Goal: Task Accomplishment & Management: Manage account settings

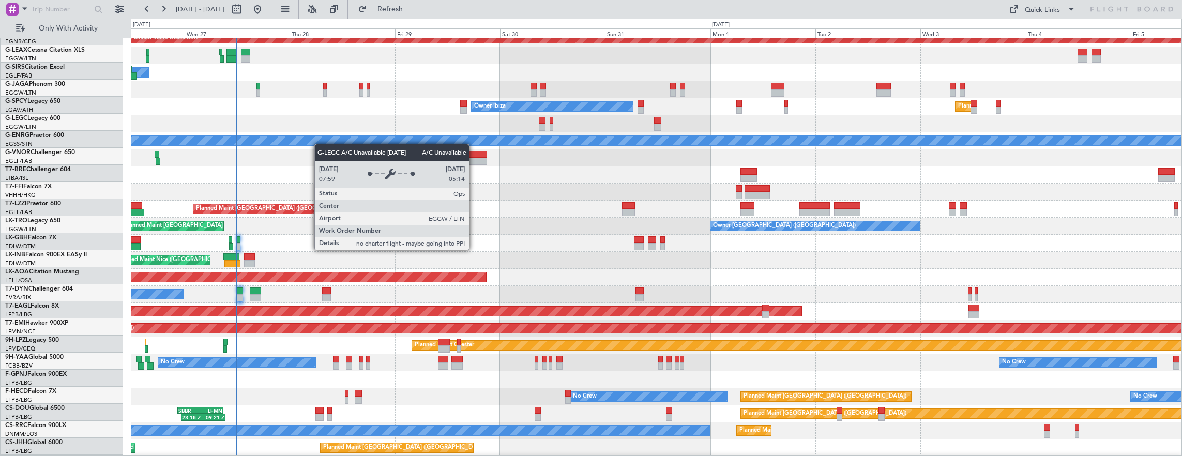
scroll to position [42, 0]
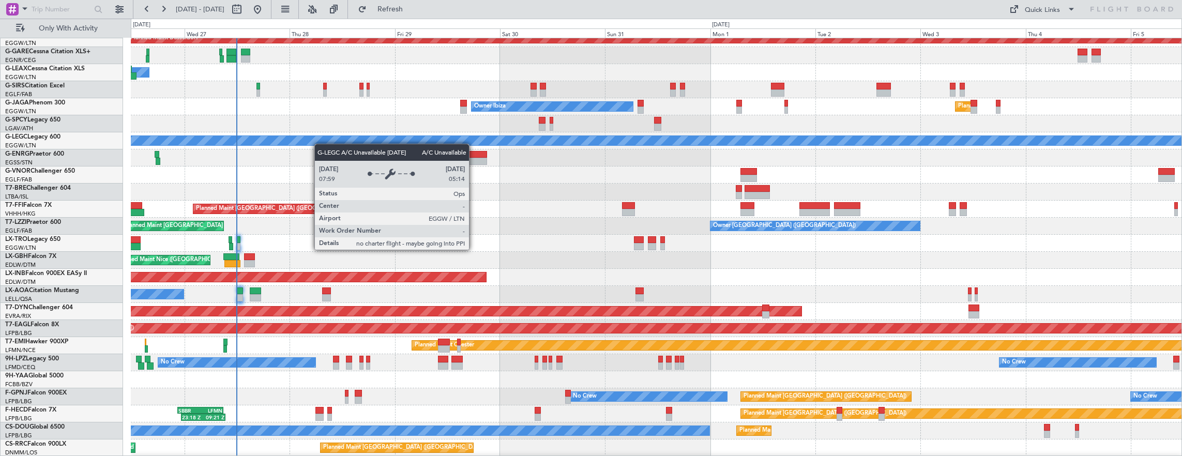
click at [335, 140] on div "A/C Unavailable [GEOGRAPHIC_DATA] ([GEOGRAPHIC_DATA])" at bounding box center [963, 140] width 2539 height 9
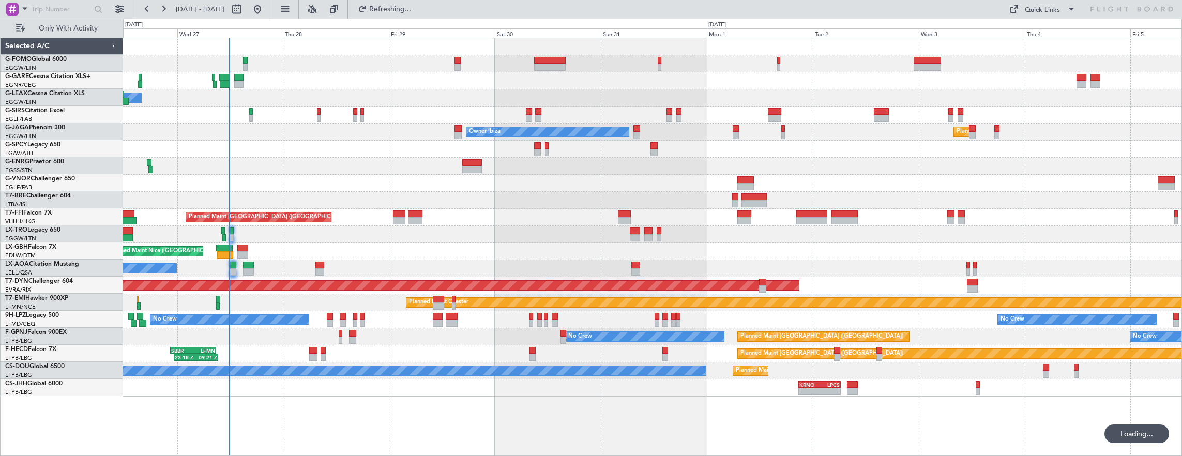
scroll to position [0, 0]
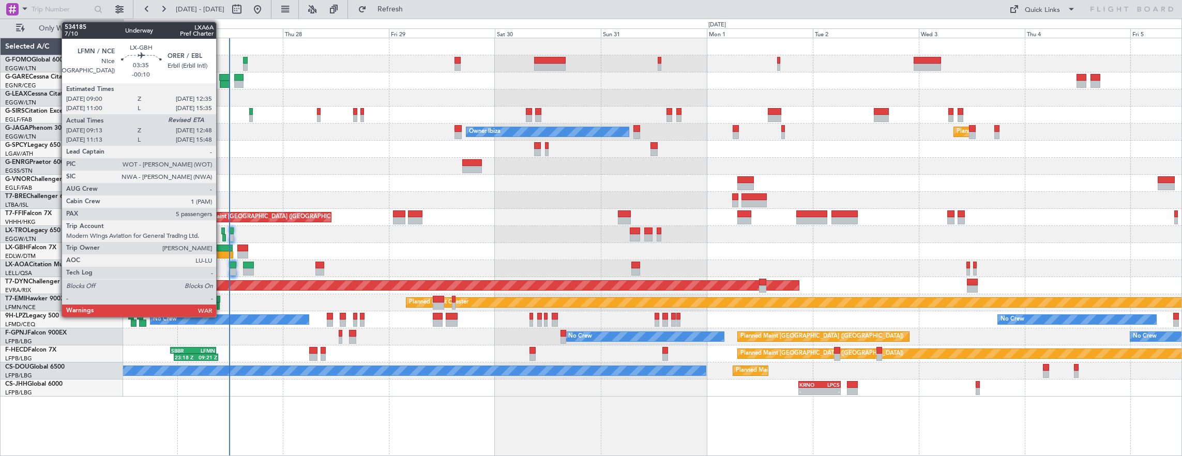
click at [221, 249] on div at bounding box center [224, 248] width 16 height 7
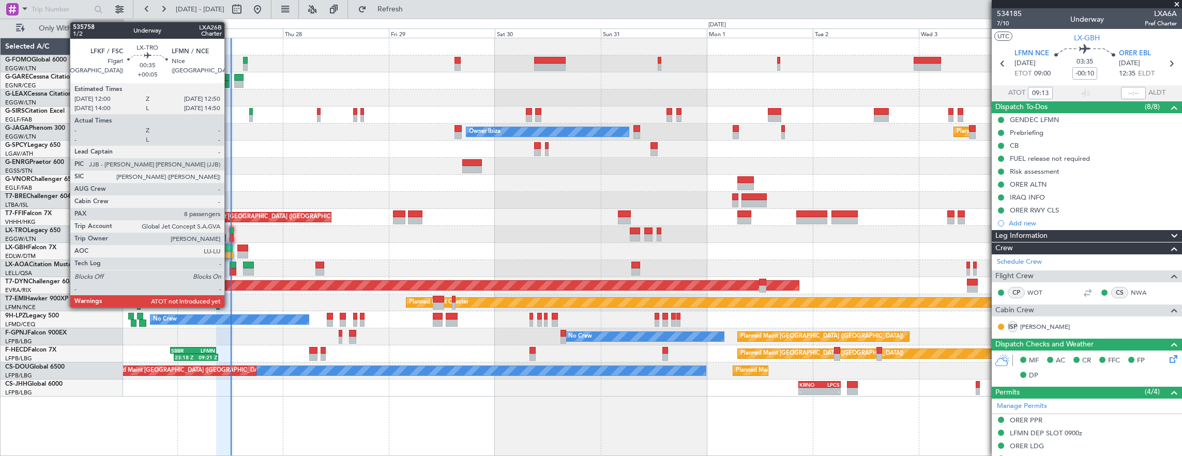
click at [231, 231] on div at bounding box center [232, 230] width 4 height 7
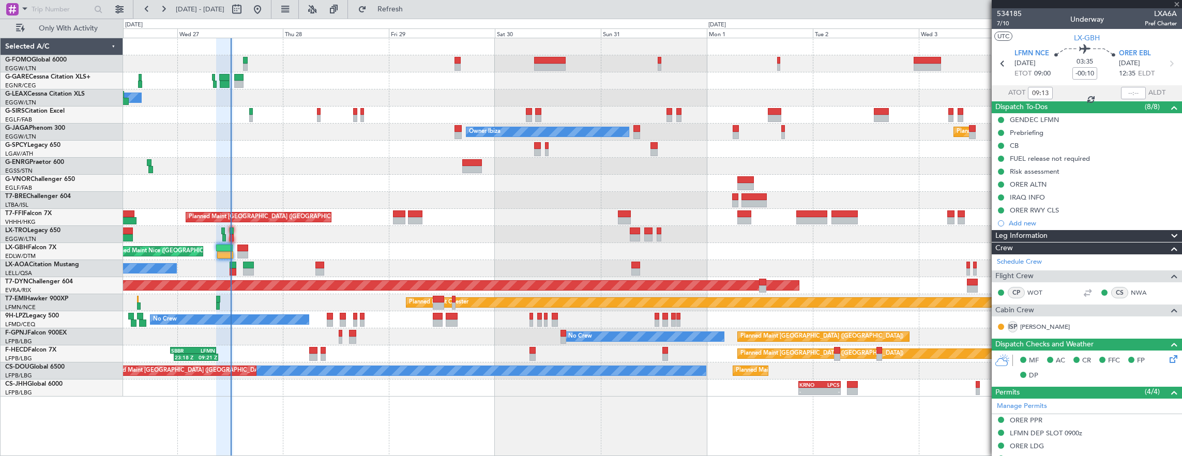
type input "+00:05"
type input "8"
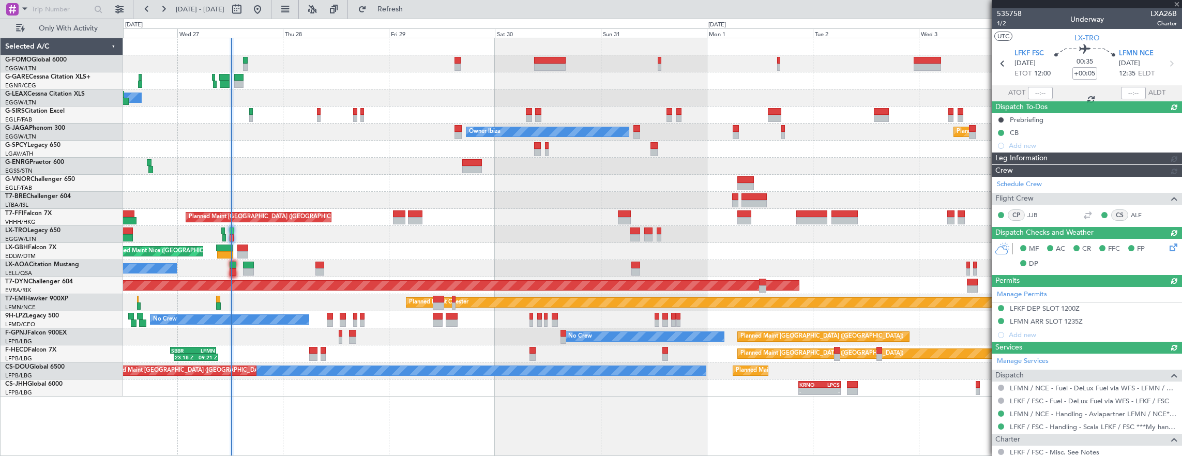
type input "12:16"
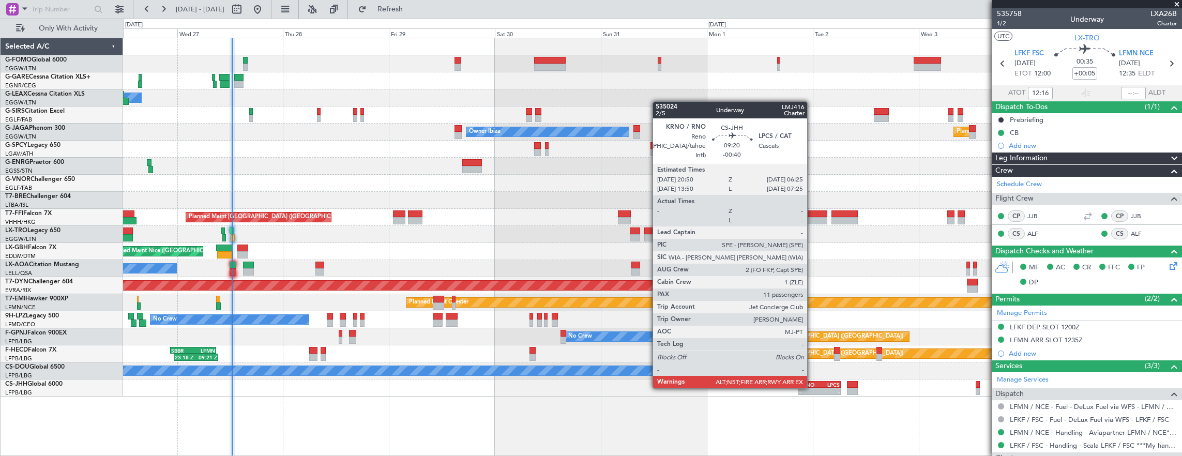
click at [812, 388] on div "- -" at bounding box center [819, 391] width 42 height 7
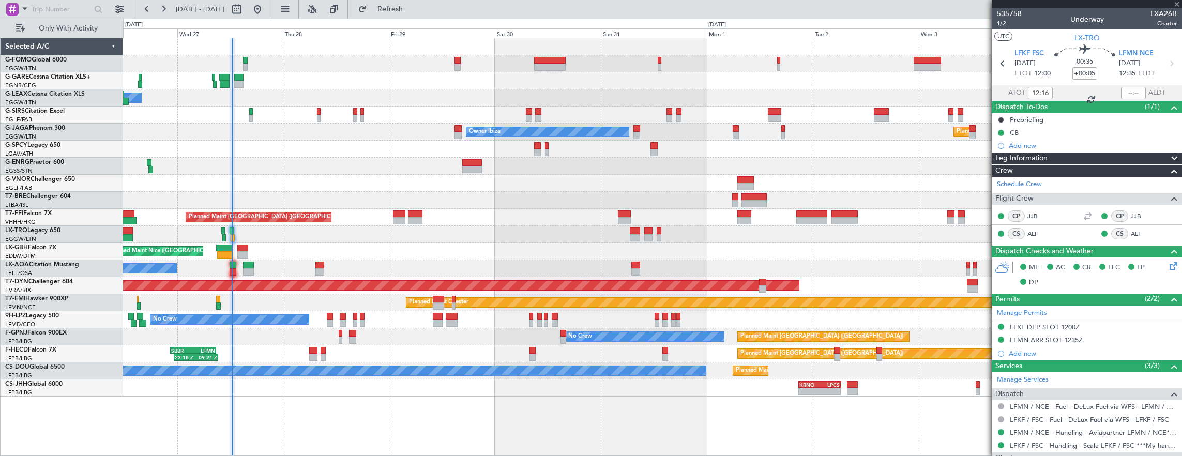
type input "-00:40"
type input "11"
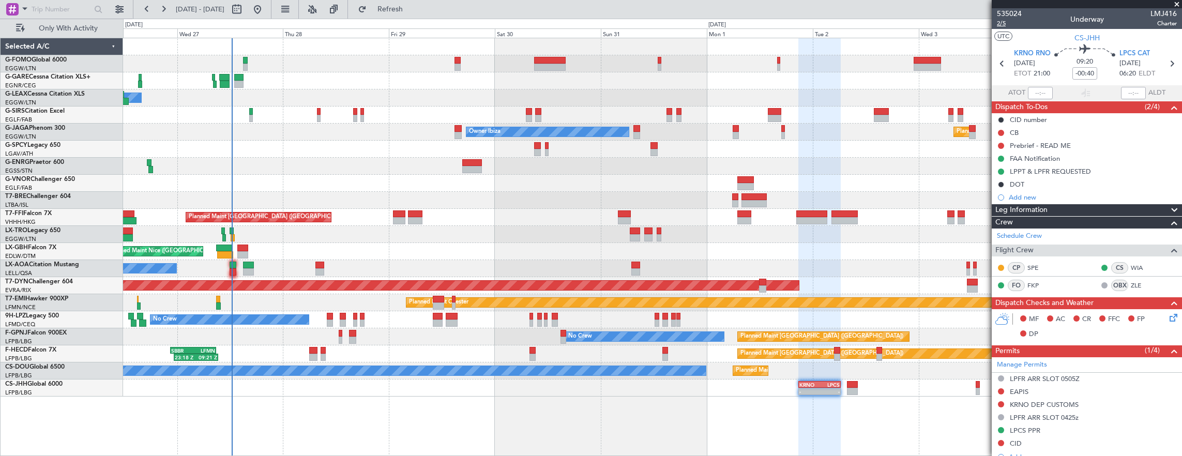
click at [1002, 23] on span "2/5" at bounding box center [1009, 23] width 25 height 9
click at [1103, 167] on div "LPPT & LPFR REQUESTED" at bounding box center [1087, 171] width 190 height 13
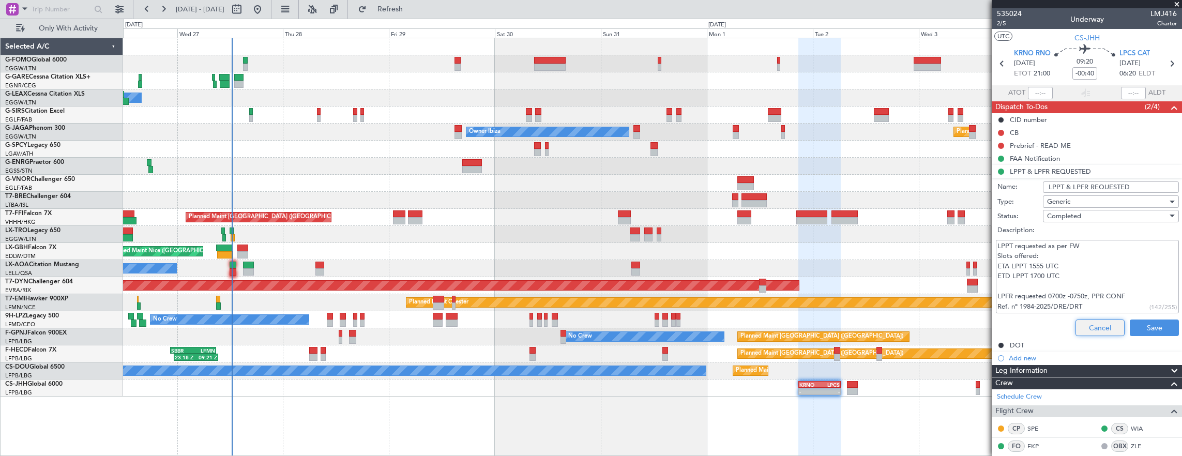
click at [1094, 322] on button "Cancel" at bounding box center [1099, 328] width 49 height 17
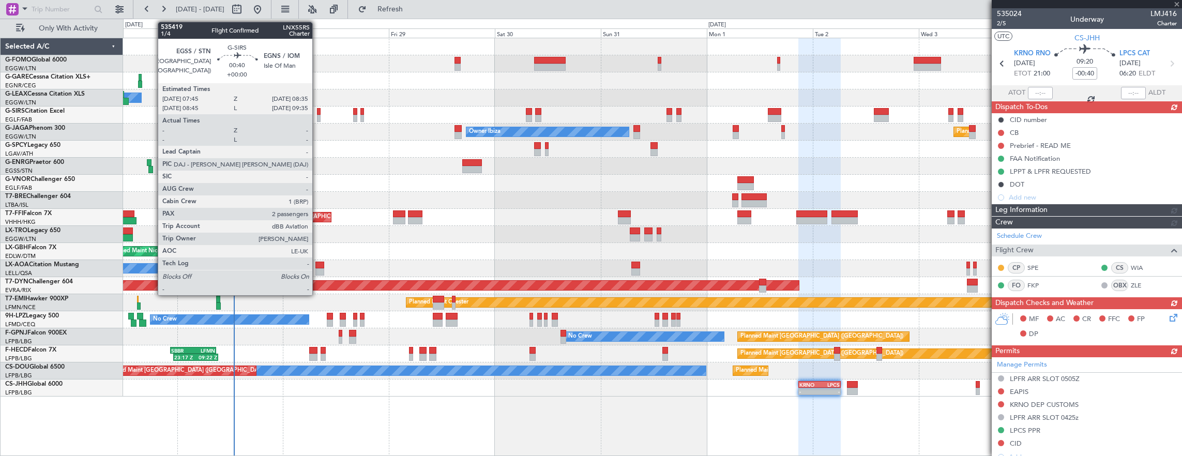
click at [317, 112] on div at bounding box center [319, 111] width 4 height 7
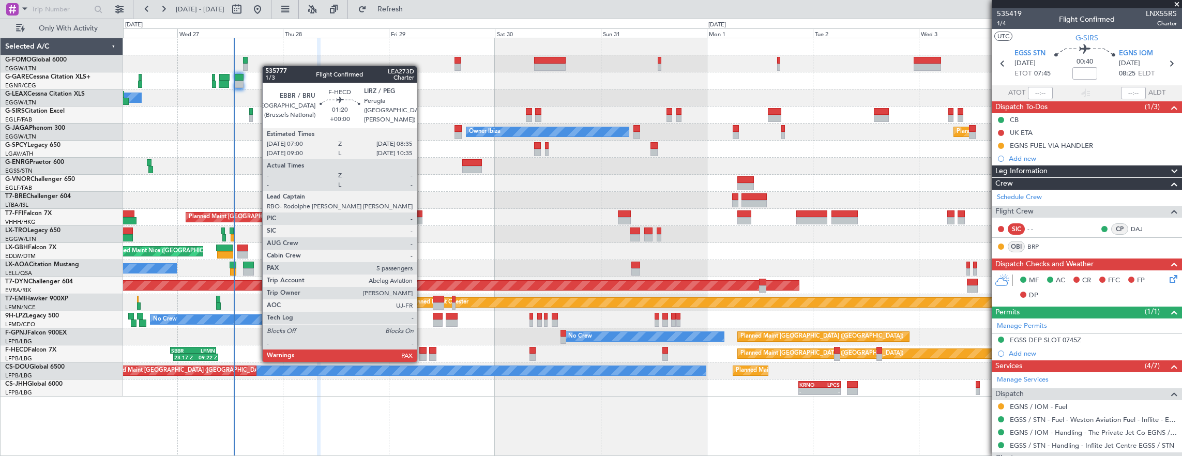
click at [422, 352] on div at bounding box center [422, 350] width 7 height 7
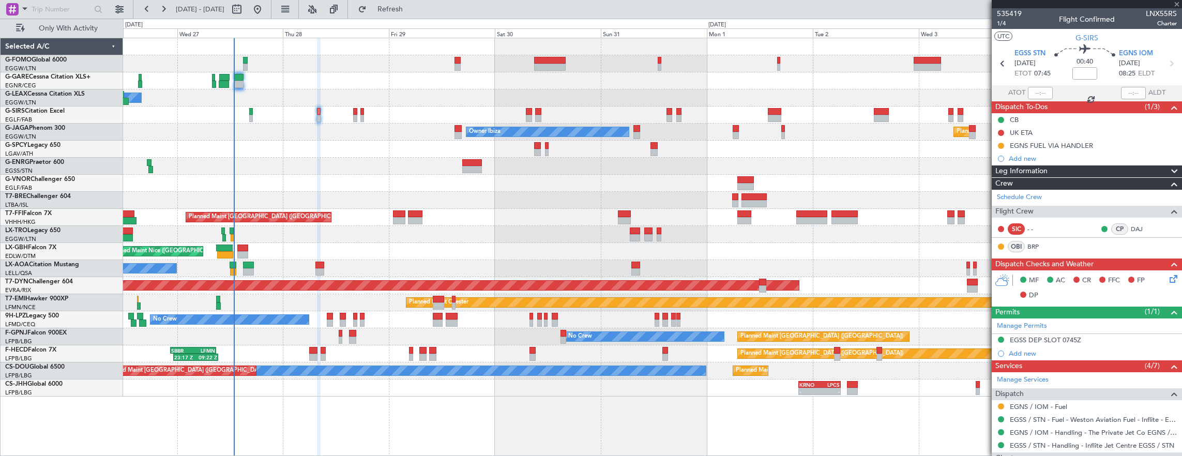
type input "5"
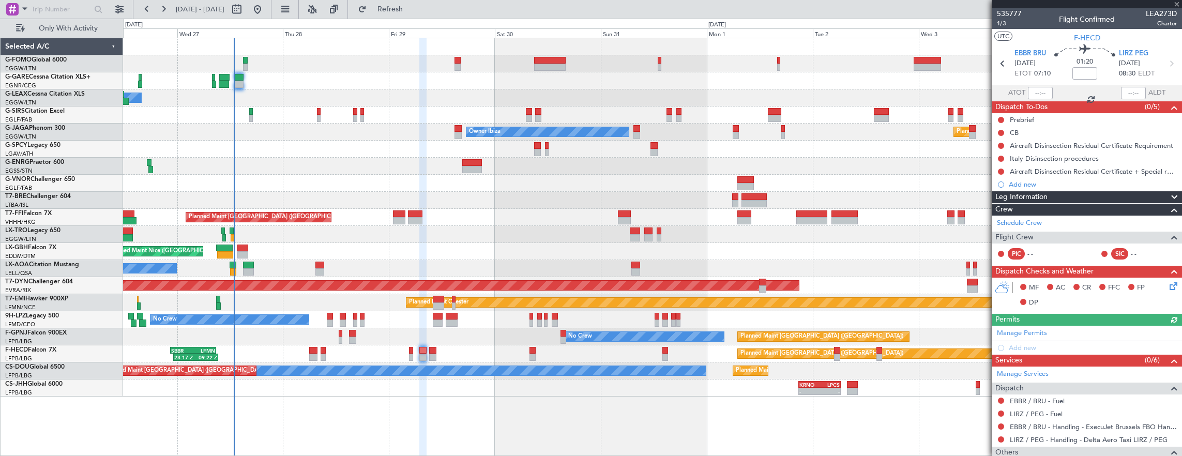
click at [358, 111] on div "Unplanned Maint Oxford ([GEOGRAPHIC_DATA])" at bounding box center [652, 115] width 1059 height 17
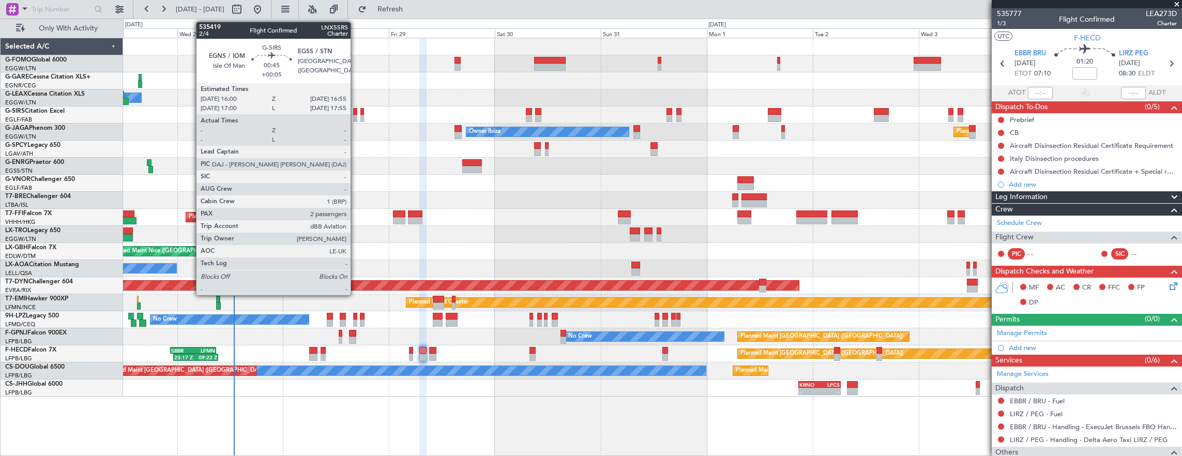
click at [355, 110] on div at bounding box center [355, 111] width 4 height 7
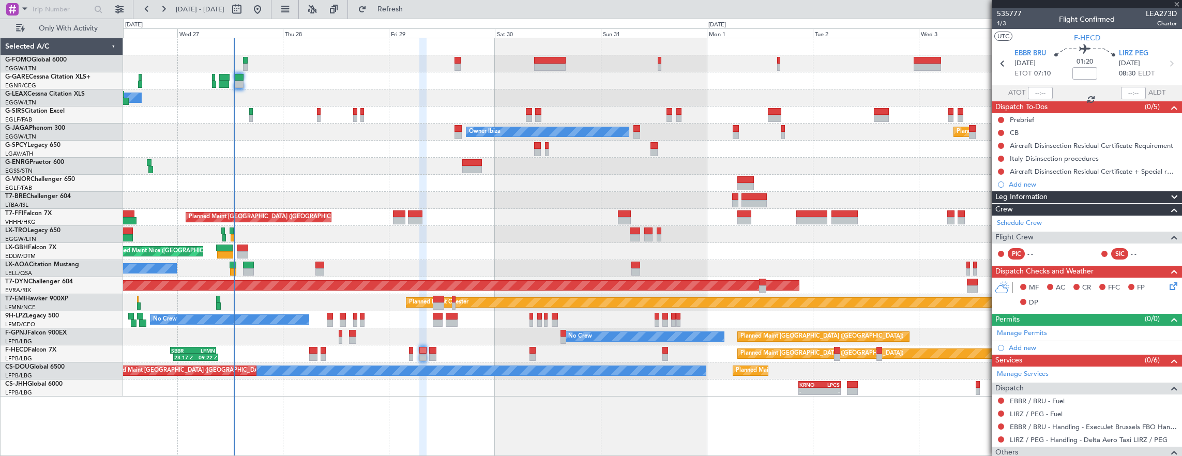
type input "+00:05"
type input "2"
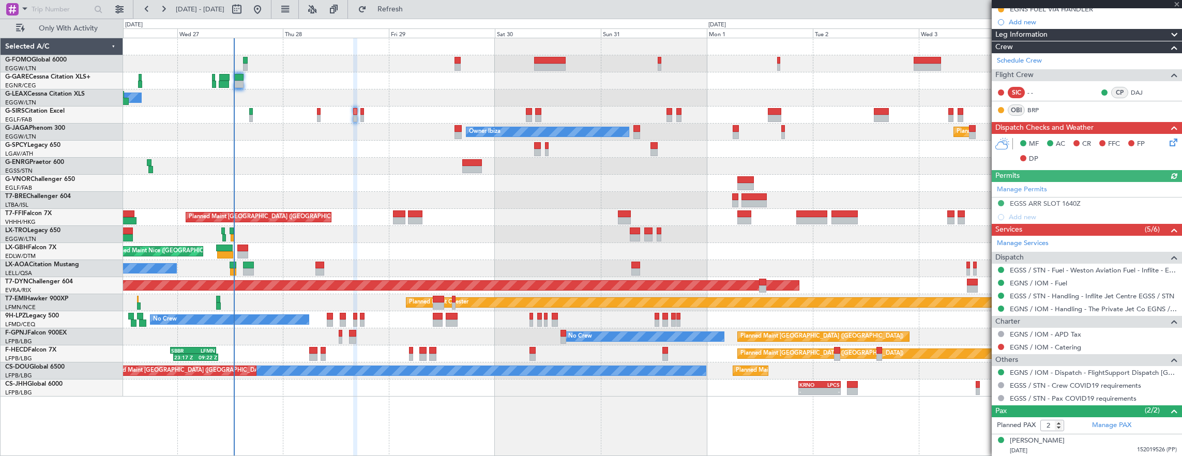
scroll to position [158, 0]
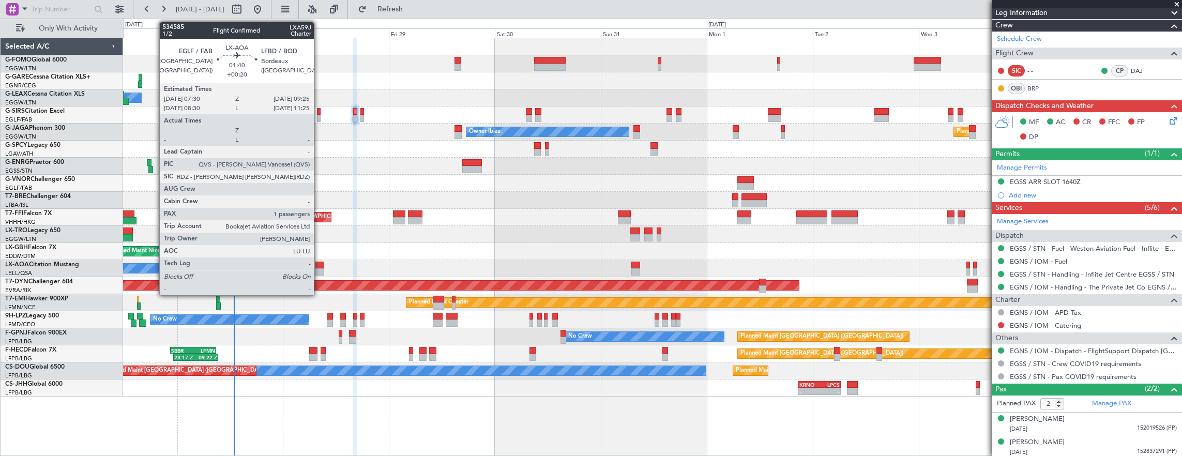
click at [318, 265] on div at bounding box center [319, 265] width 9 height 7
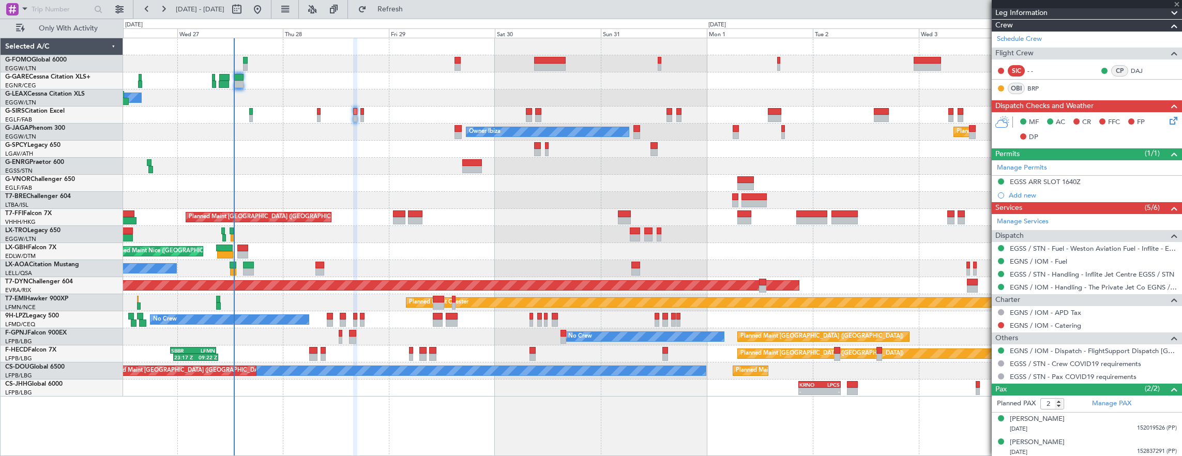
type input "+00:20"
type input "1"
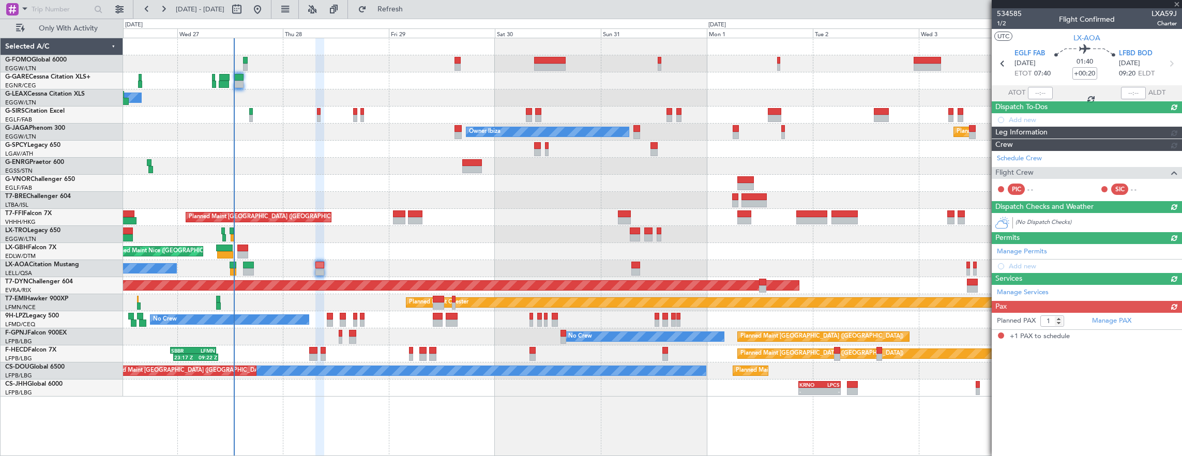
scroll to position [0, 0]
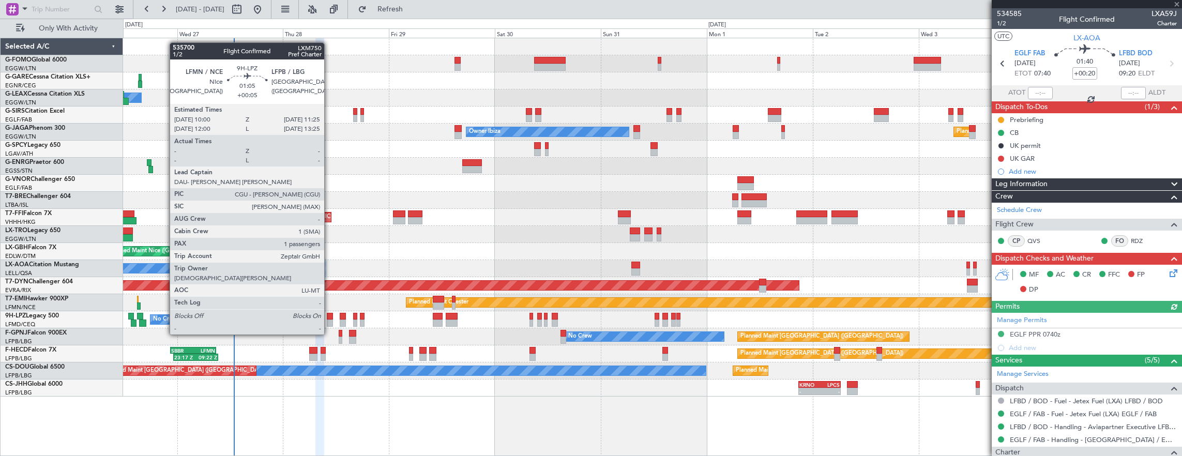
click at [329, 315] on div at bounding box center [330, 316] width 7 height 7
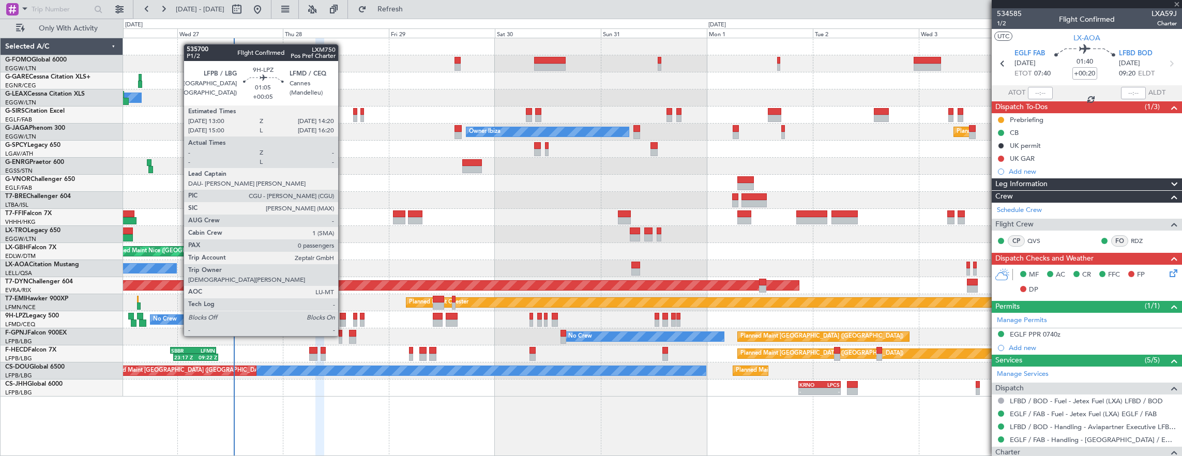
type input "+00:05"
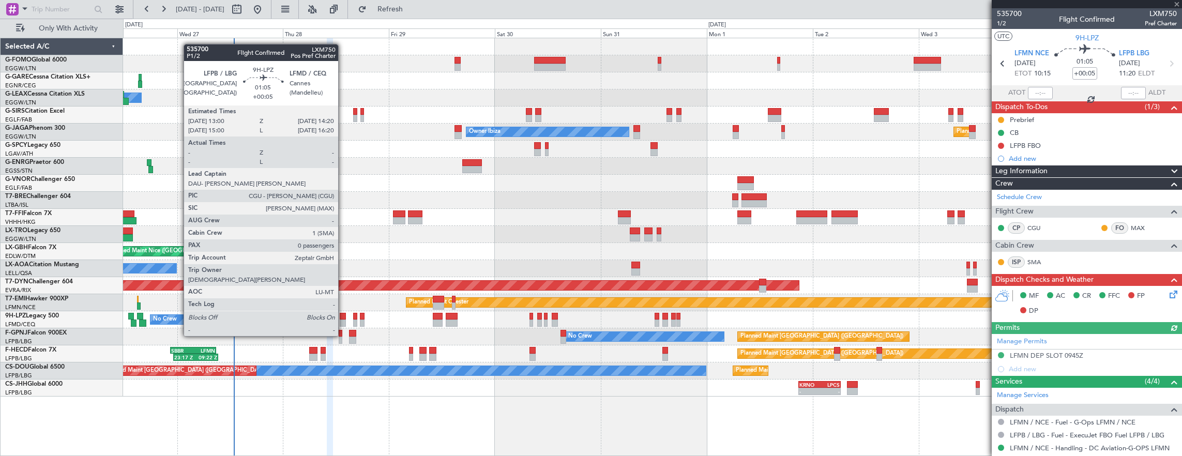
click at [343, 316] on div at bounding box center [343, 316] width 6 height 7
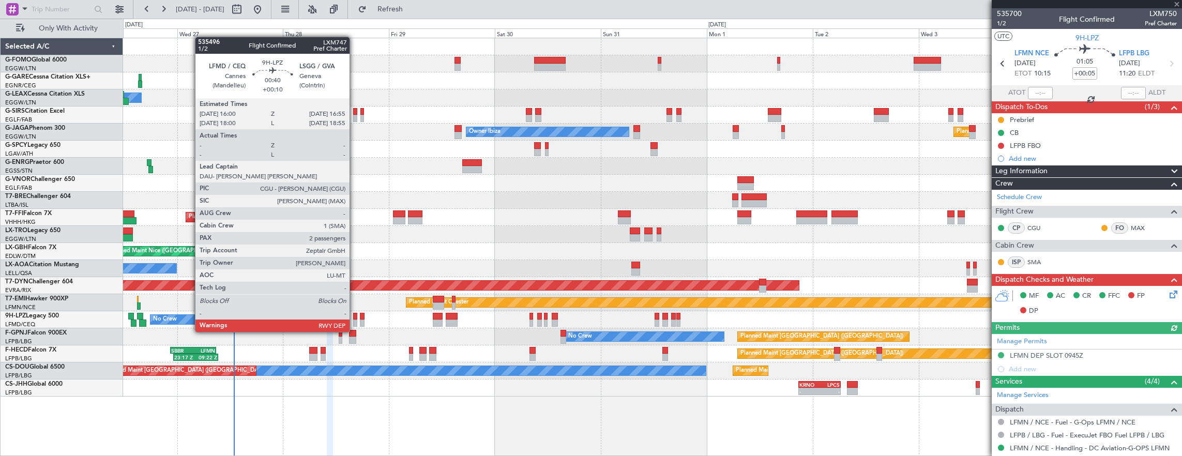
type input "0"
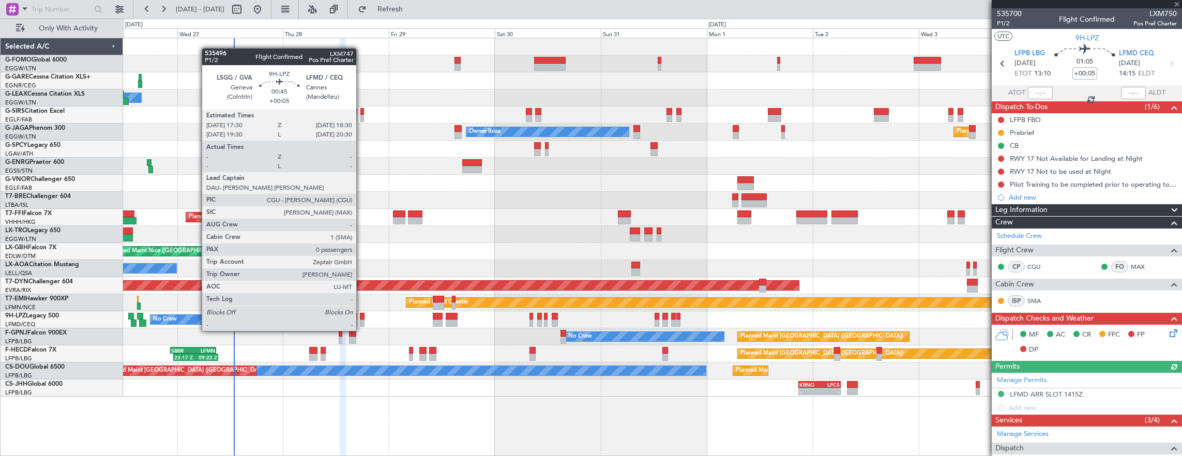
click at [361, 321] on div at bounding box center [362, 323] width 5 height 7
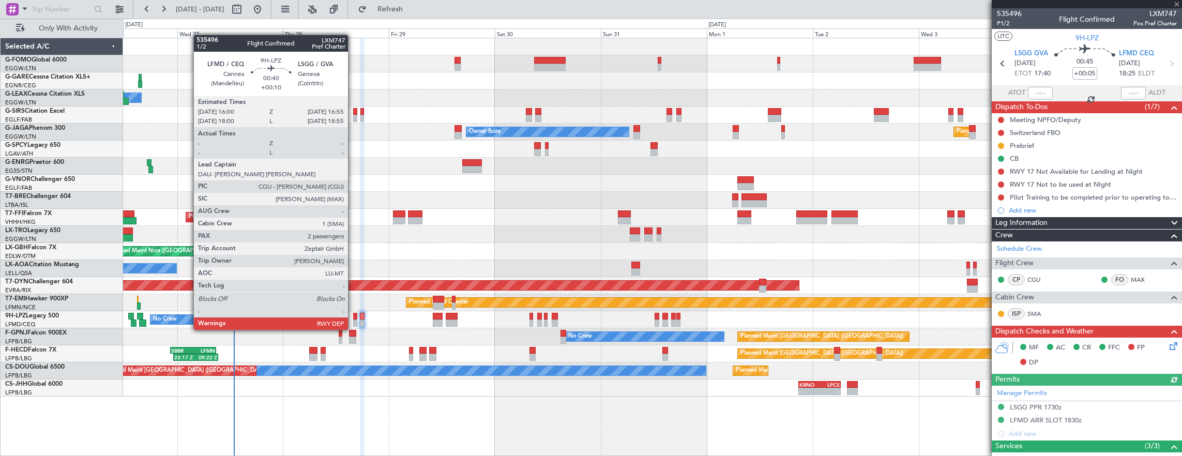
click at [353, 320] on div at bounding box center [355, 323] width 4 height 7
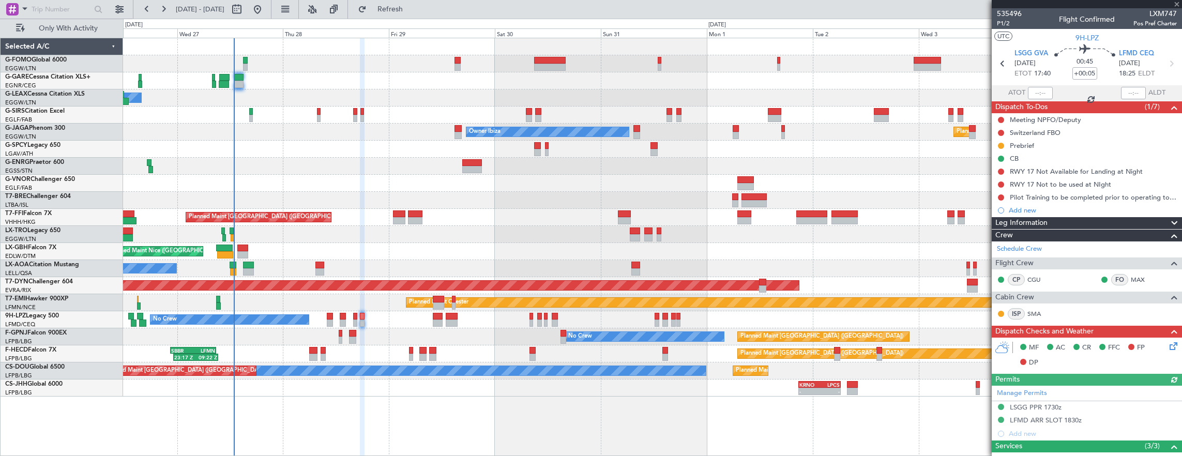
type input "+00:10"
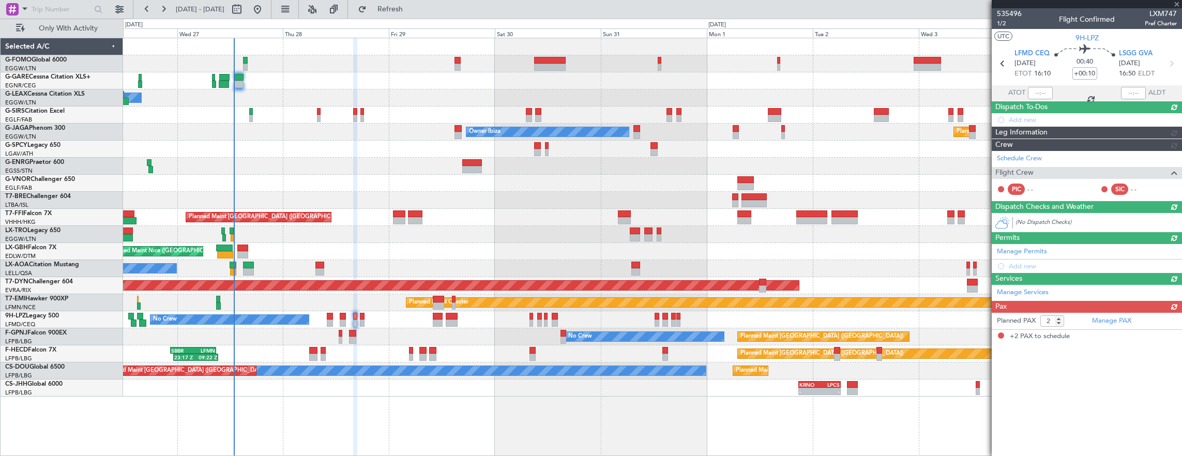
click at [348, 336] on div "No Crew Planned Maint [GEOGRAPHIC_DATA] ([GEOGRAPHIC_DATA]) No Crew No Crew No …" at bounding box center [652, 336] width 1059 height 17
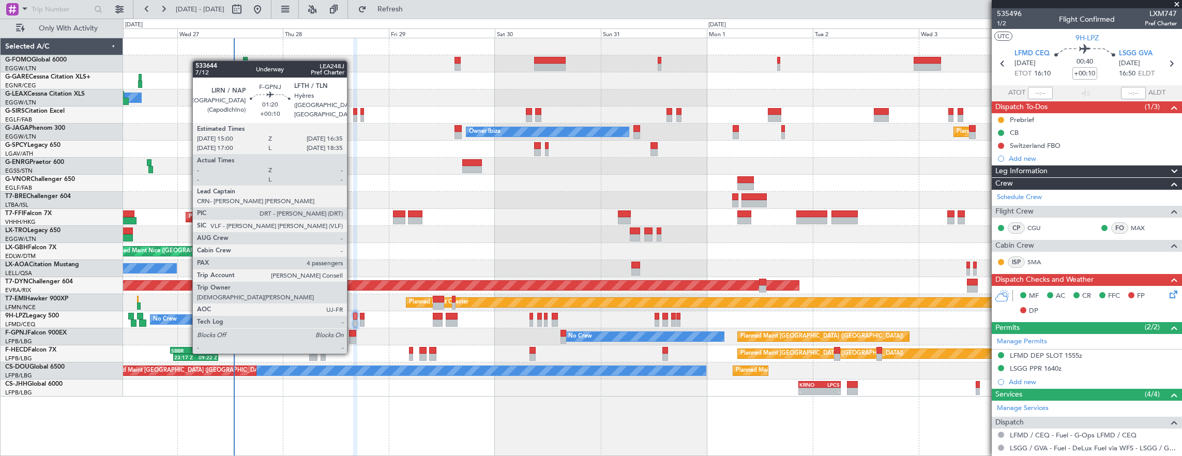
click at [353, 333] on div at bounding box center [352, 333] width 7 height 7
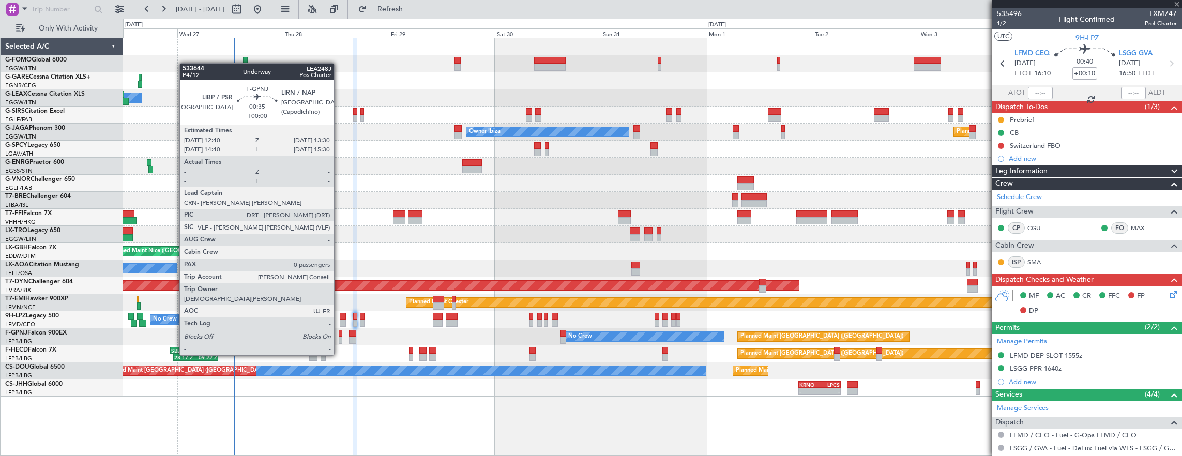
type input "4"
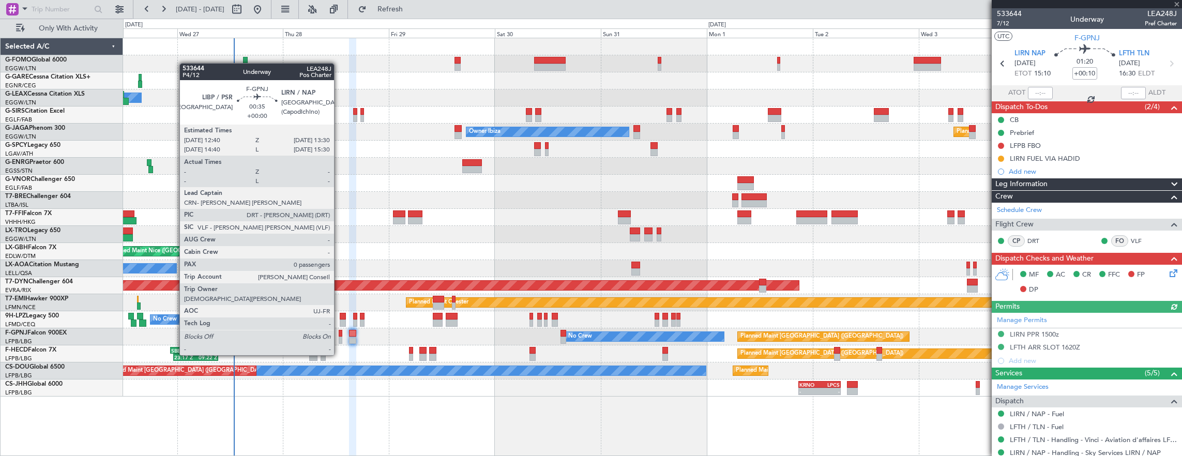
click at [339, 336] on div at bounding box center [341, 333] width 4 height 7
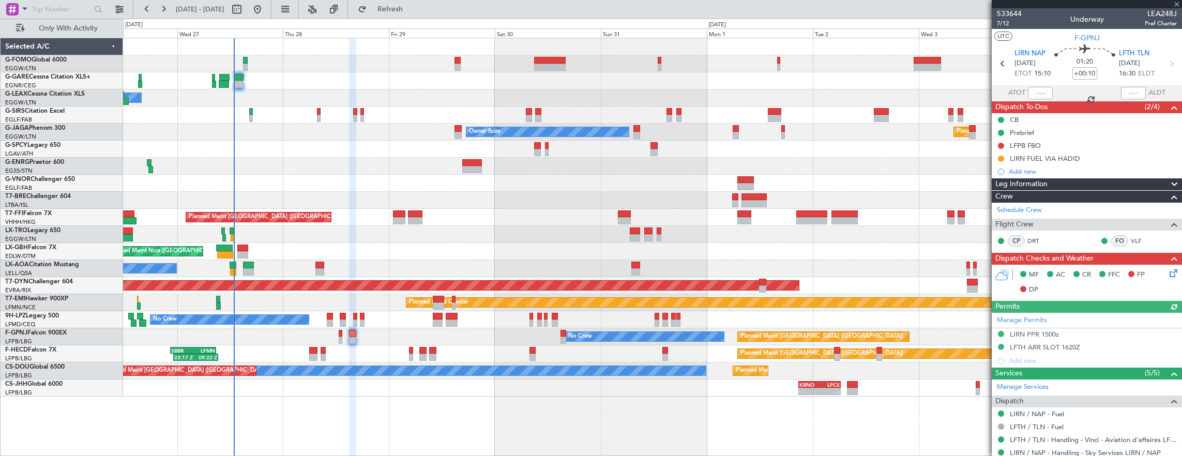
type input "0"
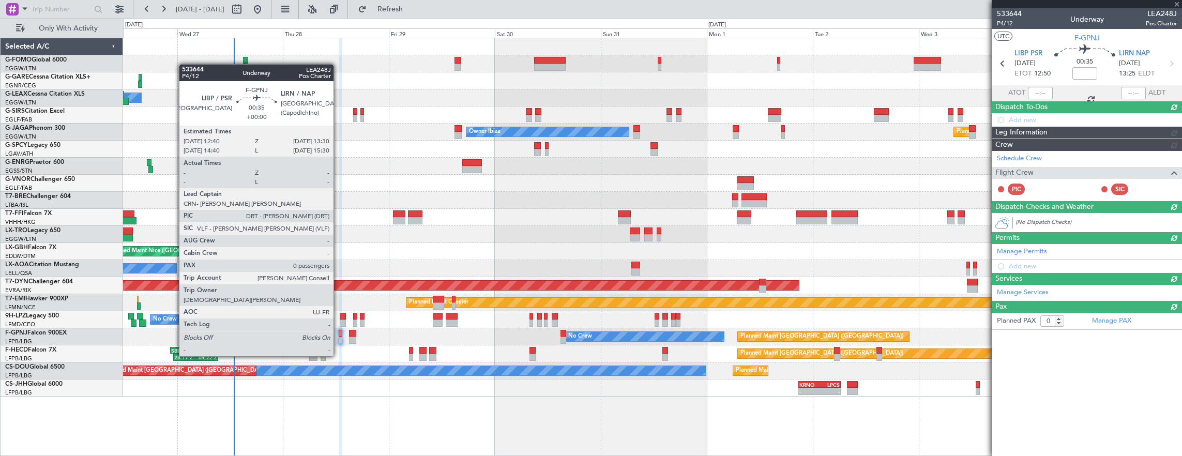
click at [339, 337] on div at bounding box center [341, 340] width 4 height 7
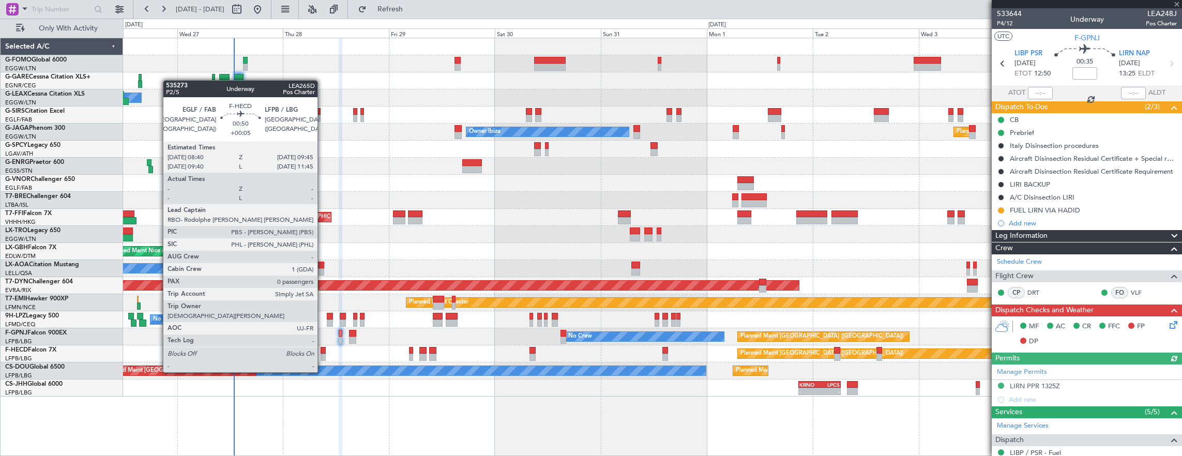
click at [323, 354] on div at bounding box center [323, 357] width 5 height 7
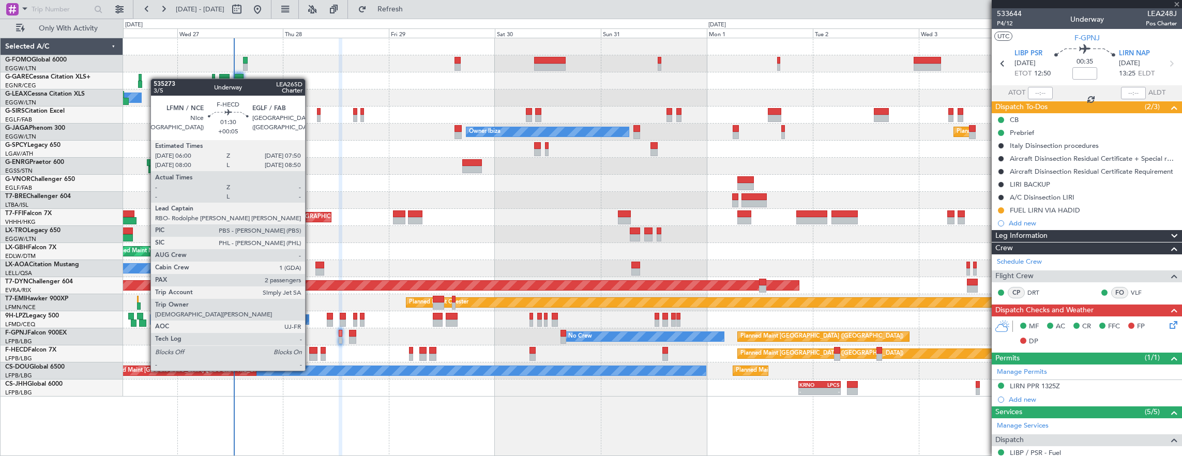
type input "+00:05"
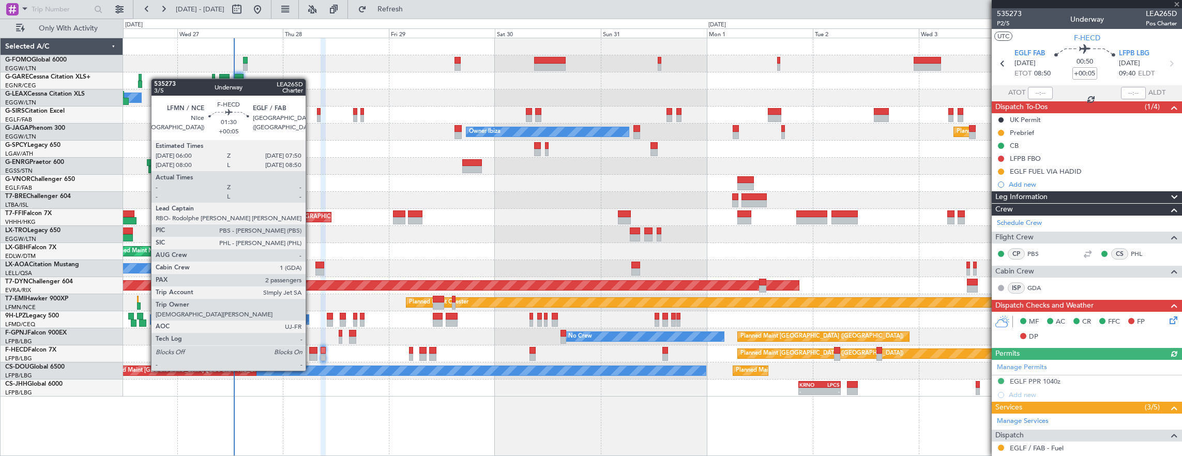
click at [311, 351] on div at bounding box center [313, 350] width 8 height 7
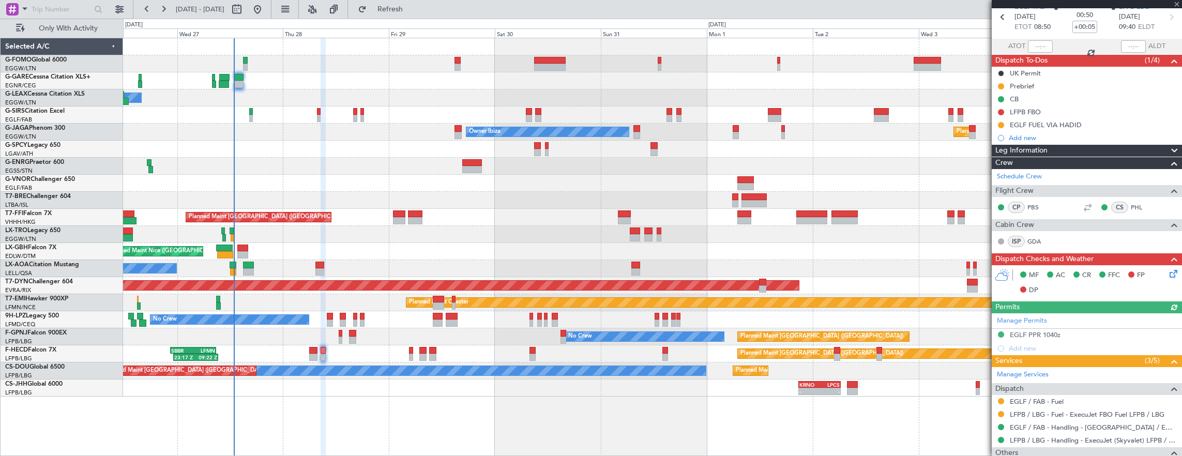
scroll to position [102, 0]
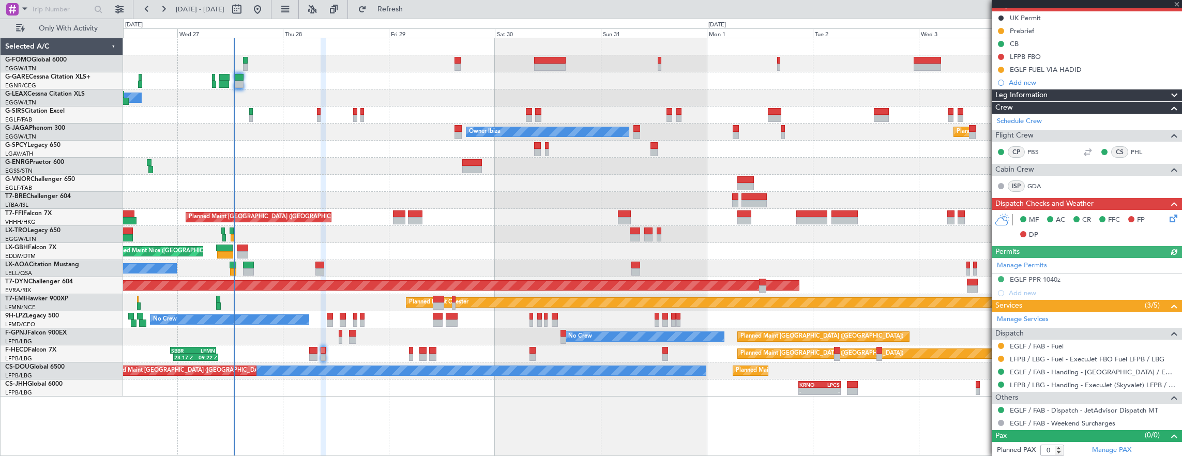
type input "2"
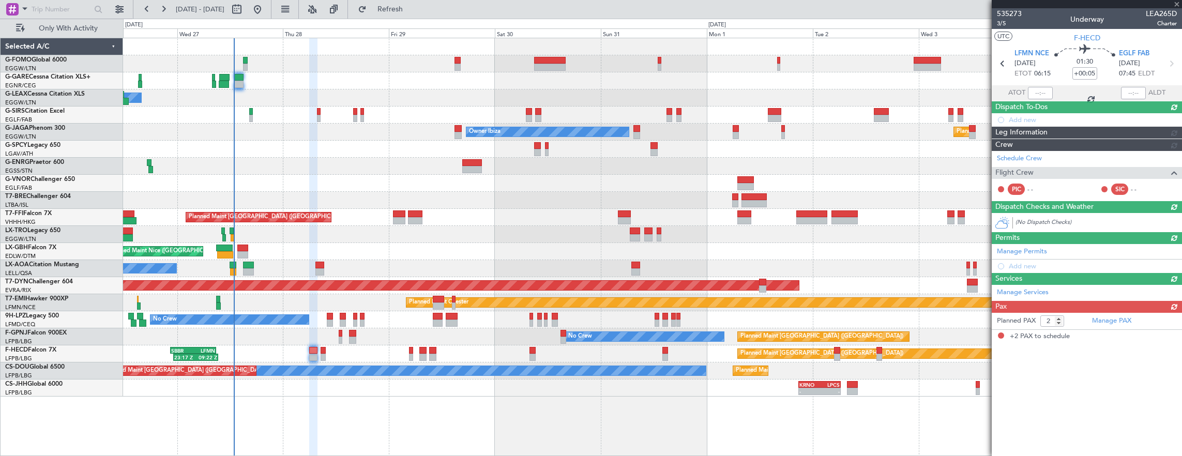
scroll to position [0, 0]
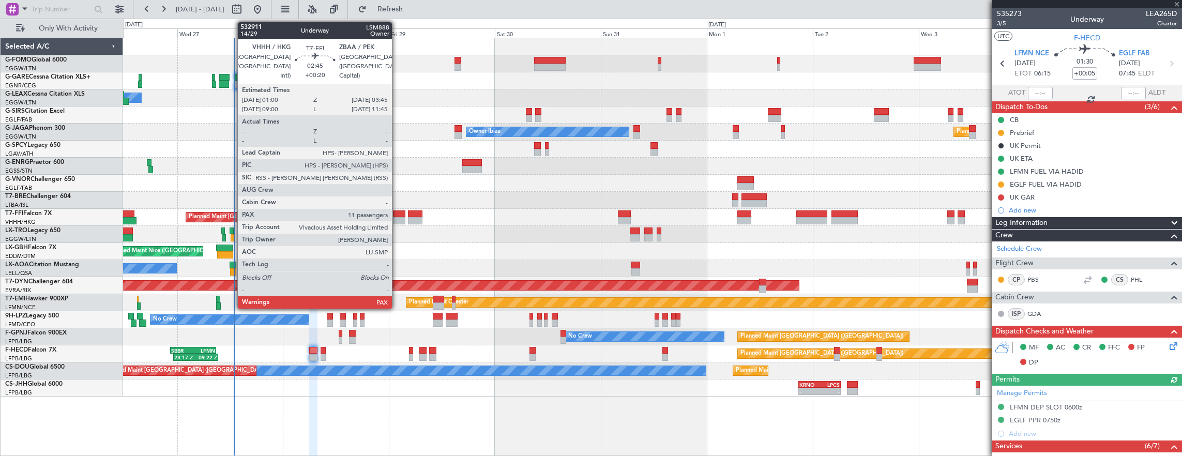
click at [397, 218] on div at bounding box center [399, 220] width 12 height 7
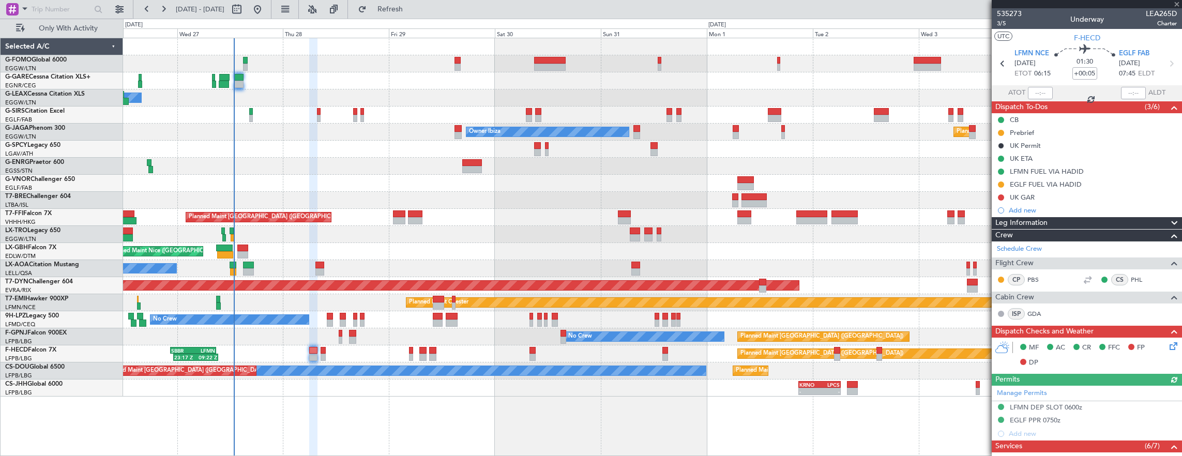
type input "+00:20"
type input "11"
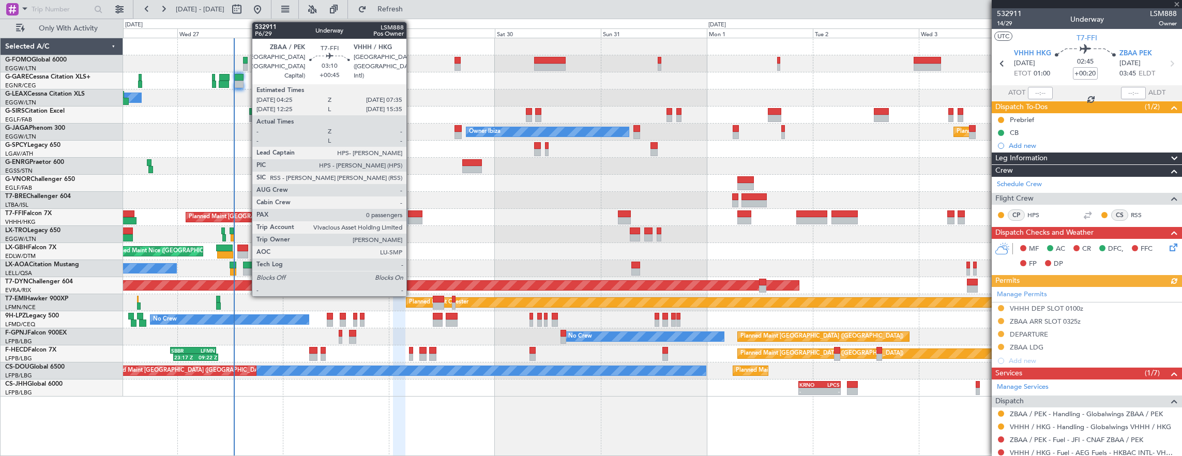
click at [412, 217] on div at bounding box center [415, 220] width 14 height 7
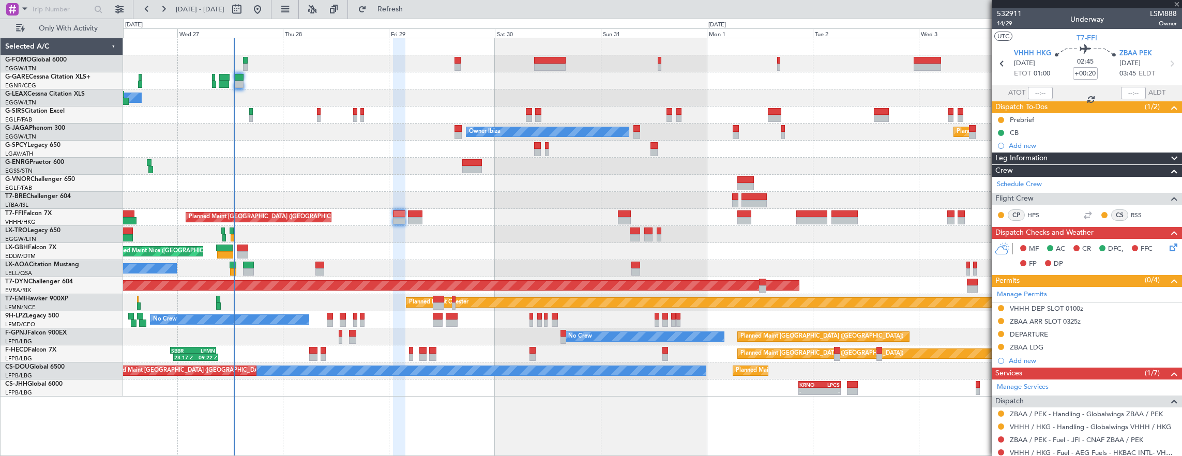
type input "+00:45"
type input "0"
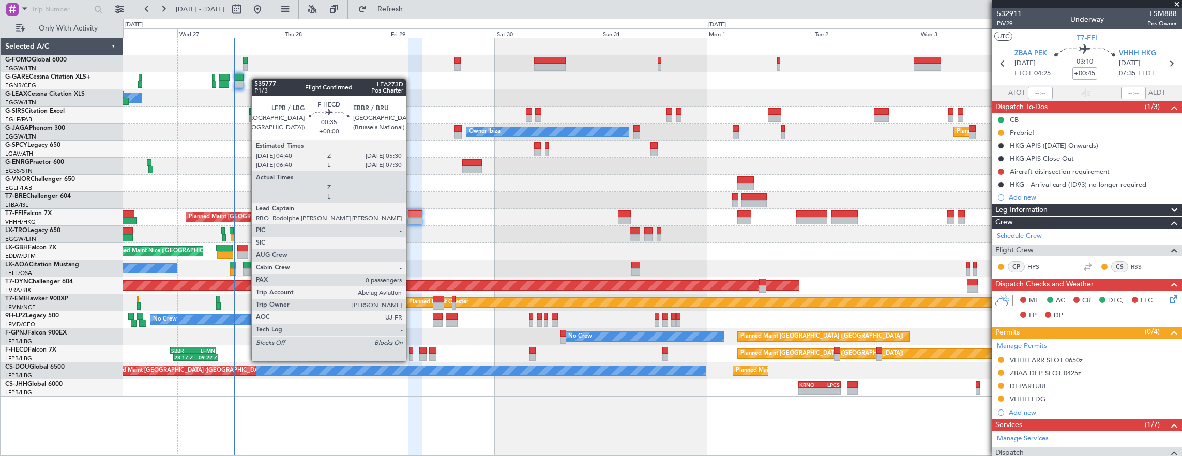
click at [411, 352] on div at bounding box center [411, 350] width 4 height 7
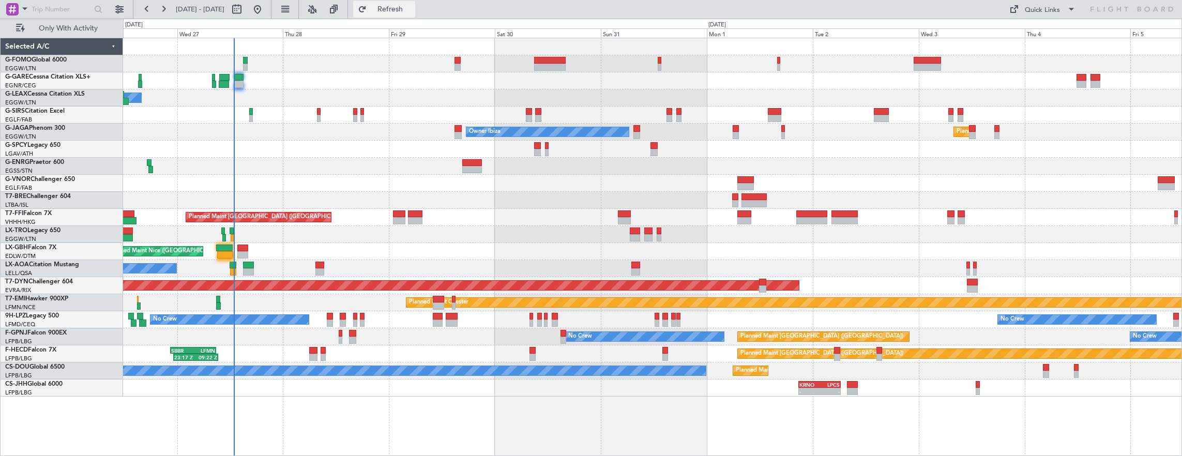
click at [391, 12] on button "Refresh" at bounding box center [384, 9] width 62 height 17
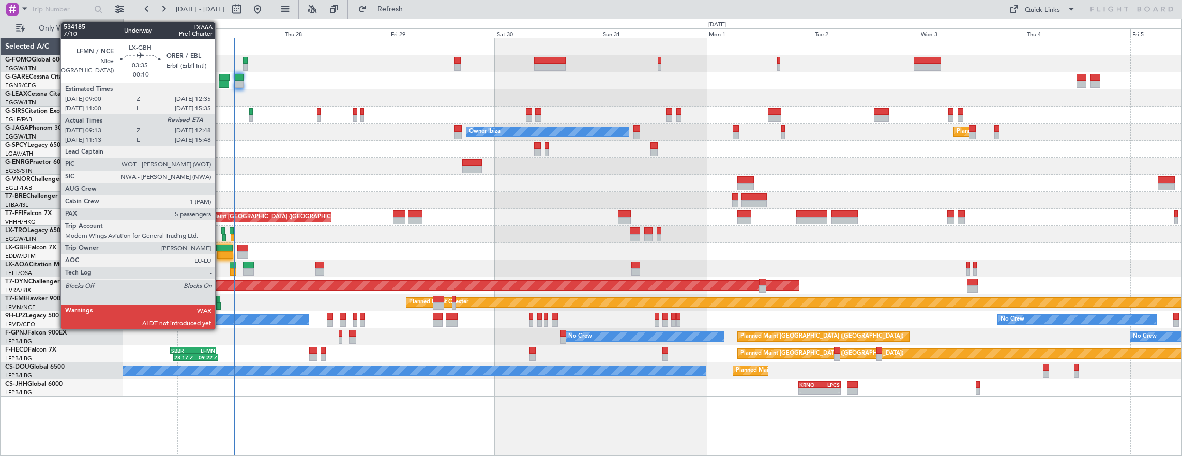
click at [220, 250] on div at bounding box center [224, 248] width 16 height 7
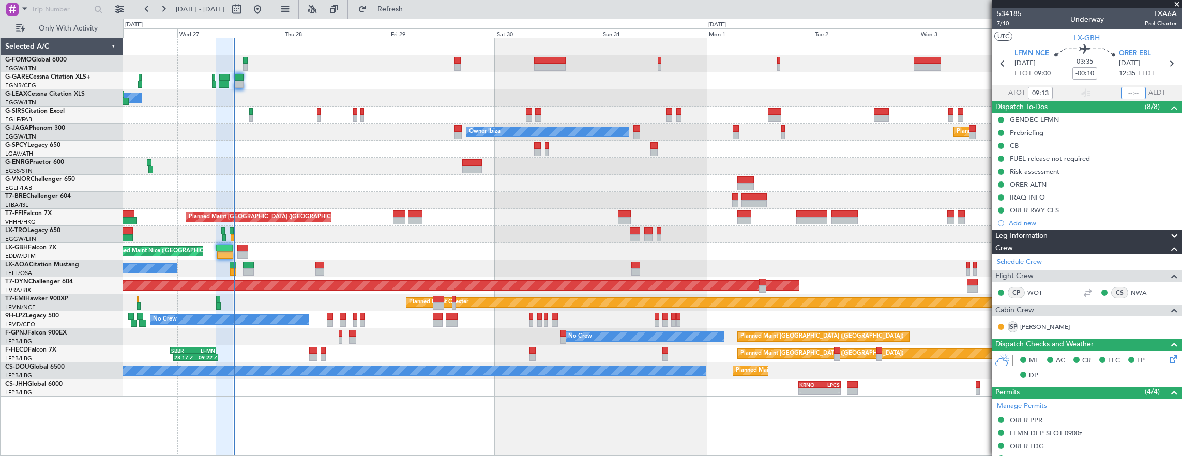
drag, startPoint x: 1125, startPoint y: 88, endPoint x: 1131, endPoint y: 92, distance: 6.6
click at [1125, 88] on input "text" at bounding box center [1133, 93] width 25 height 12
drag, startPoint x: 1137, startPoint y: 78, endPoint x: 1114, endPoint y: 93, distance: 27.7
click at [1114, 93] on mat-tooltip-component "Estimated Landing Time" at bounding box center [1134, 92] width 82 height 27
click at [1125, 92] on div "Estimated Landing Time" at bounding box center [1134, 92] width 67 height 13
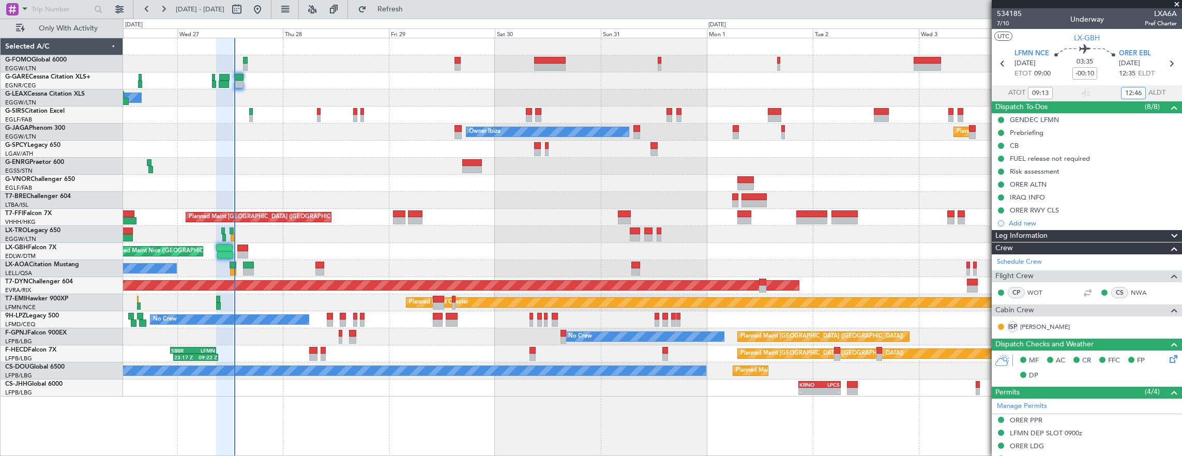
click at [1121, 91] on input "12:46" at bounding box center [1133, 93] width 25 height 12
type input "12:57"
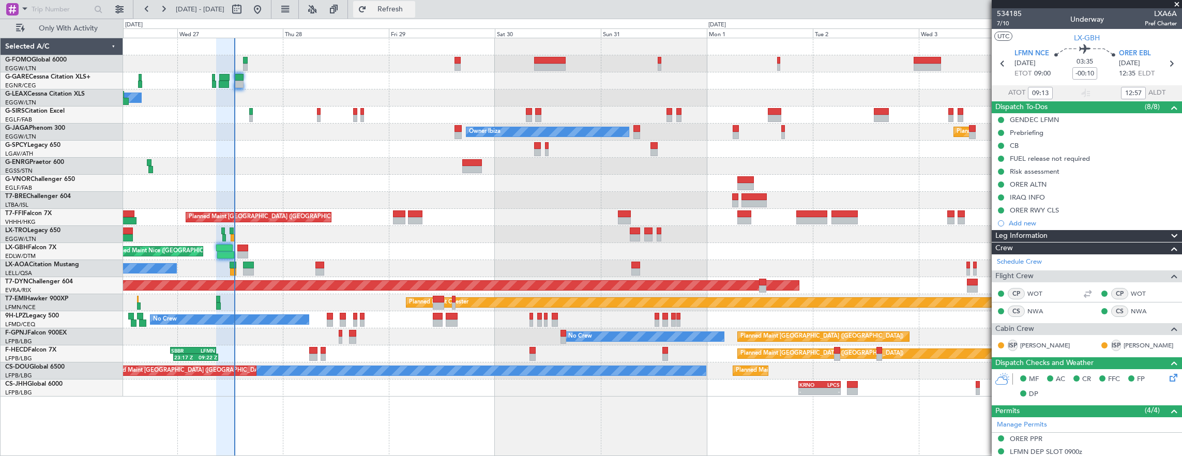
click at [412, 10] on span "Refresh" at bounding box center [390, 9] width 43 height 7
click at [408, 9] on span "Refresh" at bounding box center [390, 9] width 43 height 7
click at [412, 8] on span "Refresh" at bounding box center [390, 9] width 43 height 7
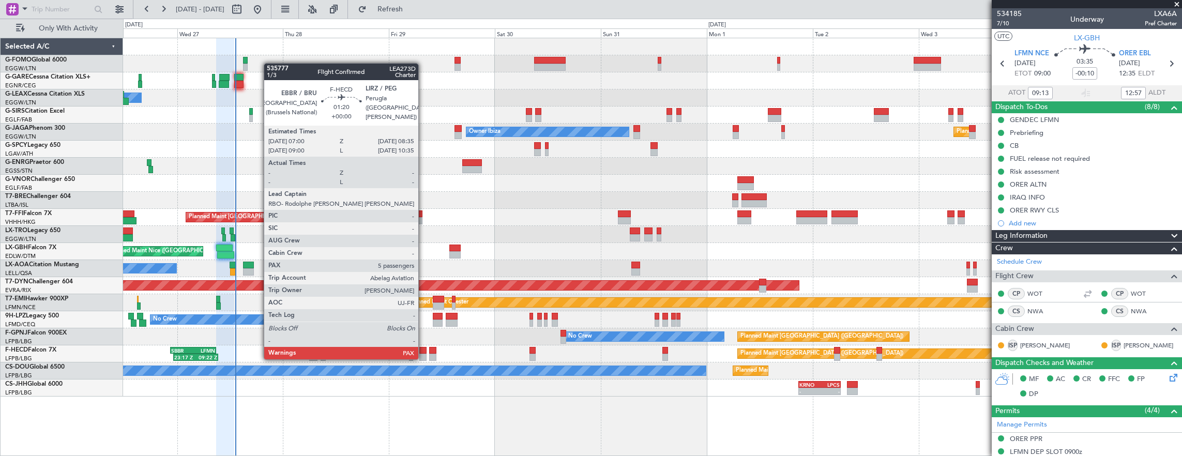
click at [423, 349] on div at bounding box center [422, 350] width 7 height 7
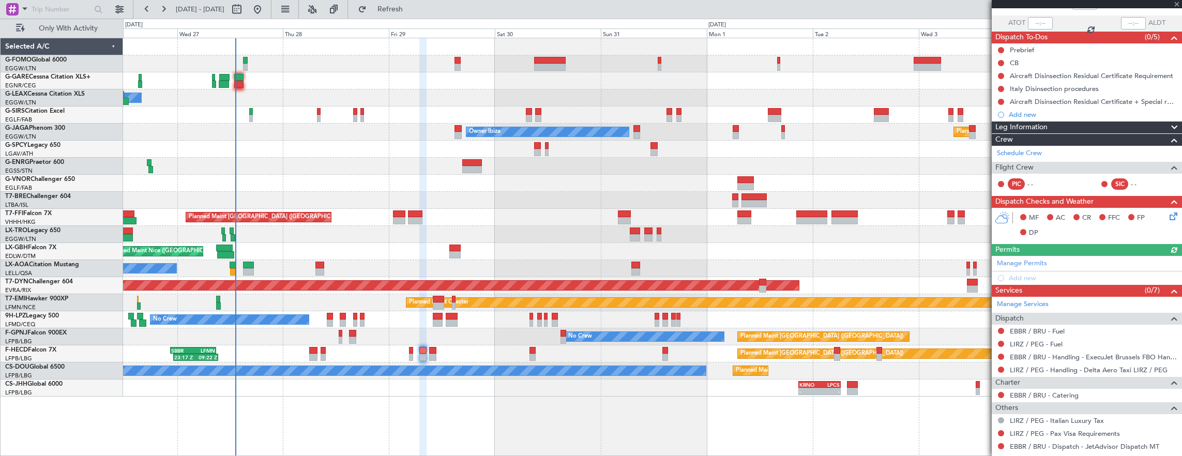
scroll to position [119, 0]
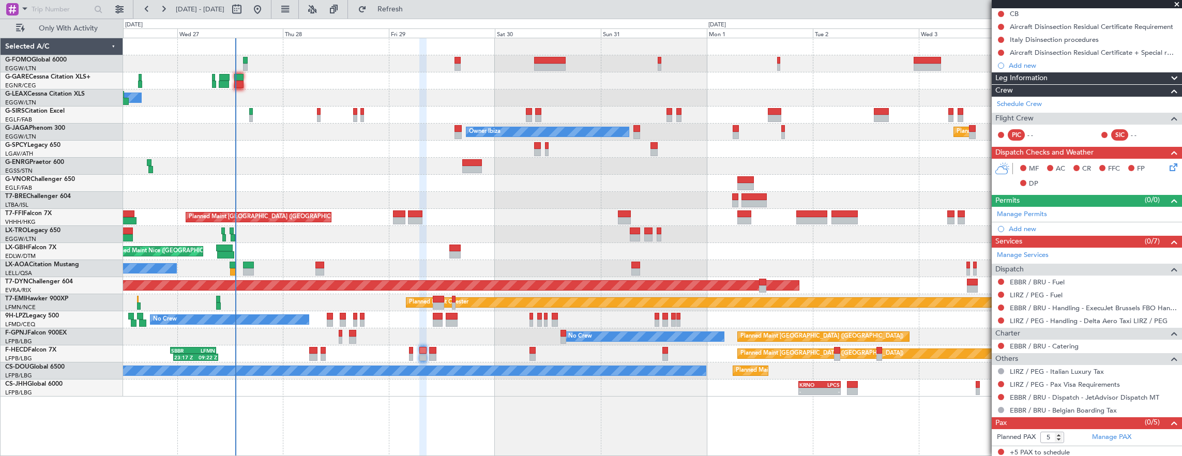
click at [428, 362] on div "Planned Maint [GEOGRAPHIC_DATA] ([GEOGRAPHIC_DATA]) No Crew Planned Maint [GEOG…" at bounding box center [652, 370] width 1059 height 17
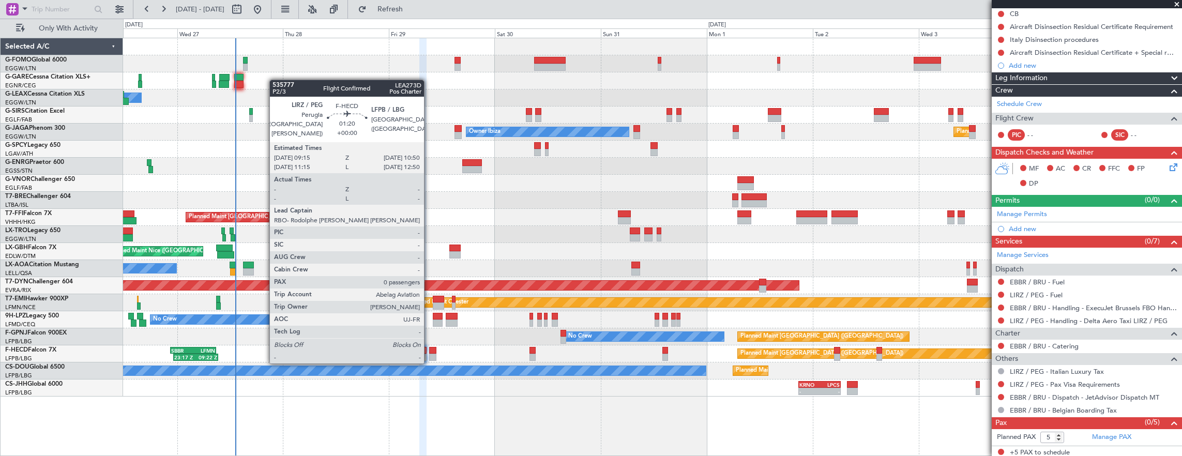
click at [429, 352] on div at bounding box center [432, 350] width 7 height 7
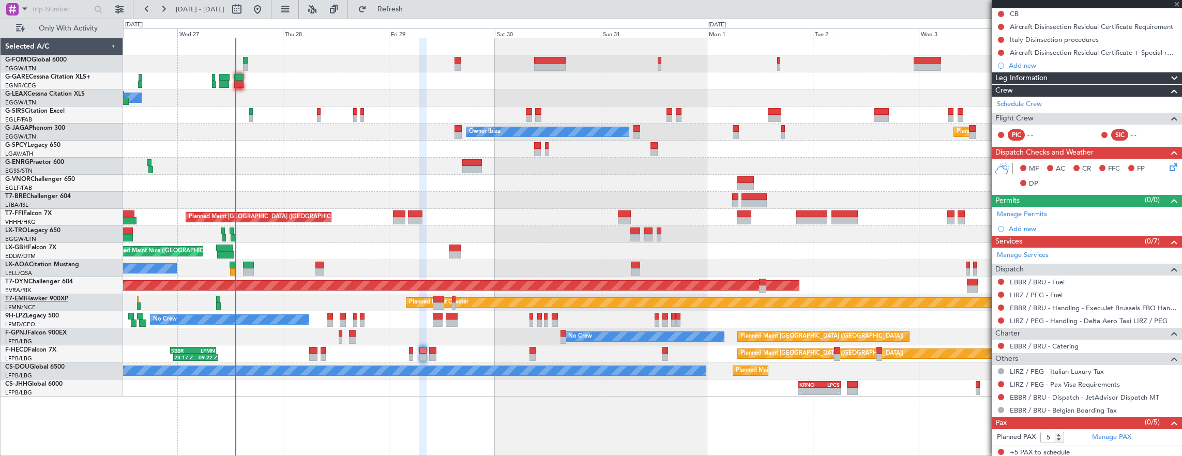
type input "0"
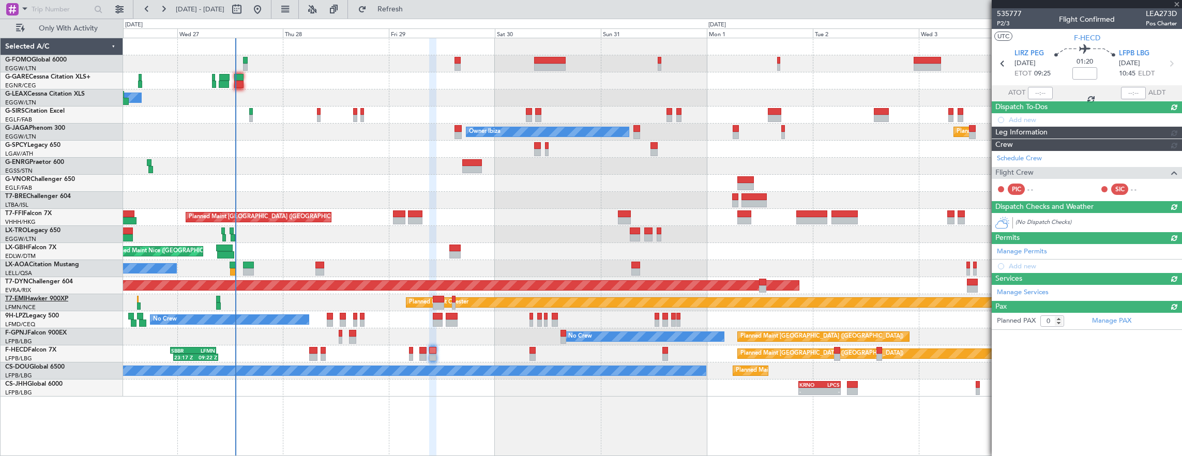
scroll to position [0, 0]
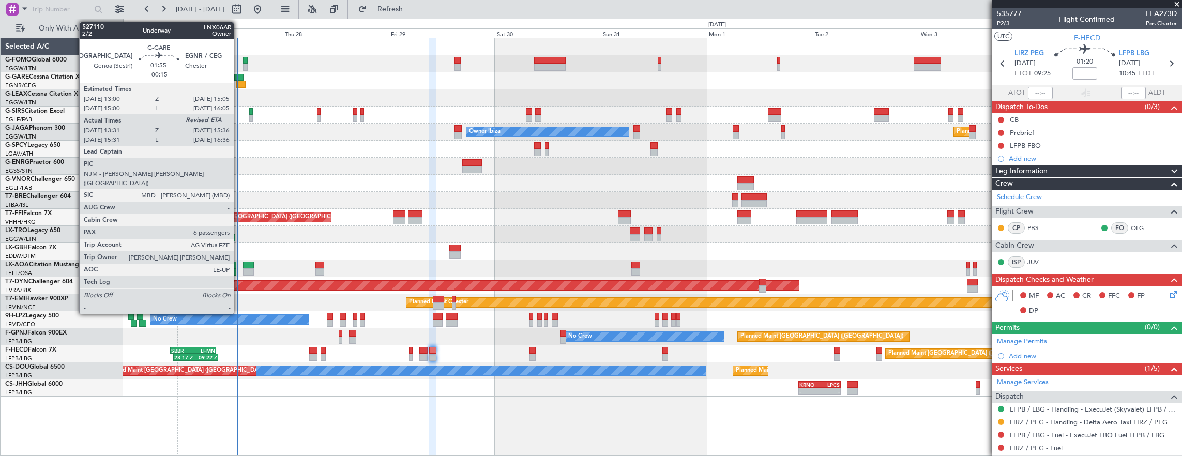
click at [239, 78] on div at bounding box center [238, 77] width 9 height 7
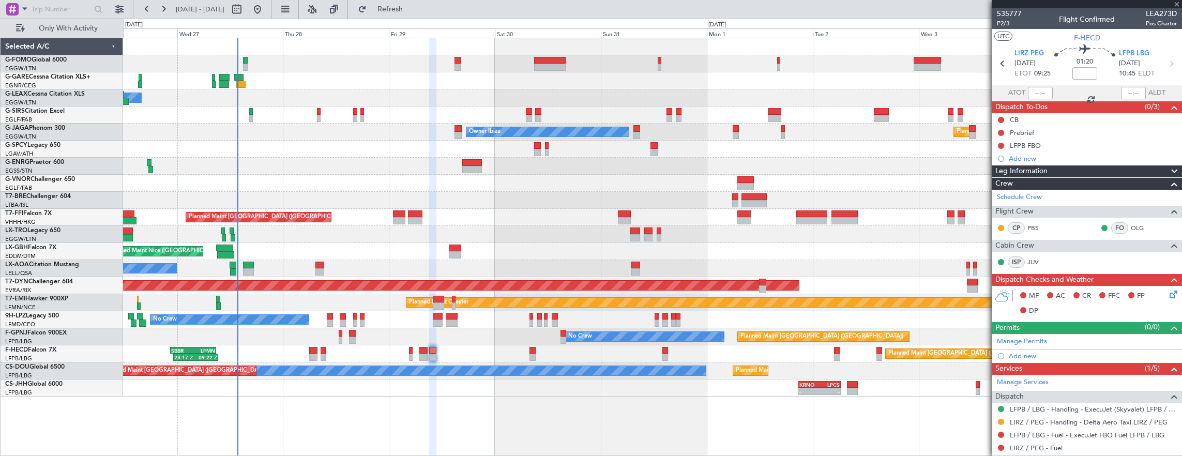
type input "-00:15"
type input "13:31"
type input "6"
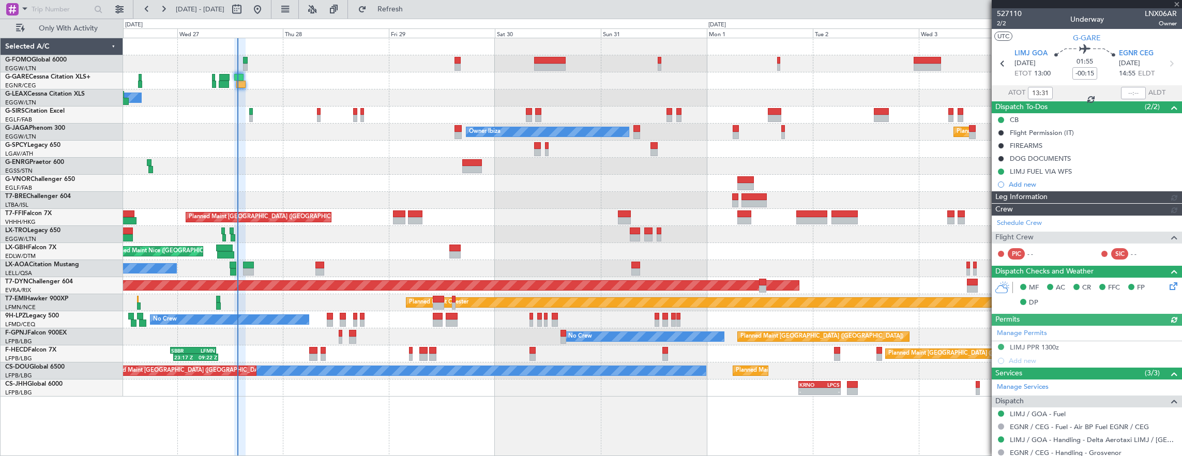
scroll to position [207, 0]
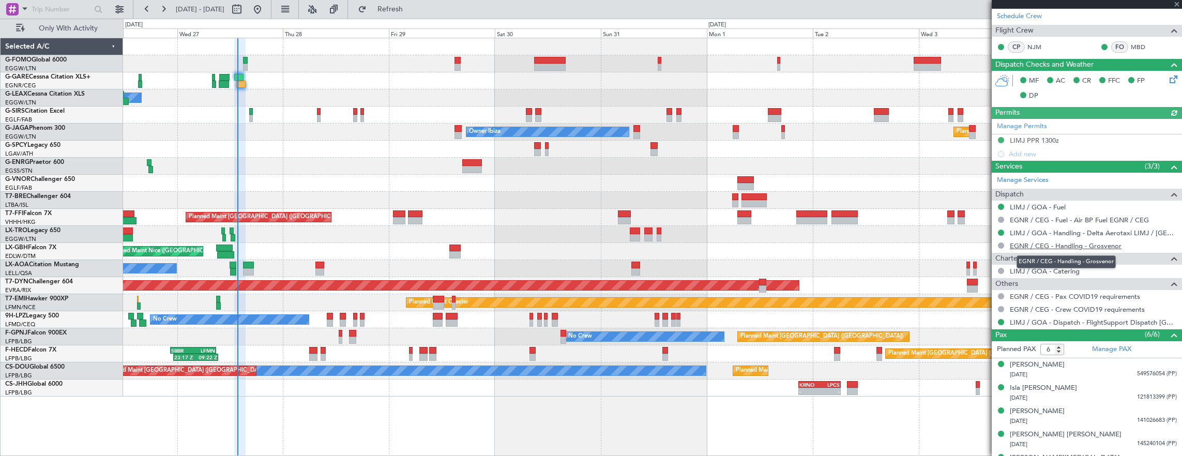
click at [1105, 245] on link "EGNR / CEG - Handling - Grosvenor" at bounding box center [1066, 245] width 112 height 9
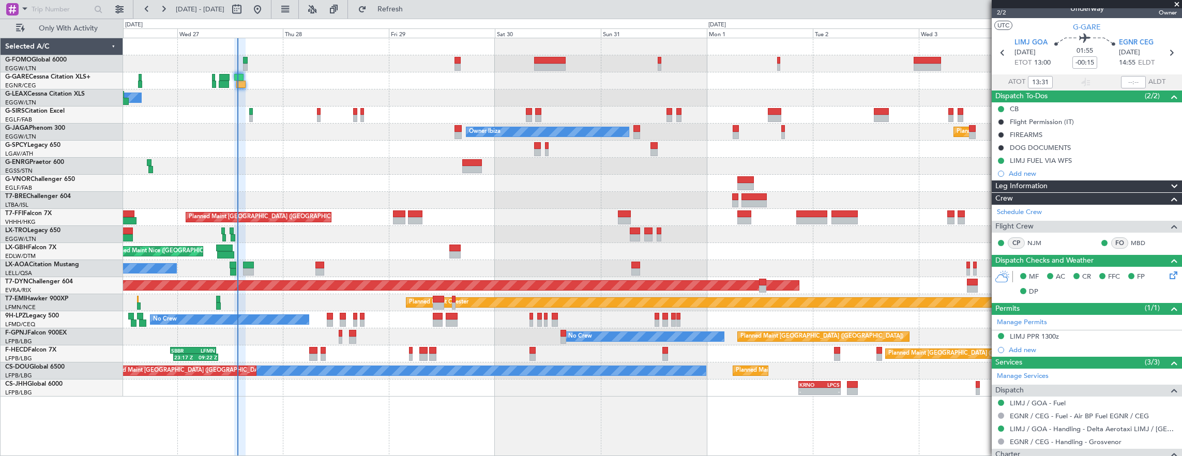
scroll to position [0, 0]
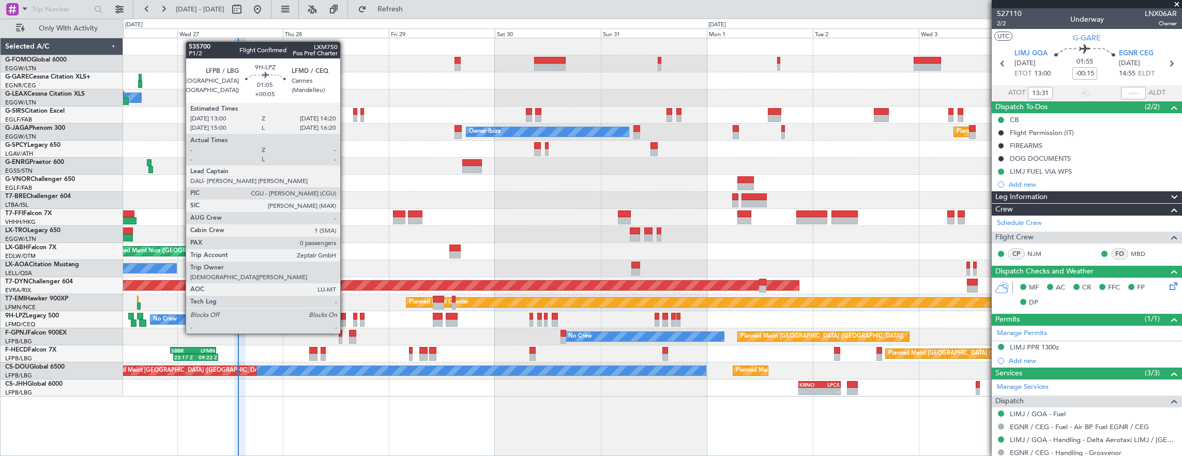
click at [345, 314] on div at bounding box center [343, 316] width 6 height 7
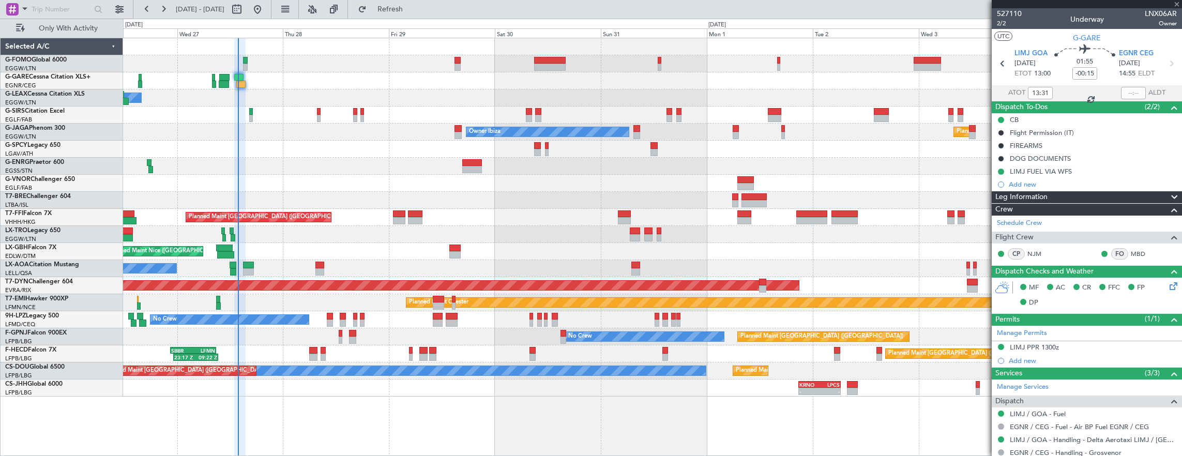
type input "+00:05"
type input "0"
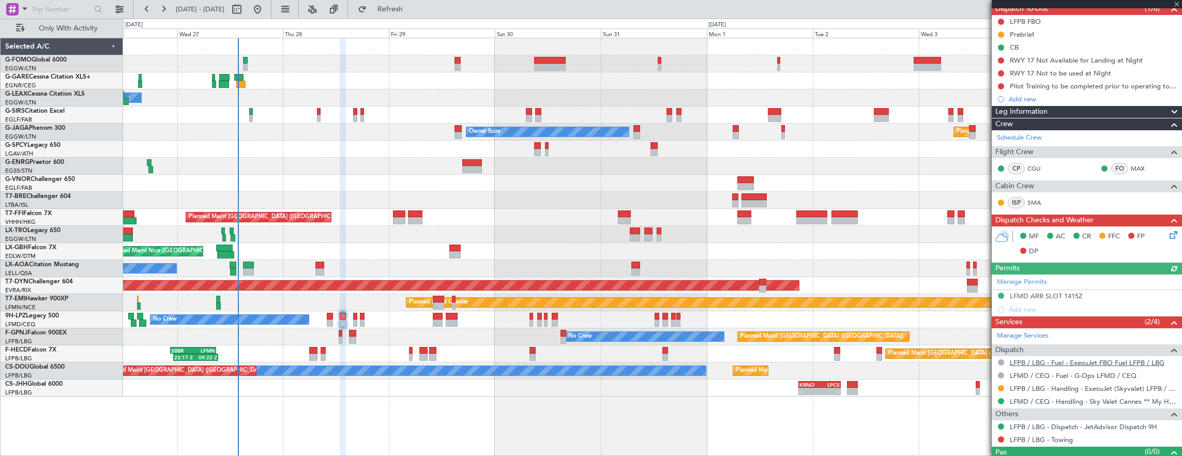
scroll to position [115, 0]
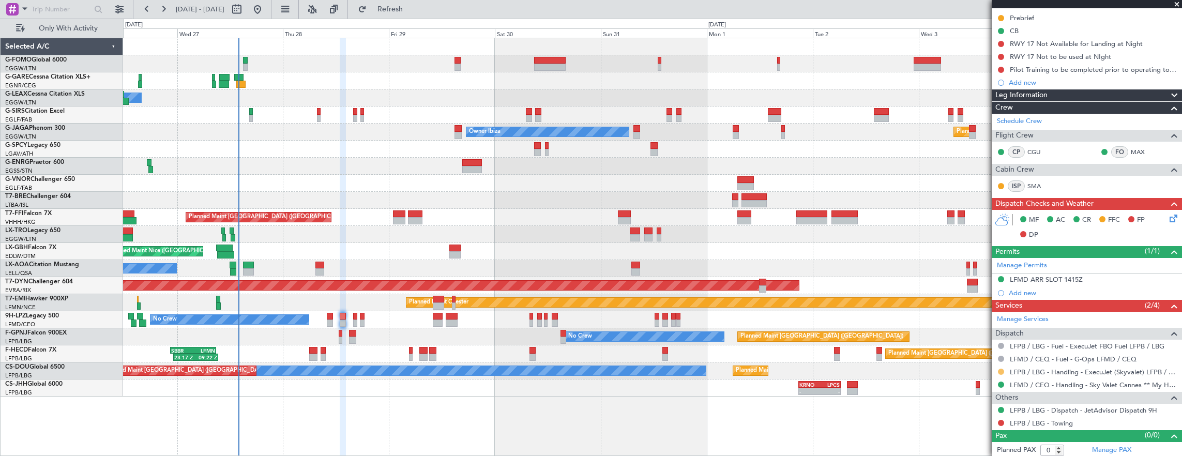
click at [999, 369] on button at bounding box center [1001, 372] width 6 height 6
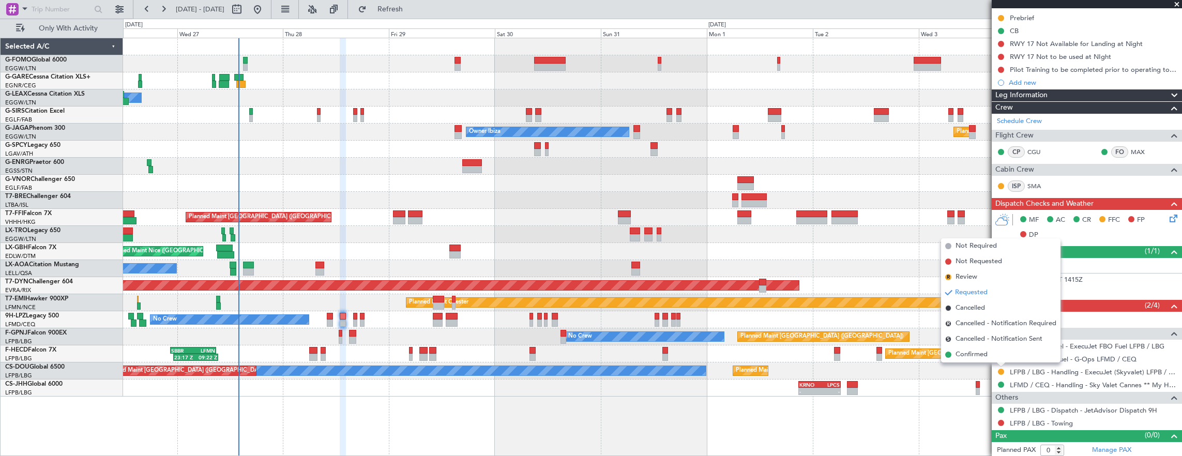
click at [568, 438] on div "Owner Unplanned Maint Oxford (Kidlington) Planned Maint London (Luton) Owner Ib…" at bounding box center [652, 247] width 1059 height 419
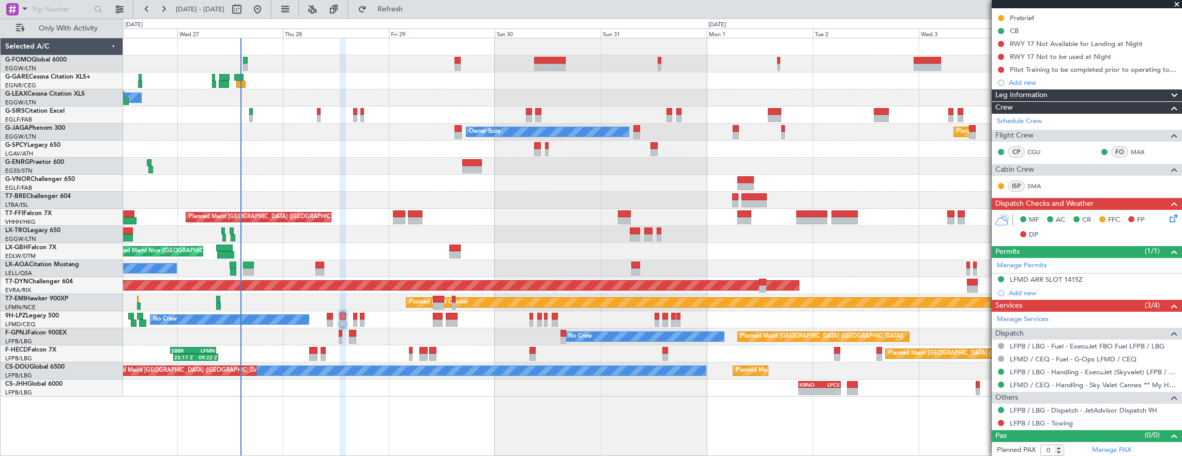
click at [83, 155] on div "Owner Unplanned Maint Oxford (Kidlington) Planned Maint London (Luton) Owner Ib…" at bounding box center [591, 237] width 1182 height 437
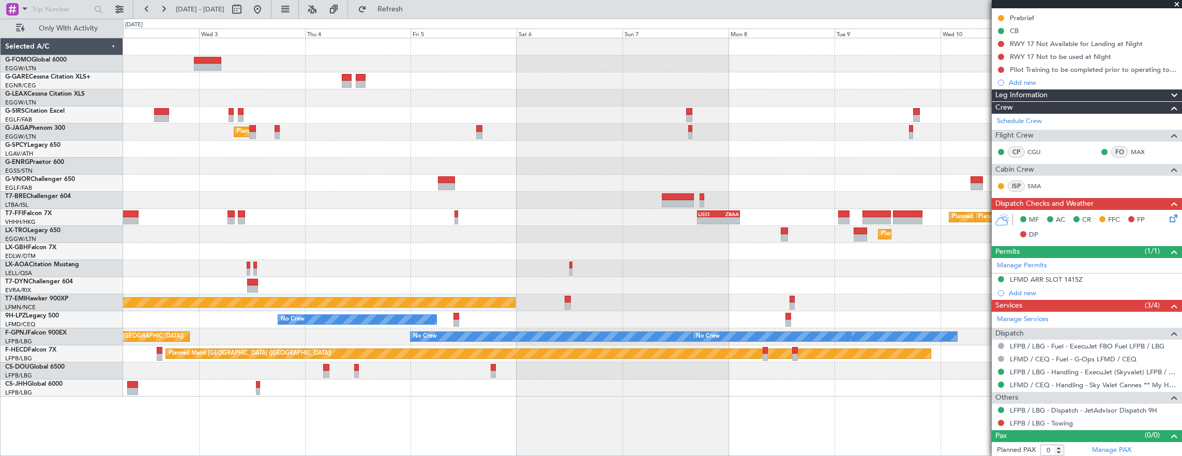
click at [252, 171] on div "Planned Maint London (Luton) Owner Ibiza - - LIEO 17:00 Z ZBAA 02:35 Z Planned …" at bounding box center [652, 217] width 1059 height 358
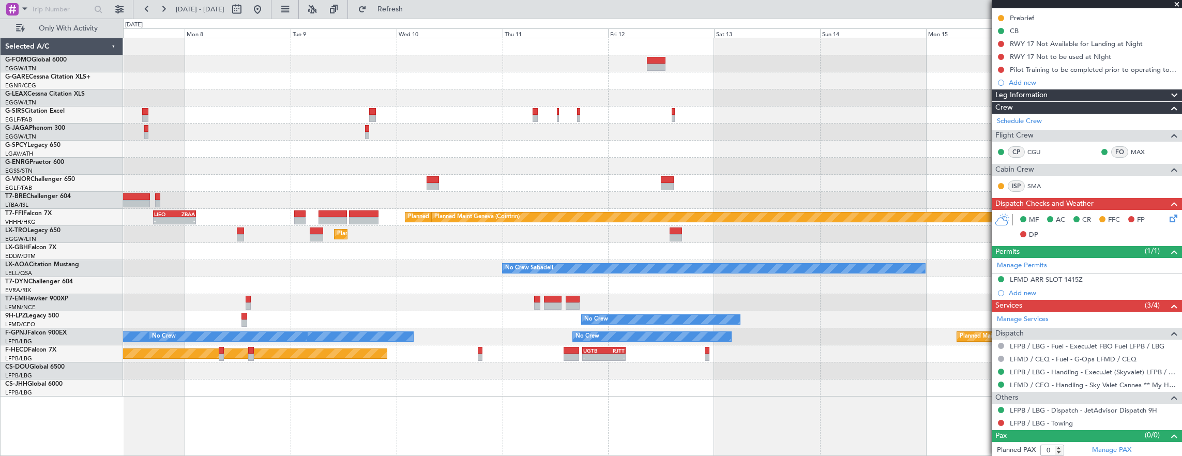
click at [171, 159] on div "- - LIEO 17:00 Z ZBAA 02:35 Z Planned Maint Tianjin (Binhai) Planned Maint Gene…" at bounding box center [652, 217] width 1059 height 358
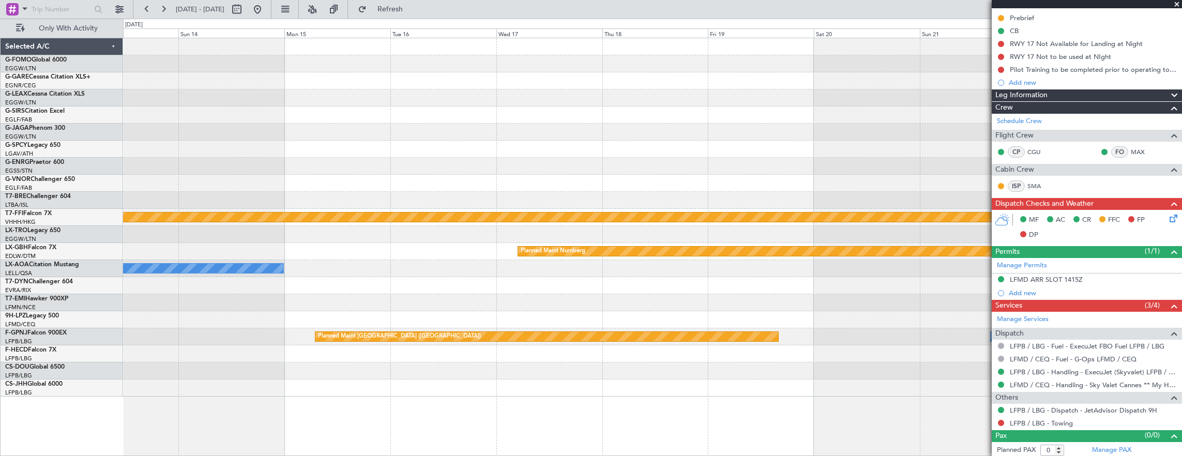
click at [313, 142] on div "Planned Maint Tianjin (Binhai) Planned Maint Geneva (Cointrin) Planned Maint Nu…" at bounding box center [652, 217] width 1059 height 358
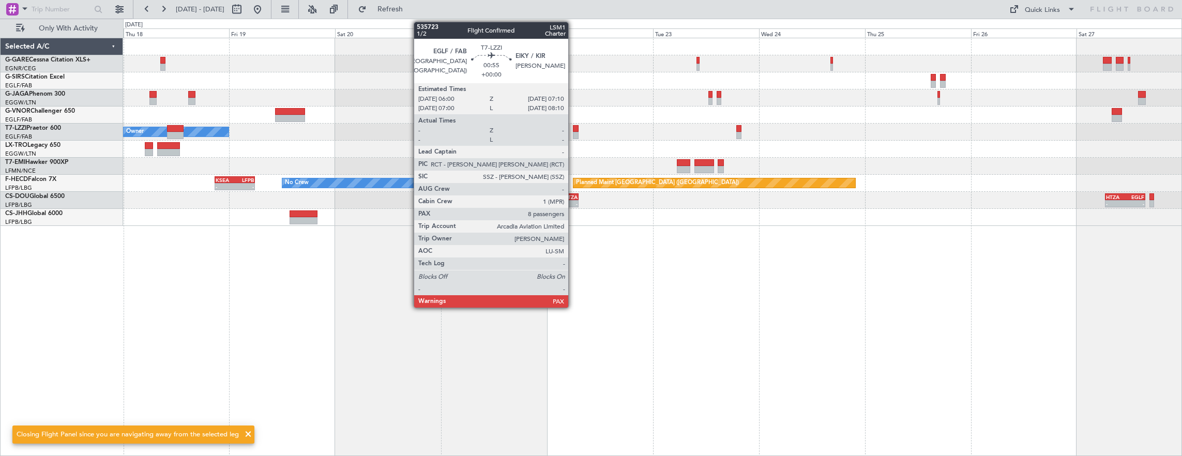
click at [573, 127] on div at bounding box center [575, 128] width 5 height 7
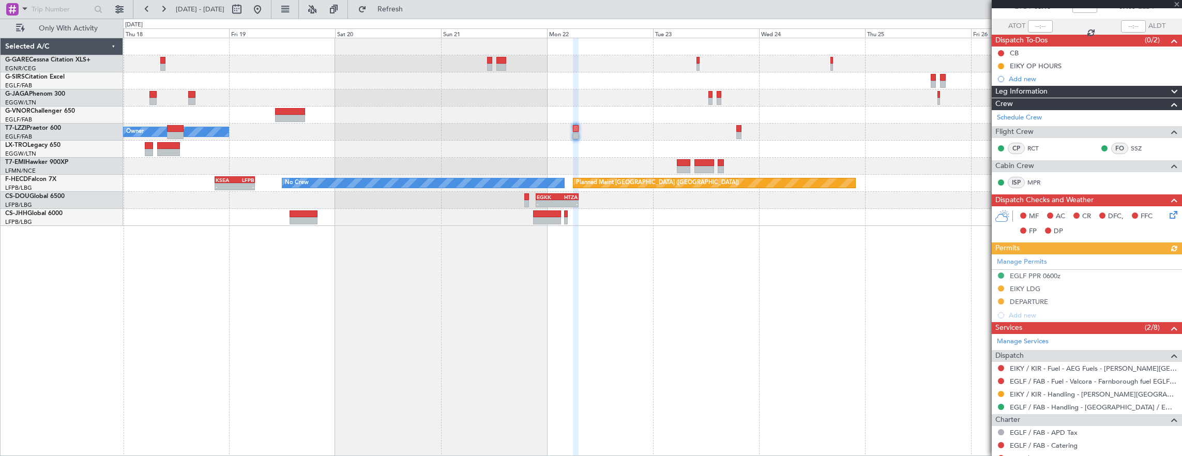
scroll to position [103, 0]
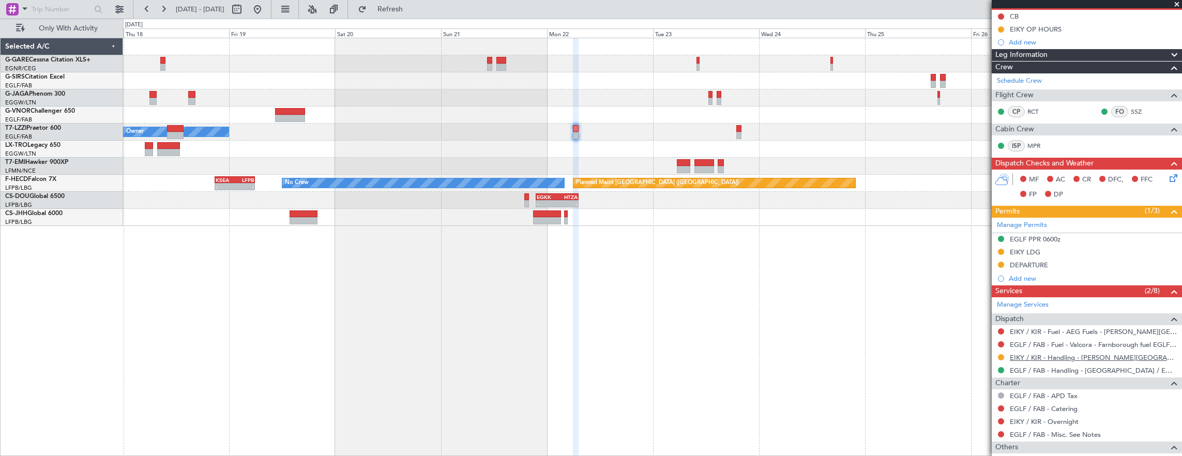
click at [1085, 353] on link "EIKY / KIR - Handling - Kerry Airport Plc EIKY / KIR" at bounding box center [1093, 357] width 167 height 9
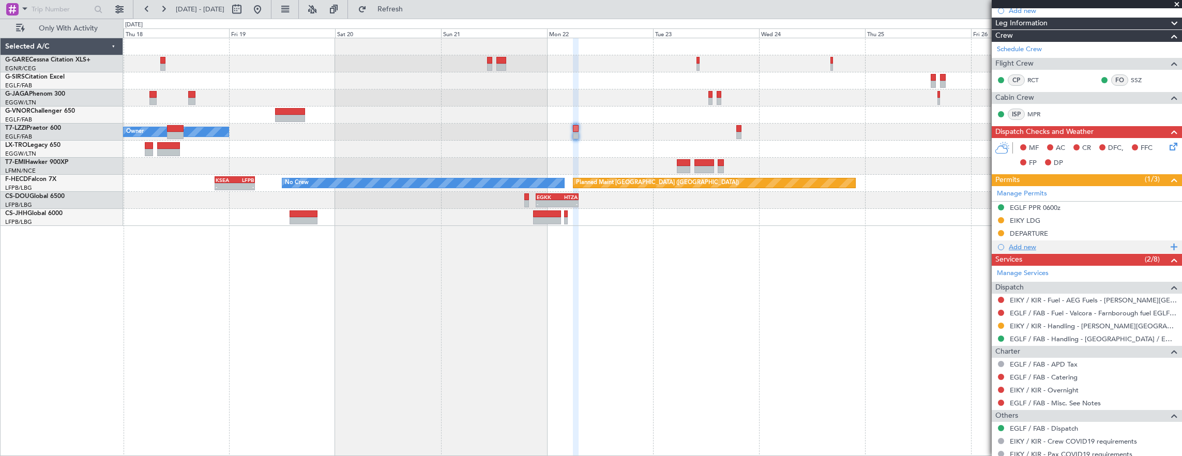
scroll to position [192, 0]
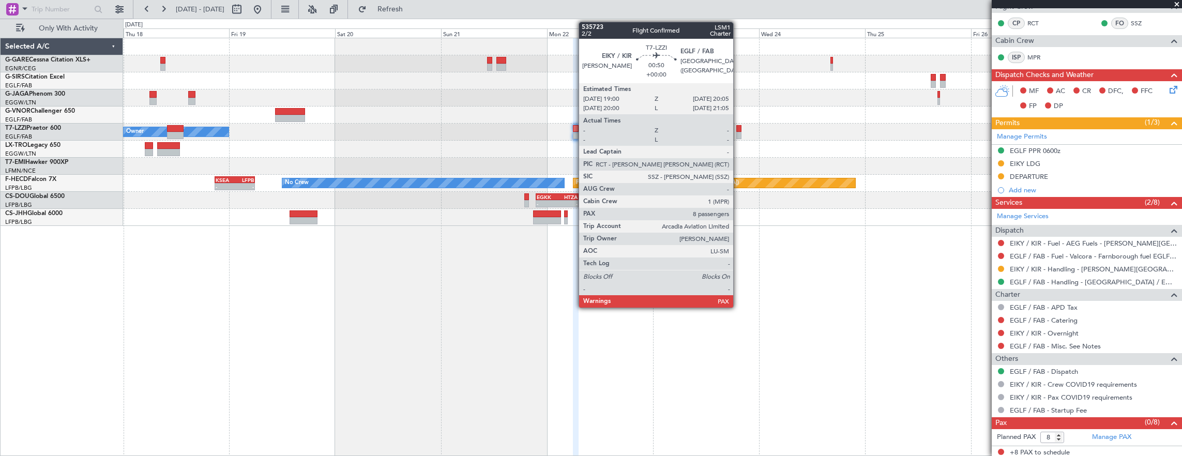
click at [738, 130] on div at bounding box center [738, 128] width 5 height 7
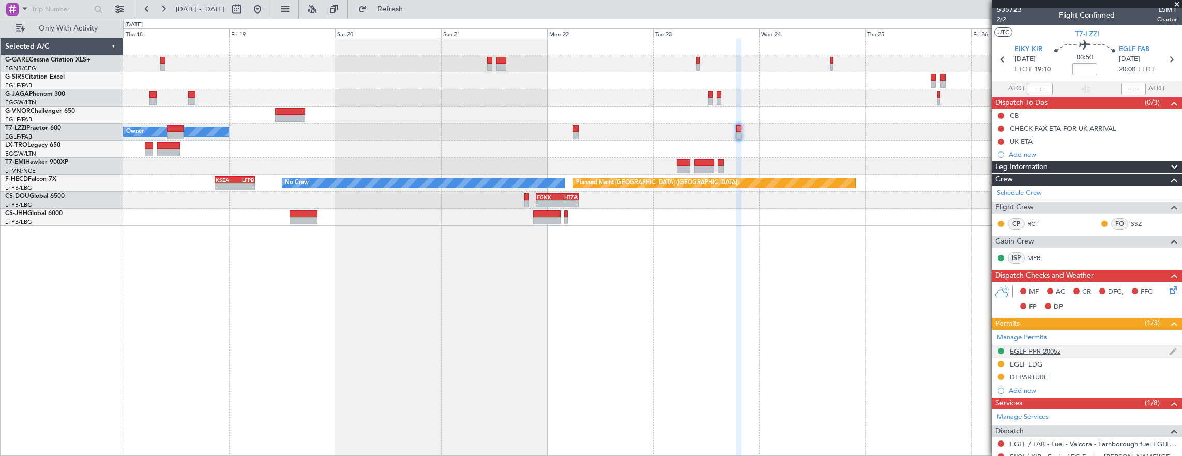
scroll to position [0, 0]
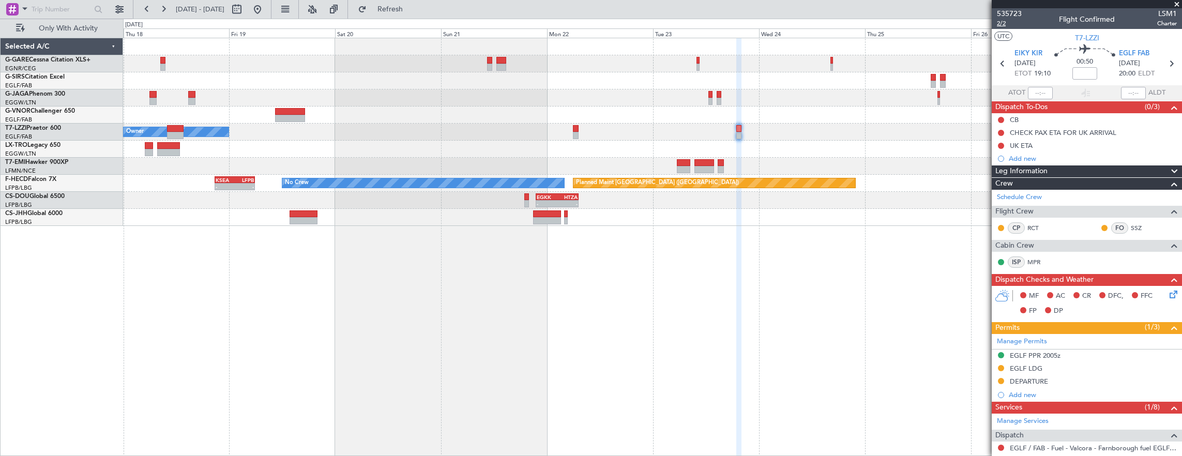
click at [1006, 25] on span "2/2" at bounding box center [1009, 23] width 25 height 9
click at [518, 133] on div "Owner" at bounding box center [652, 132] width 1059 height 17
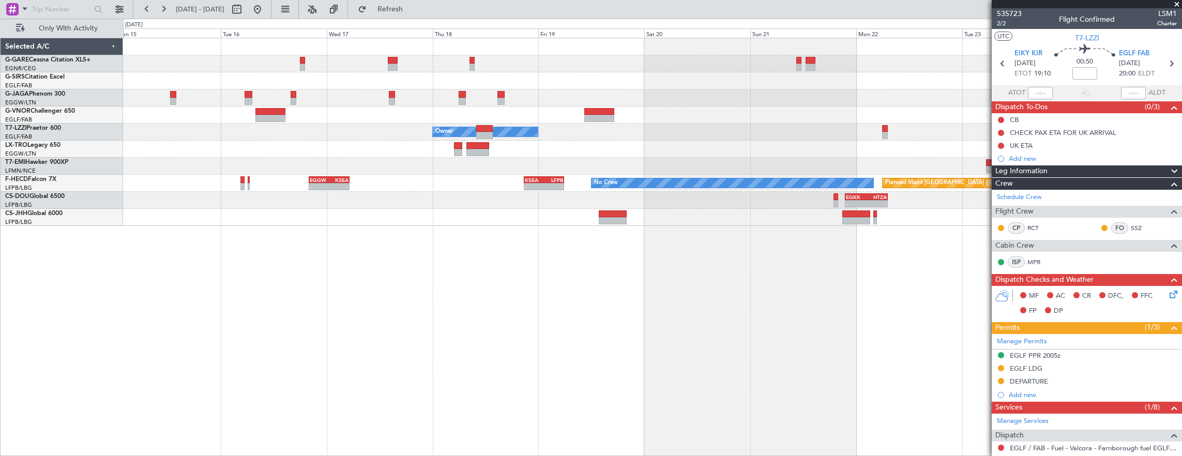
click at [704, 134] on div "Owner Planned Maint Paris (Le Bourget) No Crew - - KSEA 20:45 Z LFPB 05:55 Z - …" at bounding box center [652, 132] width 1059 height 188
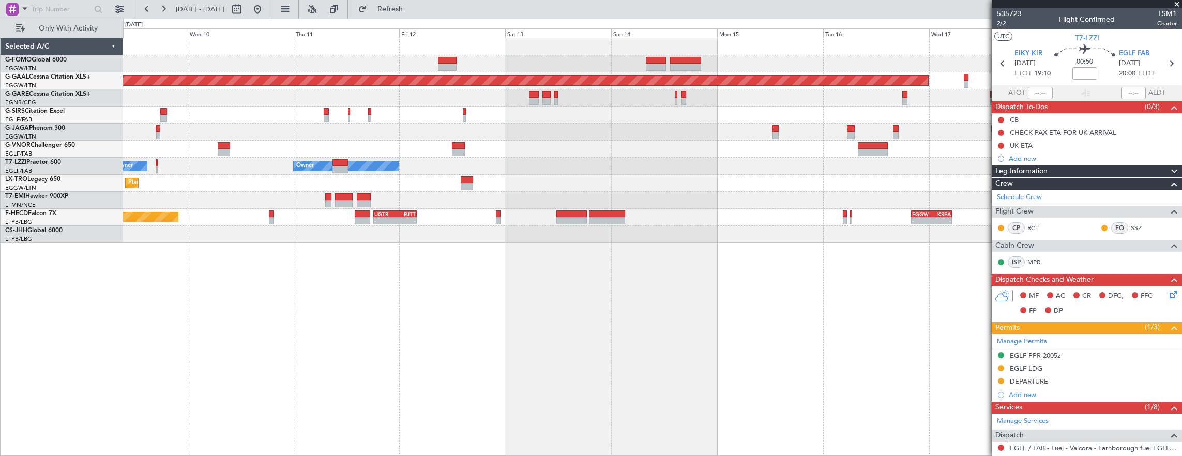
click at [958, 132] on div "Planned Maint Dusseldorf Owner Owner Owner Planned Maint Dusseldorf - - KSEA 20…" at bounding box center [652, 140] width 1059 height 205
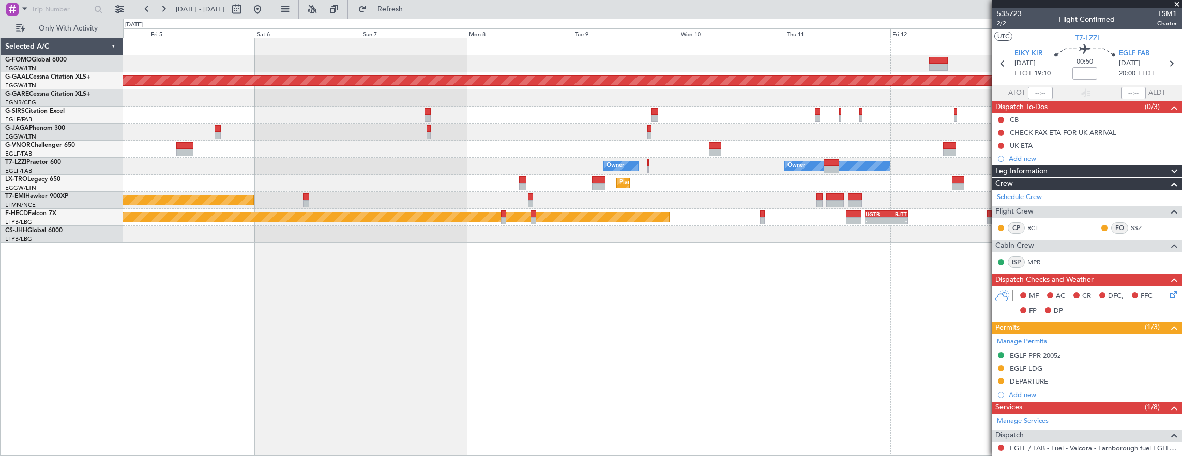
click at [657, 165] on div "Owner Owner" at bounding box center [652, 166] width 1059 height 17
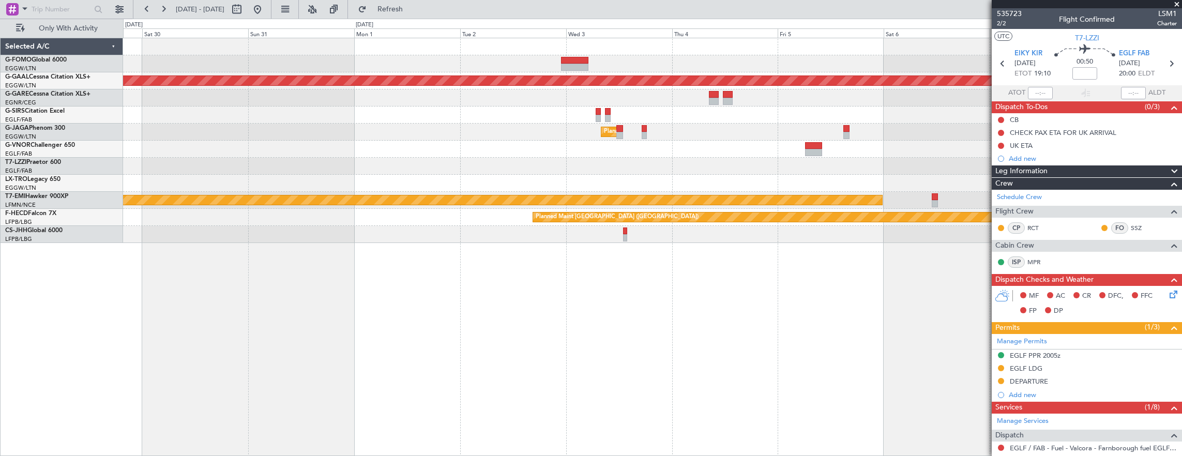
click at [584, 160] on div "Planned Maint Dusseldorf Planned Maint London (Luton) Owner Owner Planned Maint…" at bounding box center [652, 140] width 1059 height 205
click at [660, 158] on div "Planned Maint Dusseldorf Planned Maint London (Luton) Owner Owner Planned Maint…" at bounding box center [652, 140] width 1059 height 205
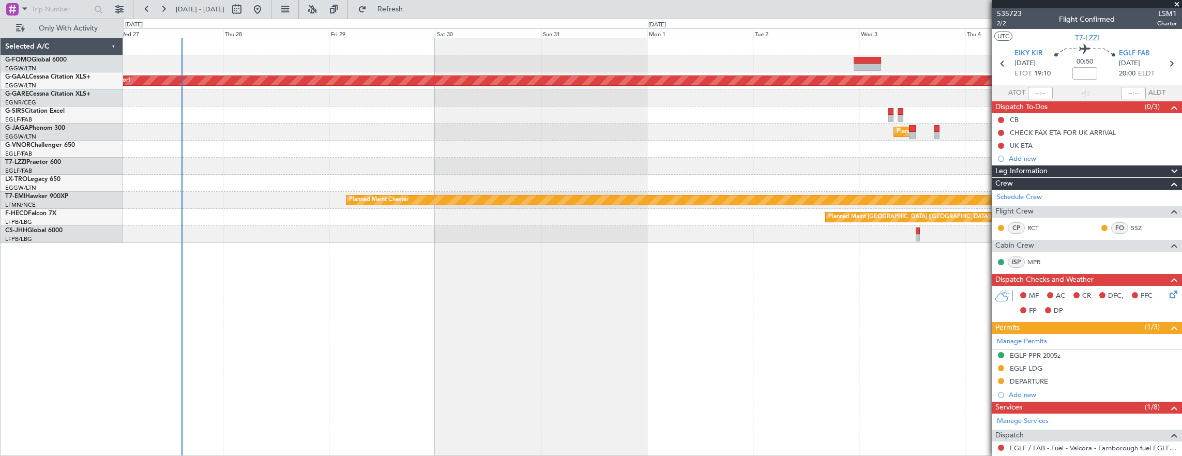
click at [543, 151] on div at bounding box center [652, 149] width 1059 height 17
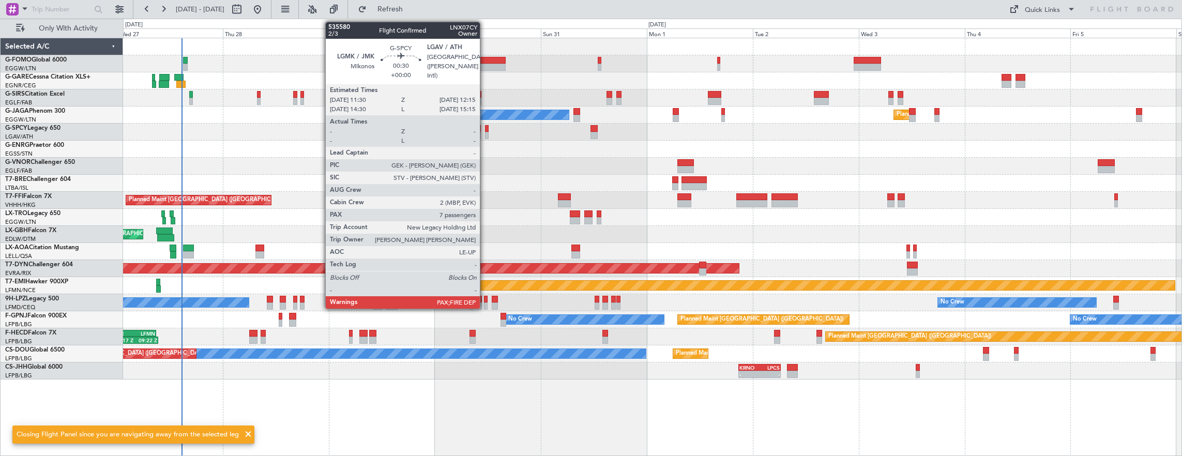
click at [485, 129] on div at bounding box center [487, 128] width 4 height 7
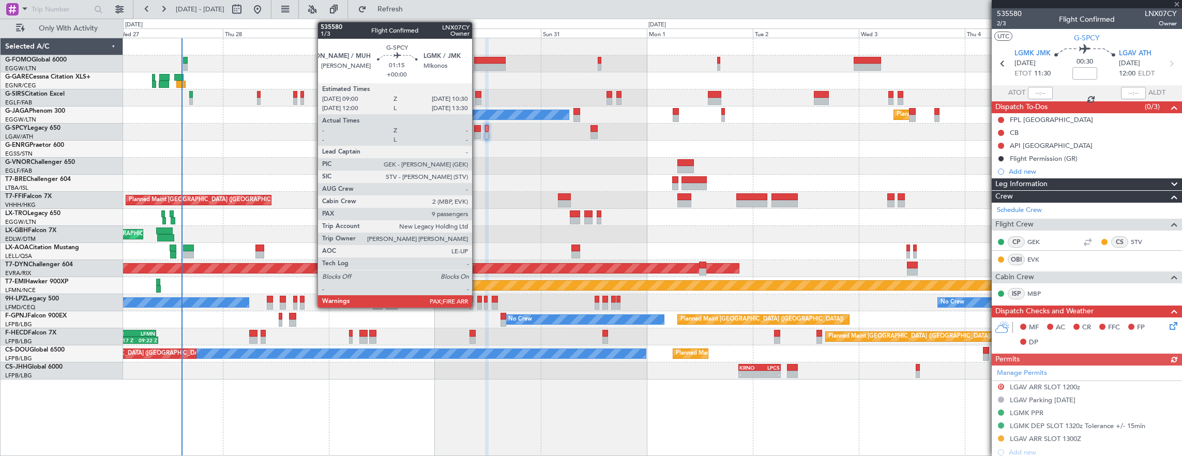
click at [477, 130] on div at bounding box center [477, 128] width 7 height 7
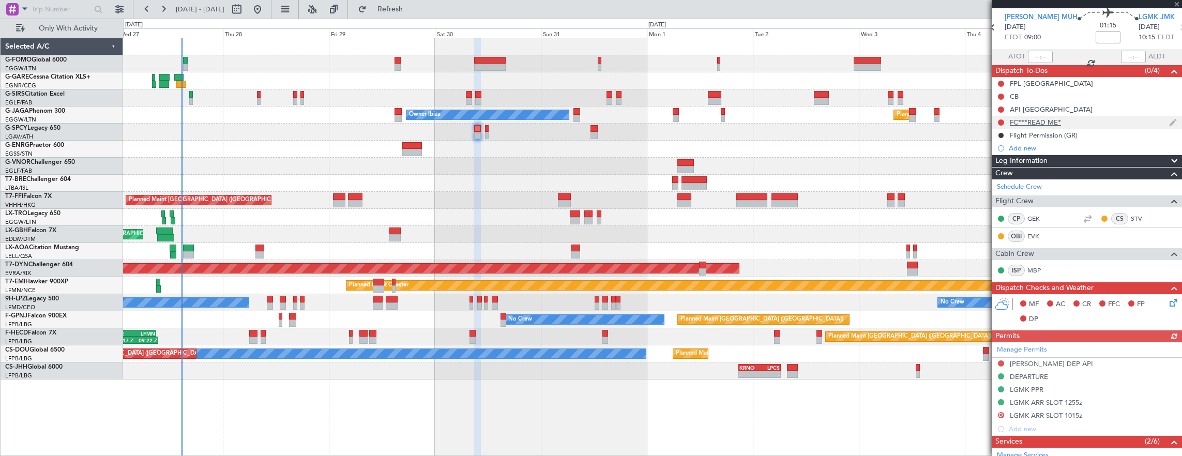
scroll to position [52, 0]
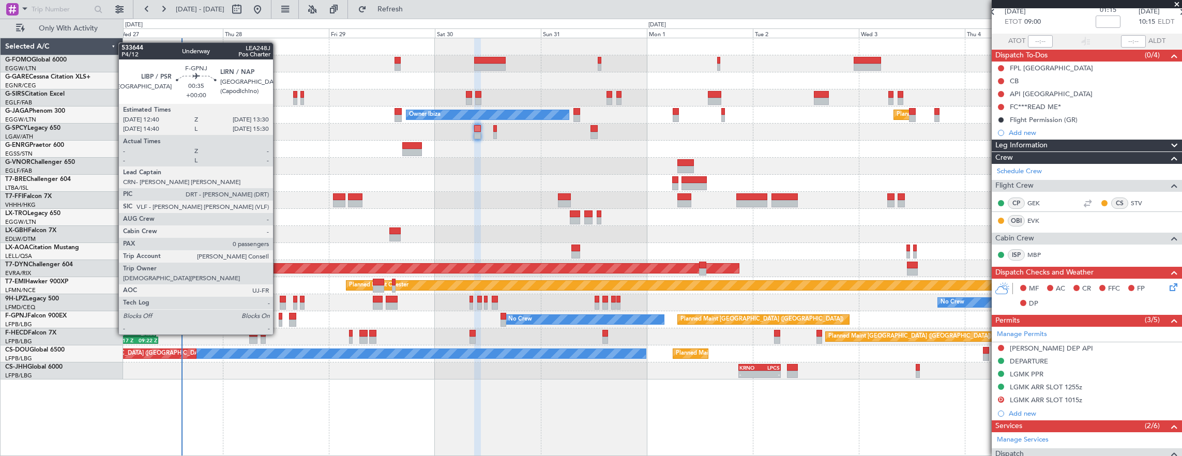
click at [279, 315] on div at bounding box center [281, 316] width 4 height 7
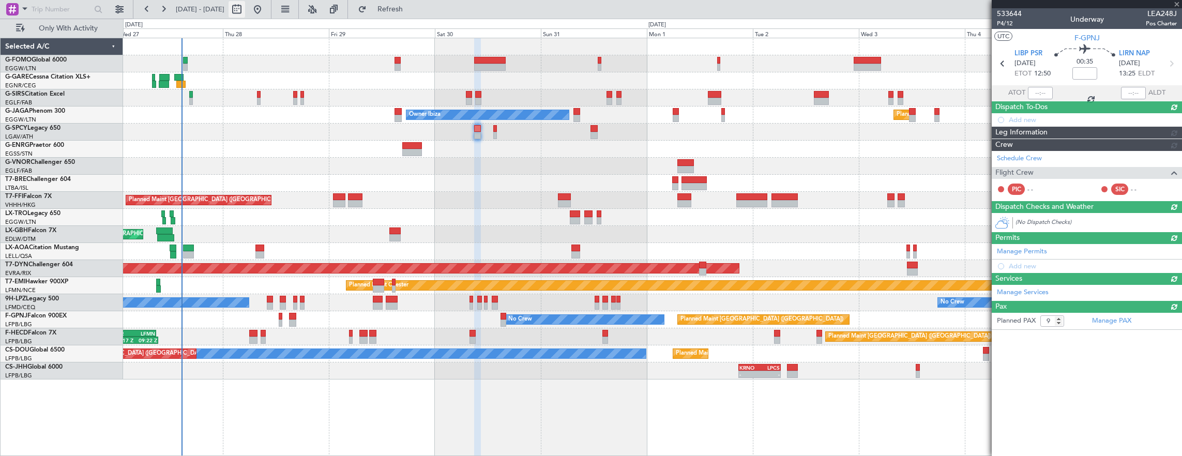
type input "0"
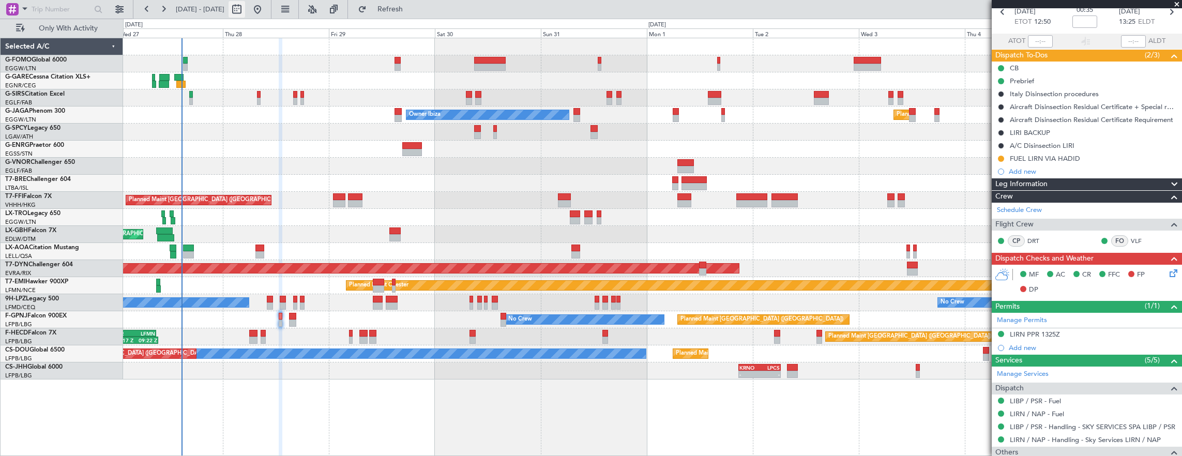
scroll to position [0, 0]
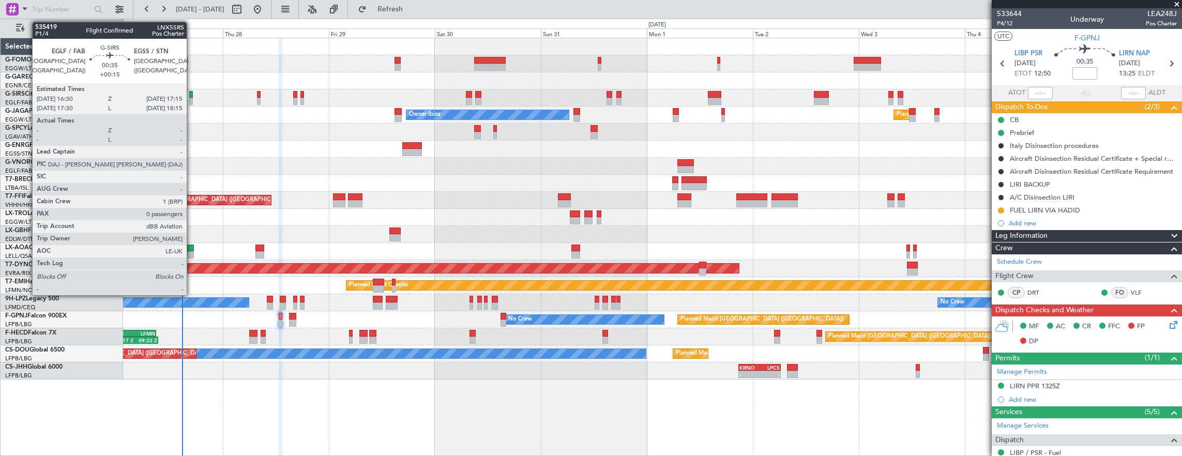
click at [192, 95] on div at bounding box center [191, 94] width 4 height 7
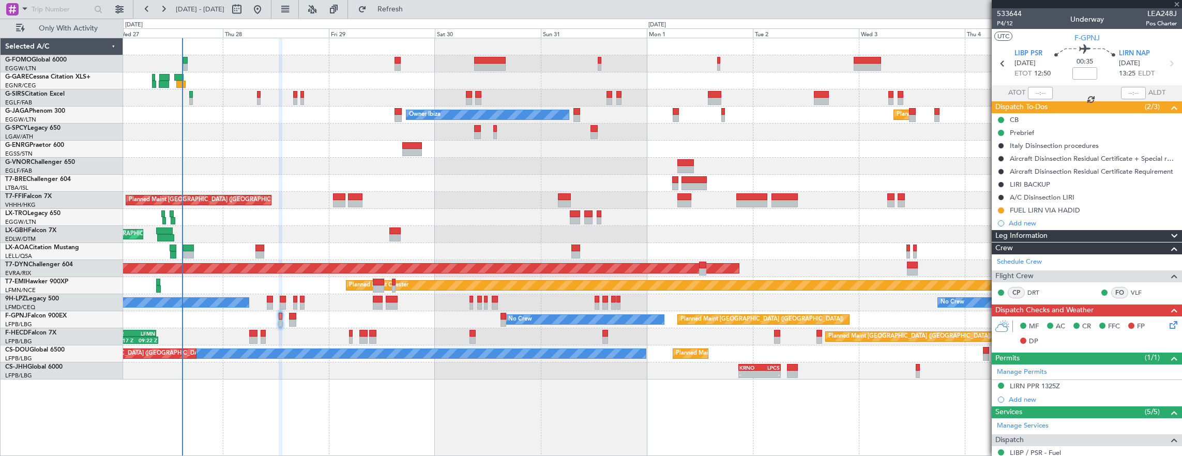
type input "+00:15"
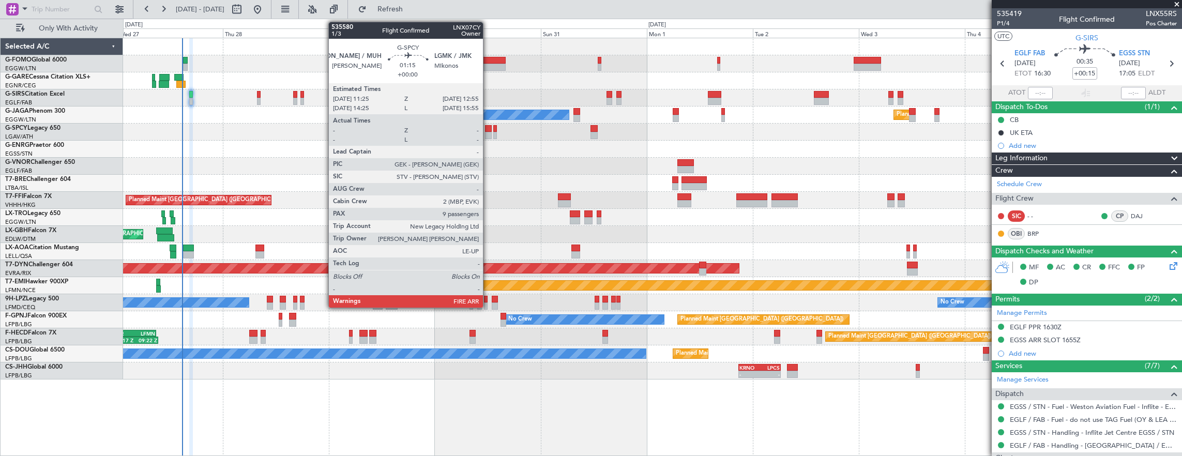
click at [488, 129] on div at bounding box center [488, 128] width 7 height 7
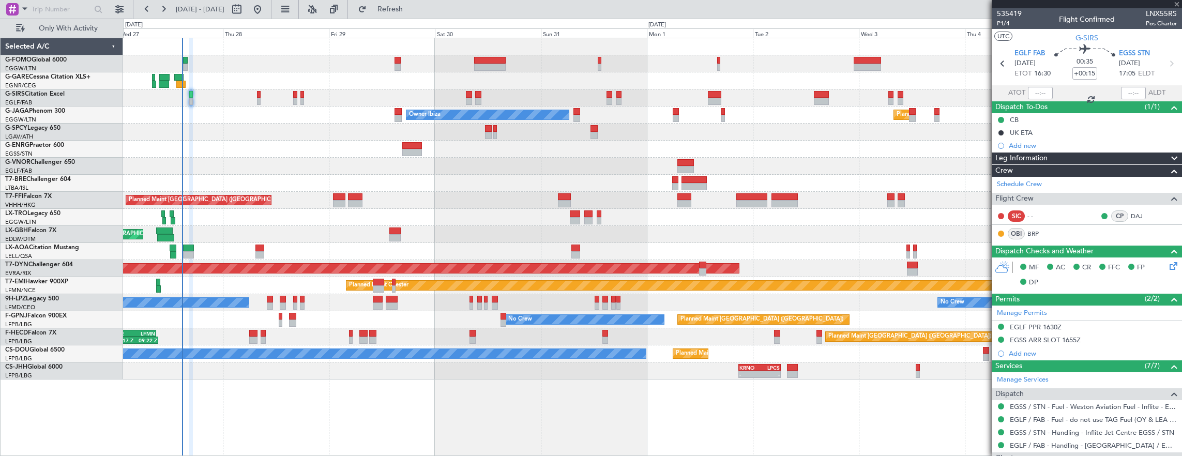
type input "9"
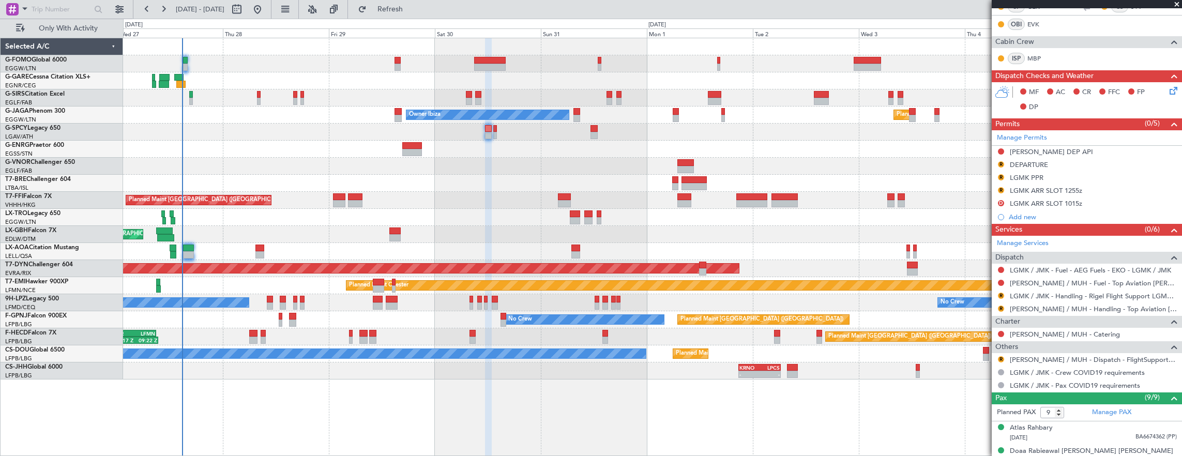
scroll to position [310, 0]
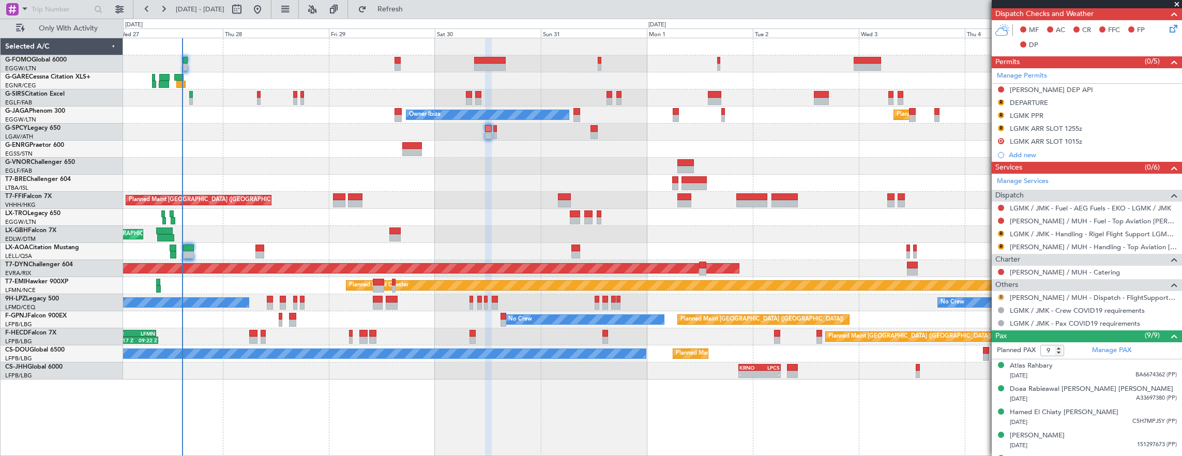
click at [999, 296] on button "R" at bounding box center [1001, 297] width 6 height 6
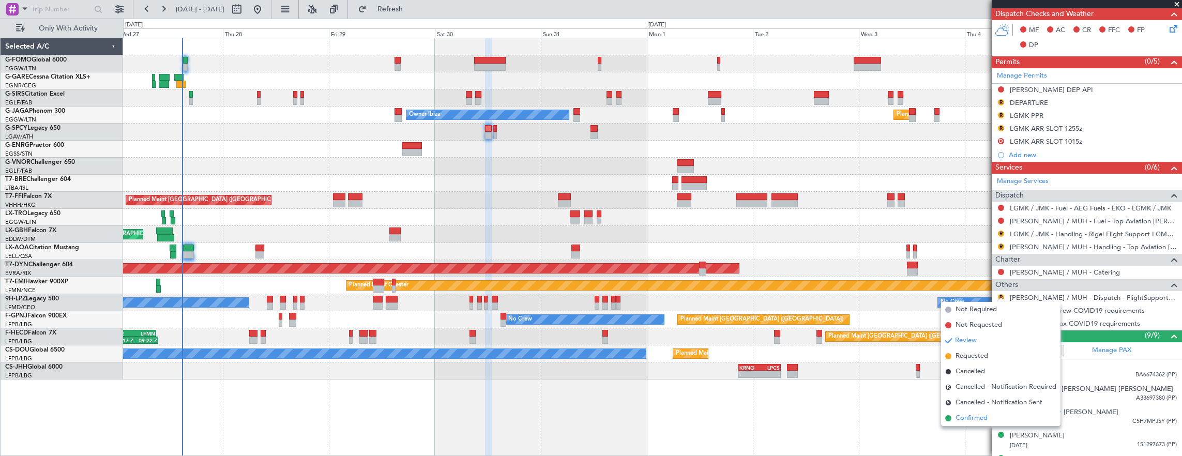
click at [965, 419] on span "Confirmed" at bounding box center [971, 418] width 32 height 10
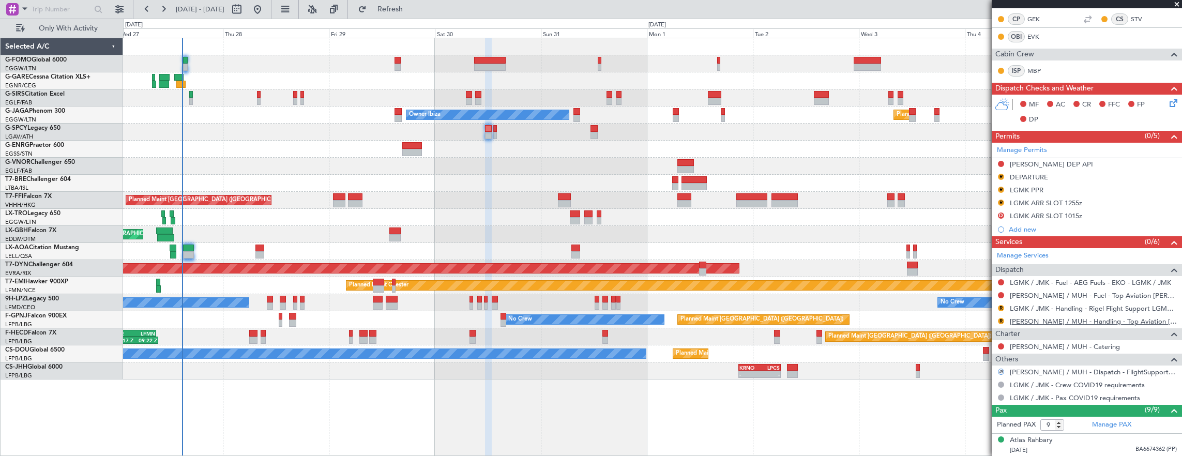
scroll to position [258, 0]
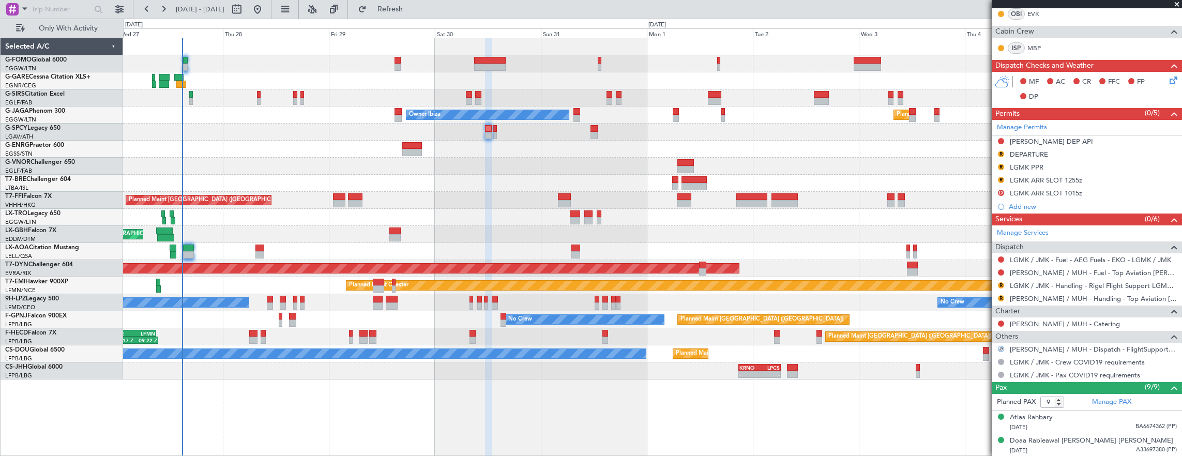
click at [1000, 281] on div "R" at bounding box center [1001, 285] width 8 height 8
click at [999, 282] on button "R" at bounding box center [1001, 285] width 6 height 6
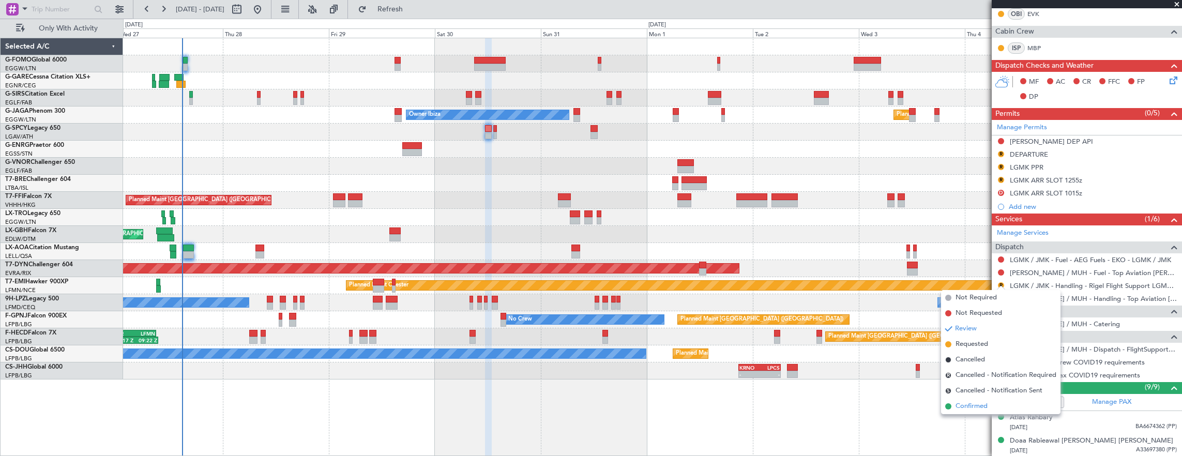
click at [984, 406] on span "Confirmed" at bounding box center [971, 406] width 32 height 10
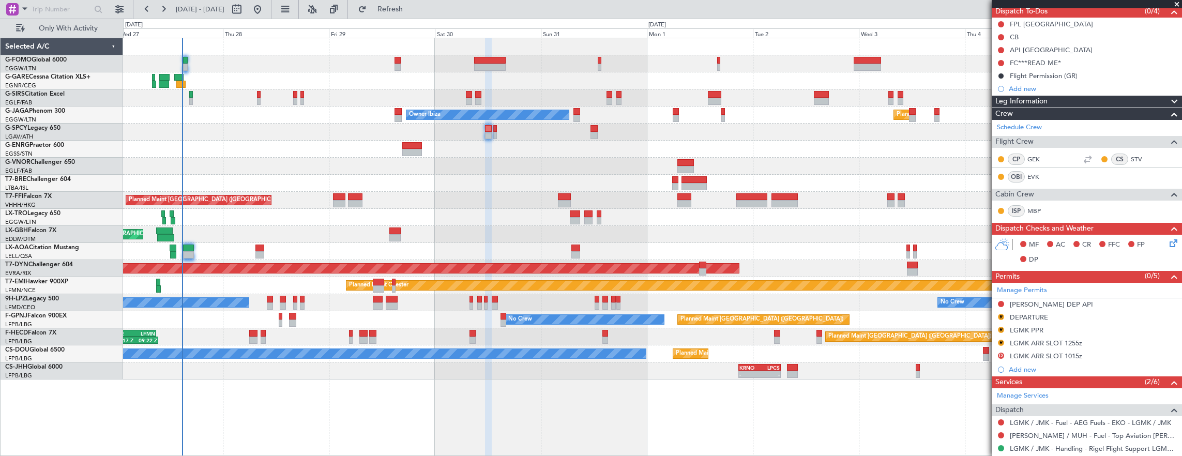
scroll to position [103, 0]
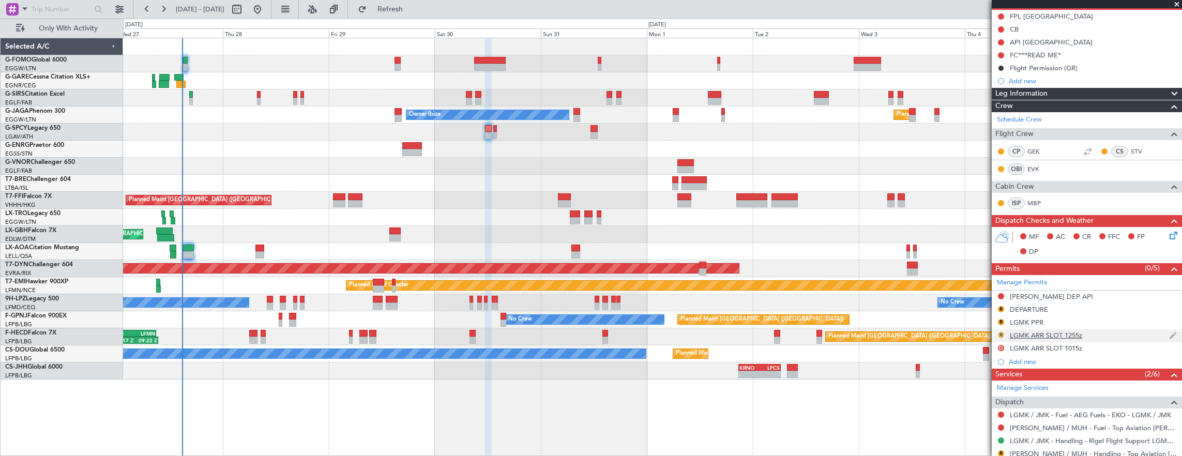
click at [1000, 333] on button "R" at bounding box center [1001, 335] width 6 height 6
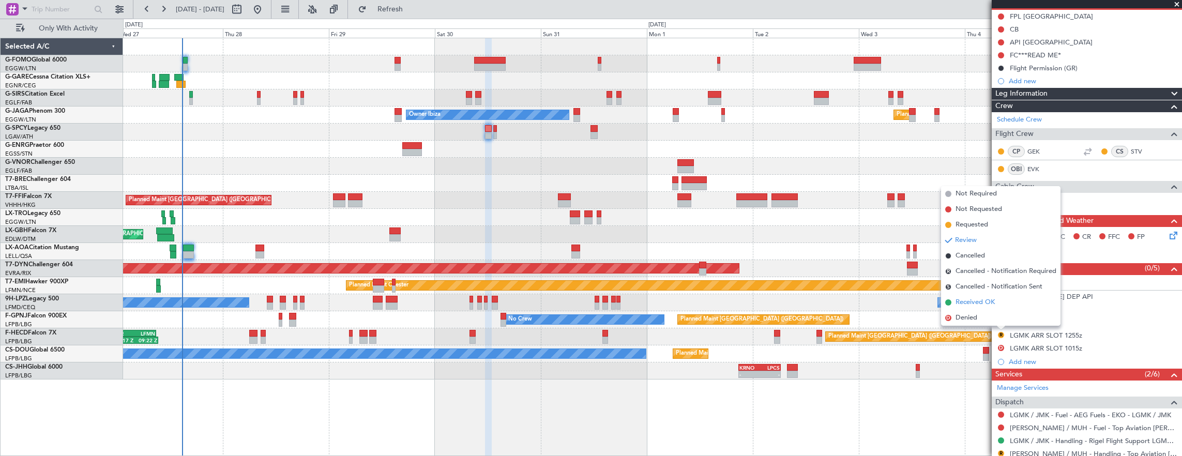
click at [997, 301] on li "Received OK" at bounding box center [1000, 303] width 119 height 16
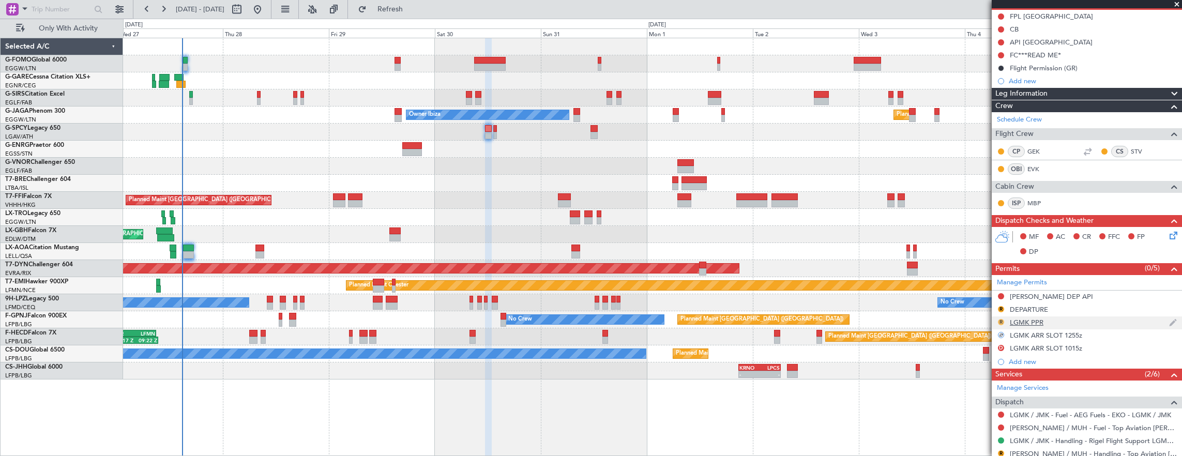
click at [1000, 319] on button "R" at bounding box center [1001, 322] width 6 height 6
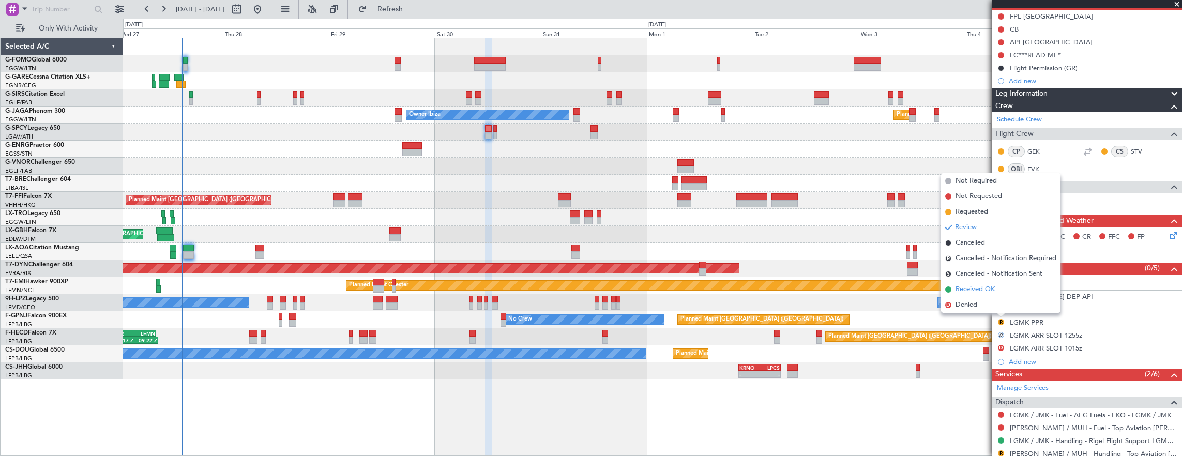
click at [996, 288] on li "Received OK" at bounding box center [1000, 290] width 119 height 16
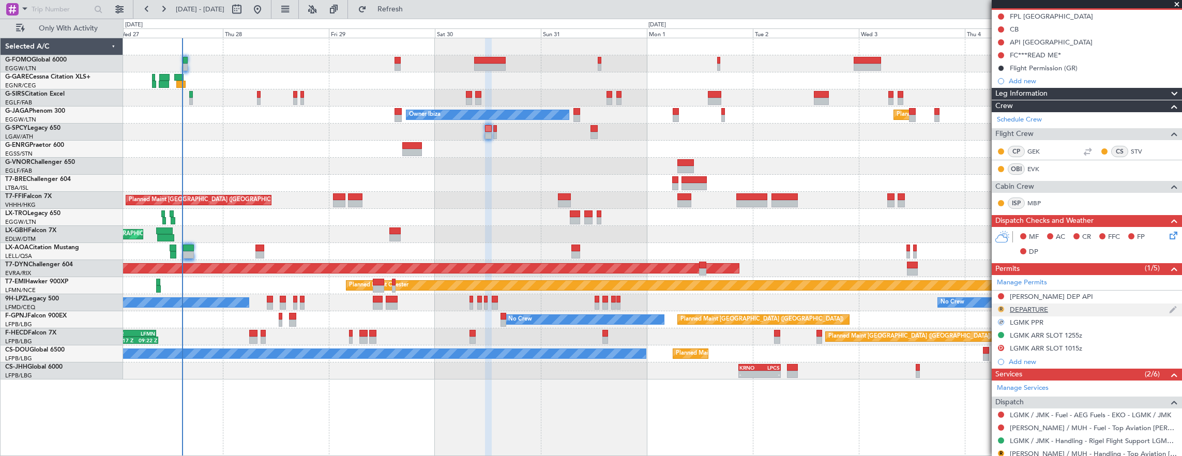
click at [1002, 306] on button "R" at bounding box center [1001, 309] width 6 height 6
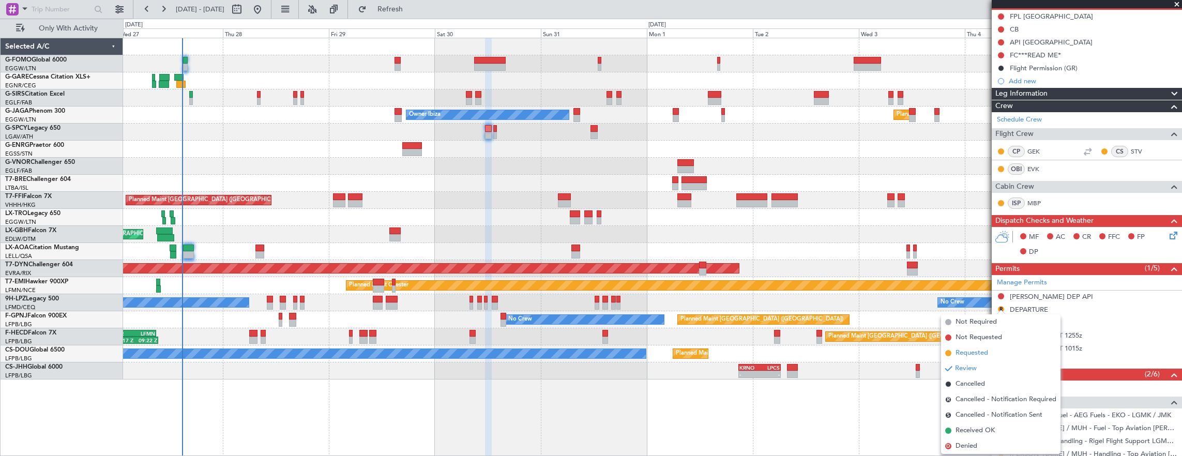
click at [980, 352] on span "Requested" at bounding box center [971, 353] width 33 height 10
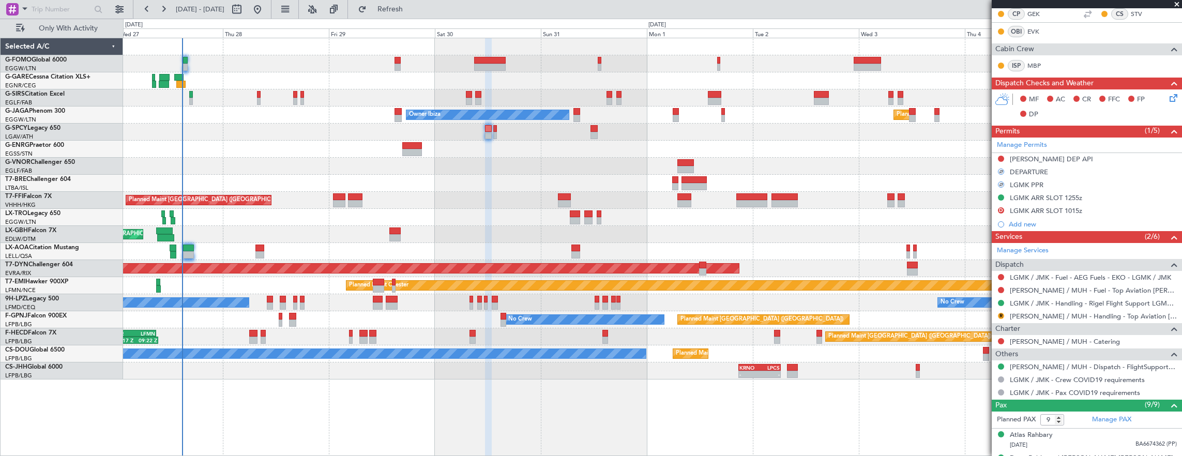
scroll to position [310, 0]
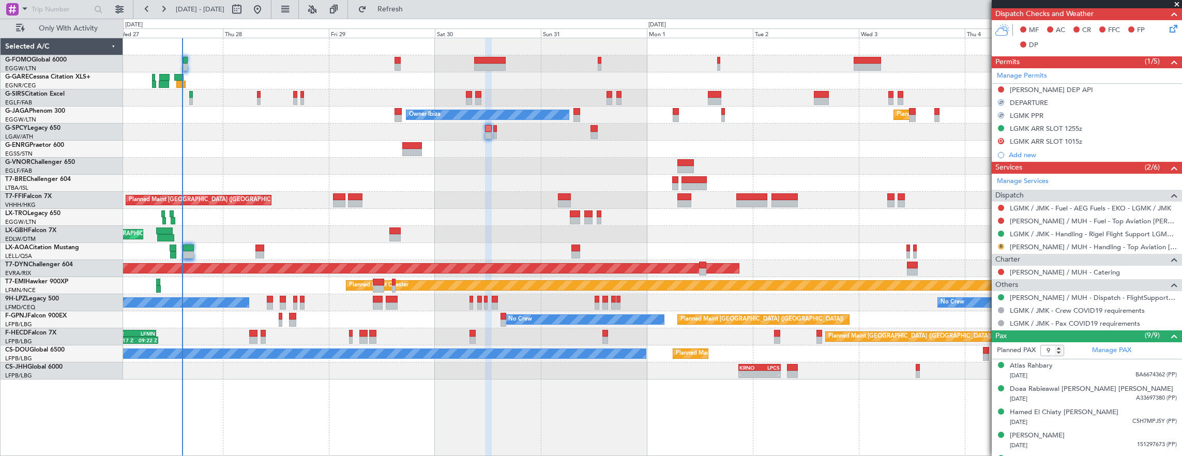
click at [999, 244] on button "R" at bounding box center [1001, 247] width 6 height 6
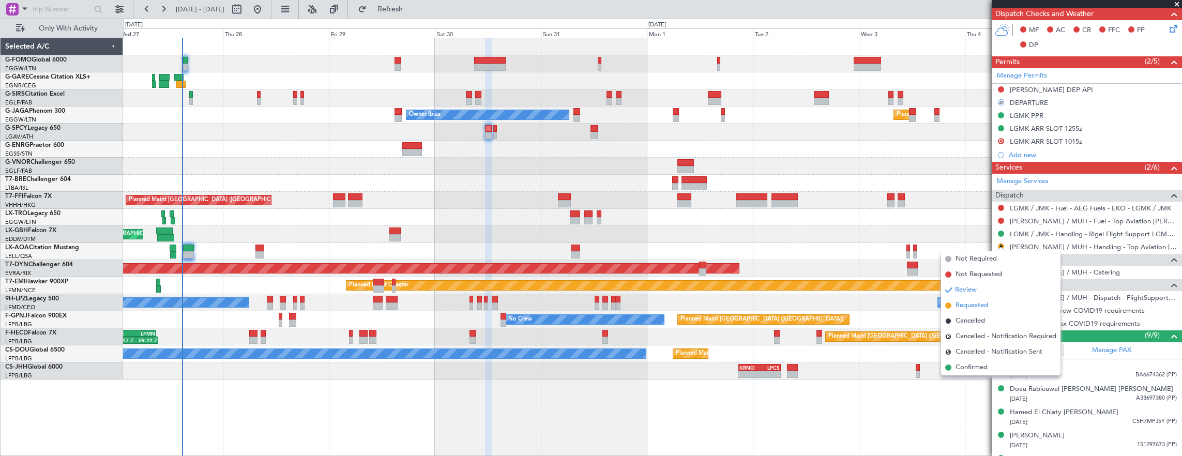
click at [987, 300] on li "Requested" at bounding box center [1000, 306] width 119 height 16
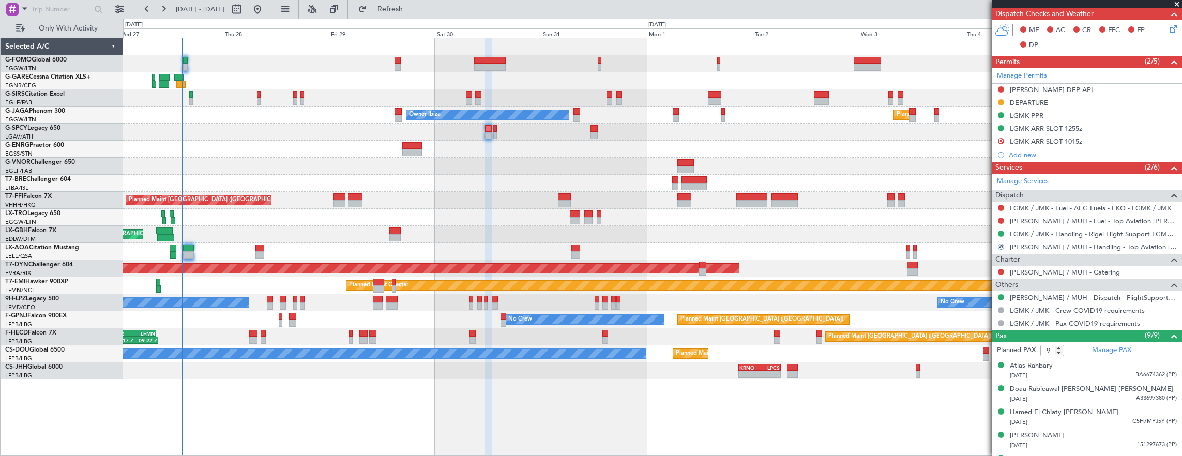
click at [1025, 246] on link "HEMM / MUH - Handling - Top Aviation HEMM/MUH" at bounding box center [1093, 246] width 167 height 9
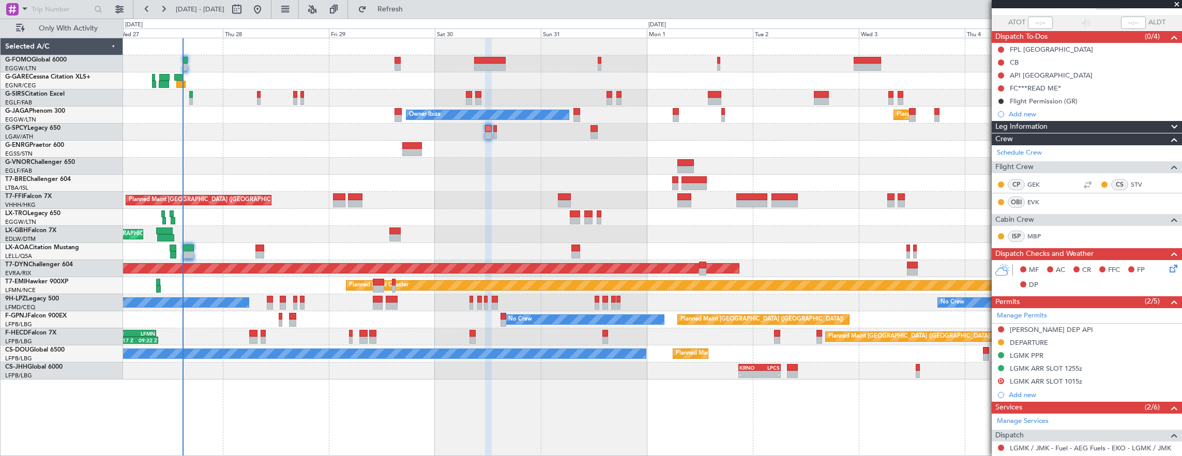
scroll to position [103, 0]
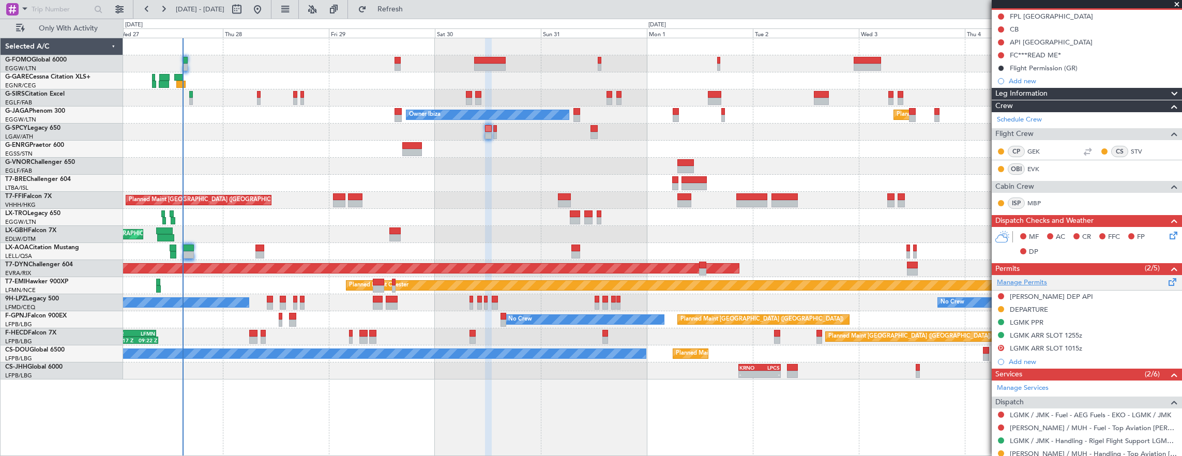
click at [1034, 284] on link "Manage Permits" at bounding box center [1022, 283] width 50 height 10
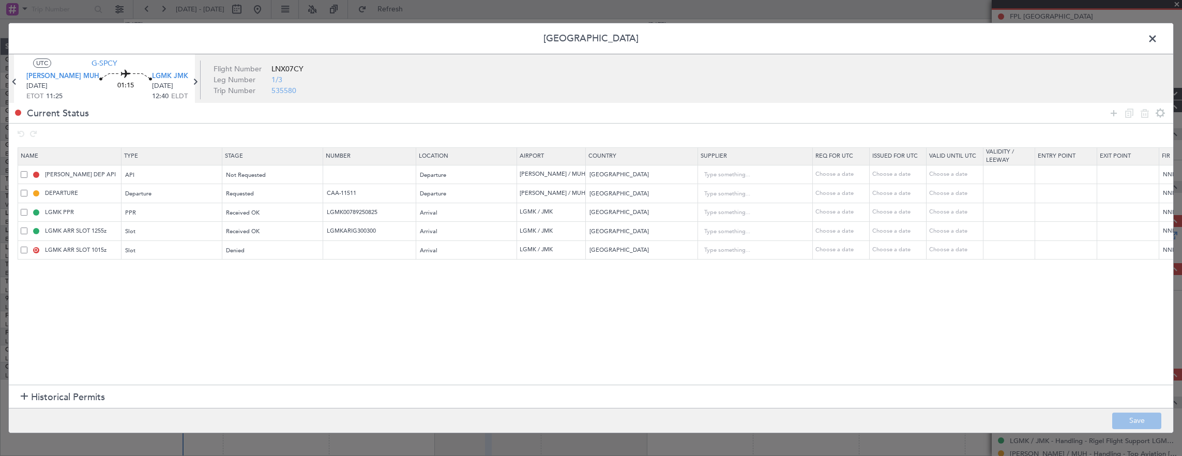
click at [21, 249] on span at bounding box center [24, 250] width 7 height 7
click at [28, 247] on input "checkbox" at bounding box center [28, 247] width 0 height 0
click at [1147, 113] on icon at bounding box center [1144, 113] width 12 height 12
click at [1134, 416] on button "Save" at bounding box center [1136, 421] width 49 height 17
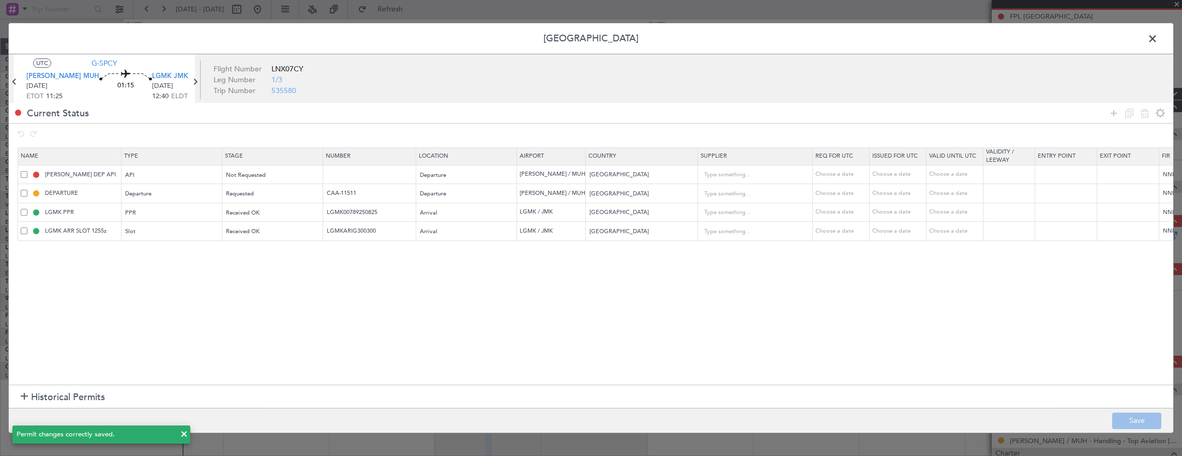
click at [111, 236] on td "LGMK ARR SLOT 1255z" at bounding box center [69, 231] width 103 height 19
click at [110, 229] on input "LGMK ARR SLOT 1255z" at bounding box center [82, 230] width 78 height 9
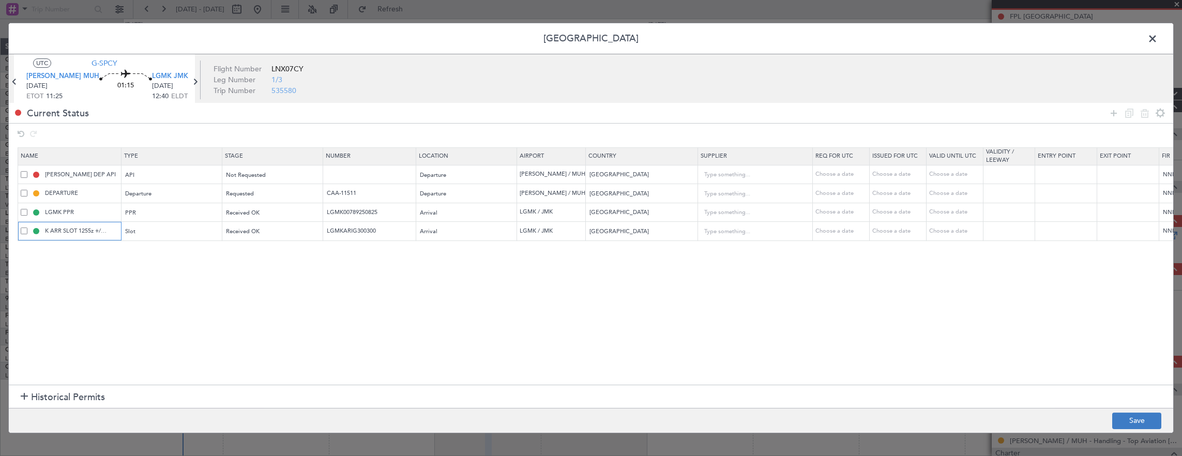
type input "LGMK ARR SLOT 1255z +/- 15min"
click at [1146, 422] on button "Save" at bounding box center [1136, 421] width 49 height 17
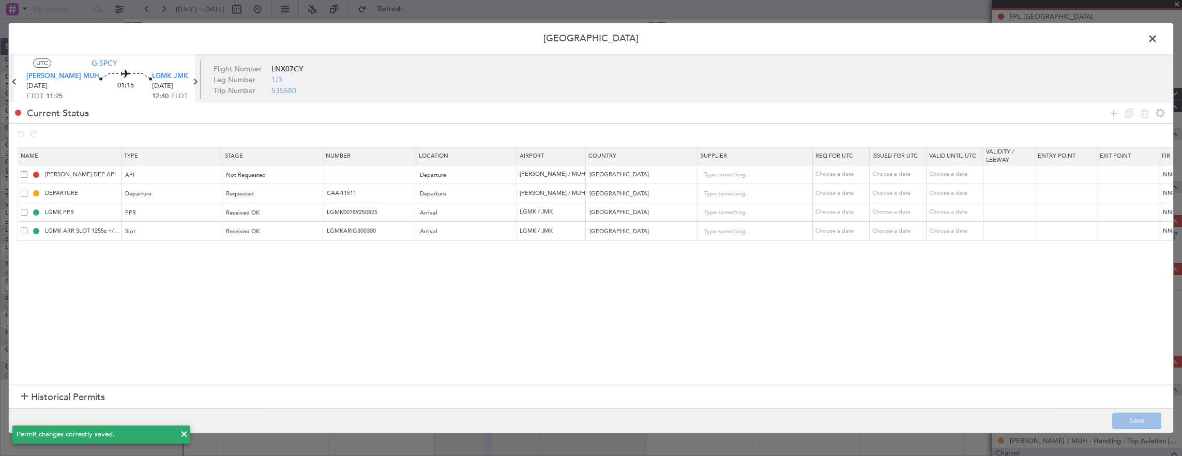
drag, startPoint x: 1157, startPoint y: 45, endPoint x: 534, endPoint y: 125, distance: 628.0
click at [1158, 45] on span at bounding box center [1158, 41] width 0 height 21
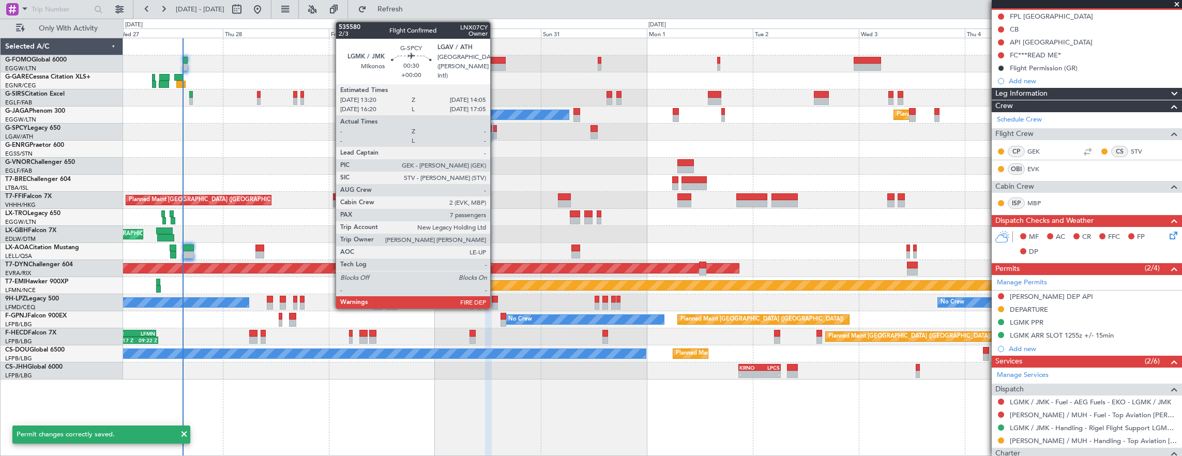
click at [495, 128] on div at bounding box center [495, 128] width 4 height 7
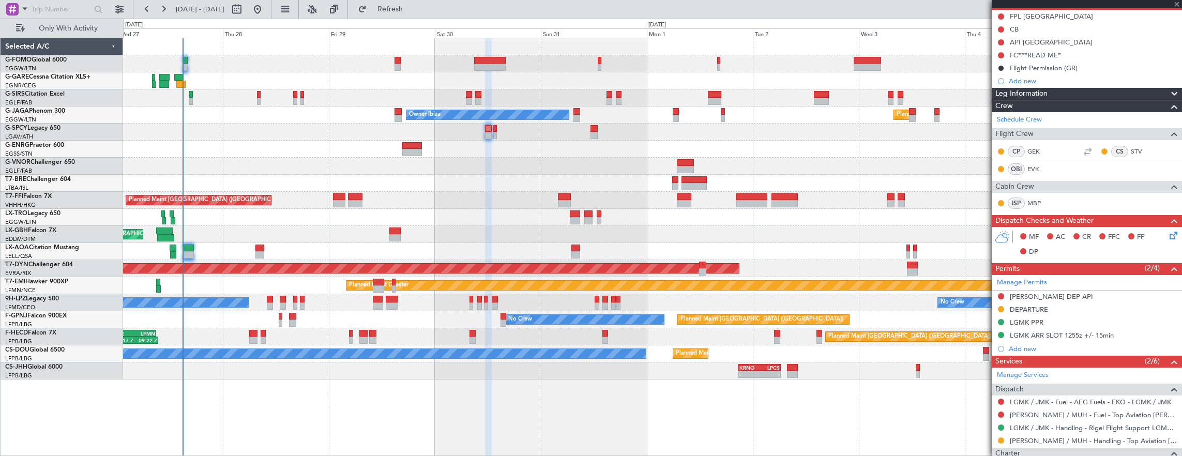
type input "7"
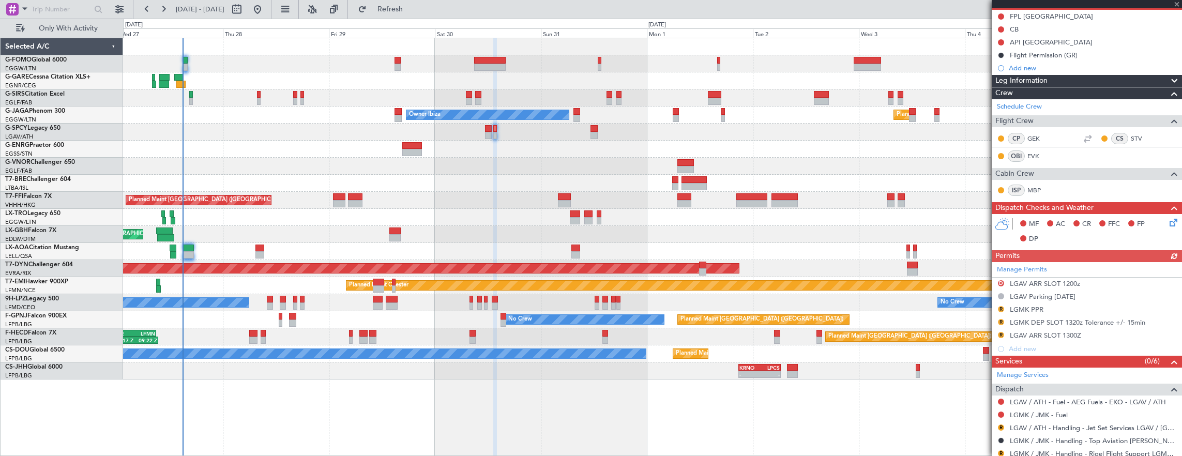
scroll to position [155, 0]
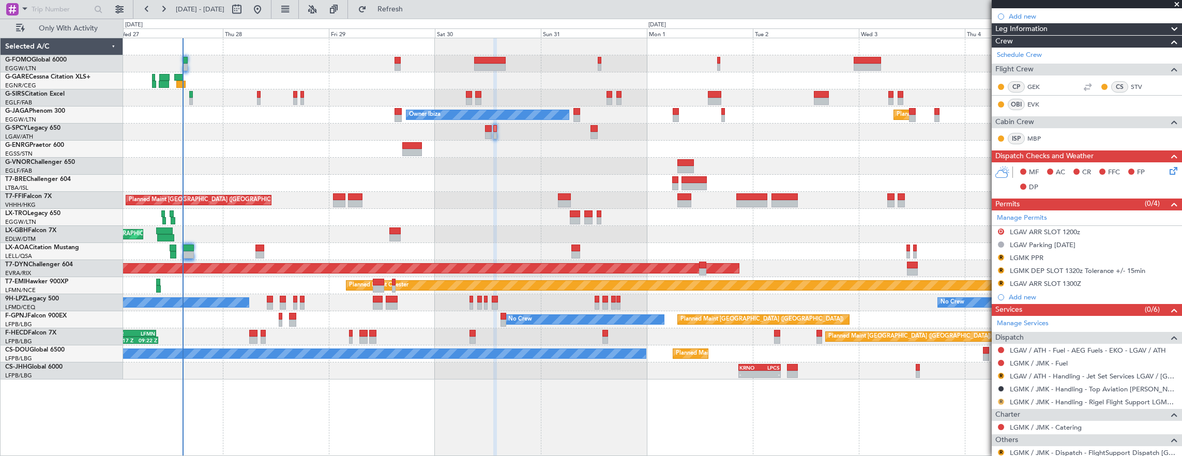
click at [998, 399] on button "R" at bounding box center [1001, 402] width 6 height 6
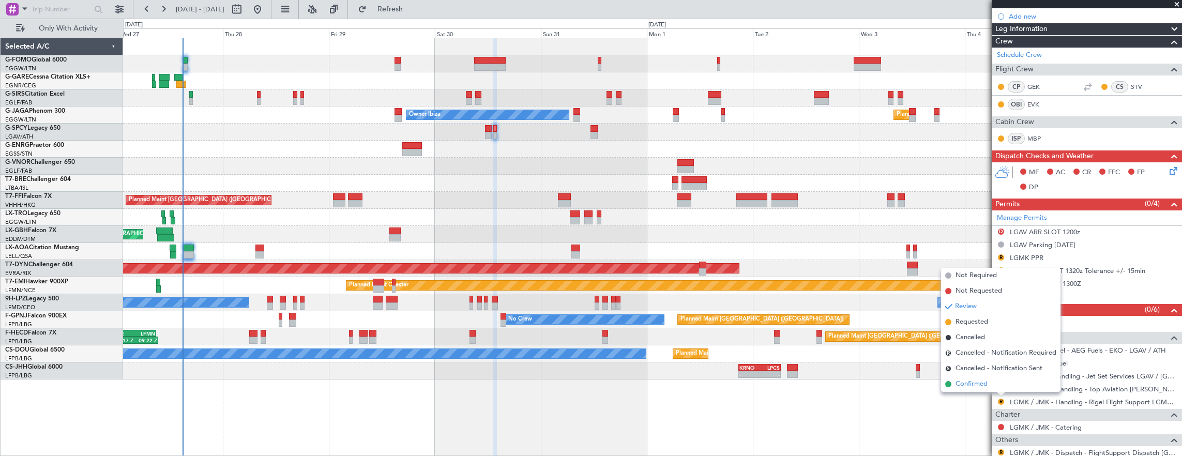
click at [991, 384] on li "Confirmed" at bounding box center [1000, 384] width 119 height 16
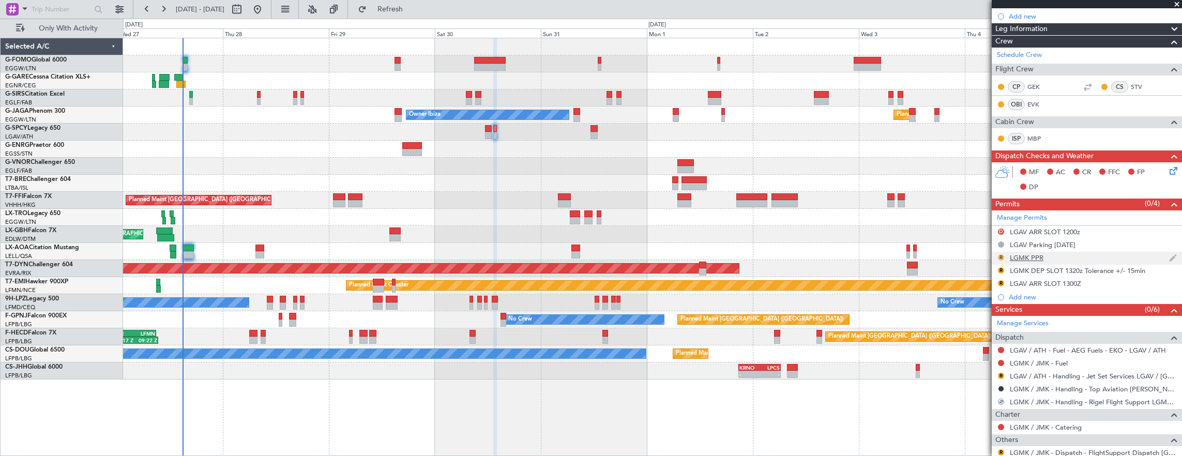
click at [999, 255] on button "R" at bounding box center [1001, 257] width 6 height 6
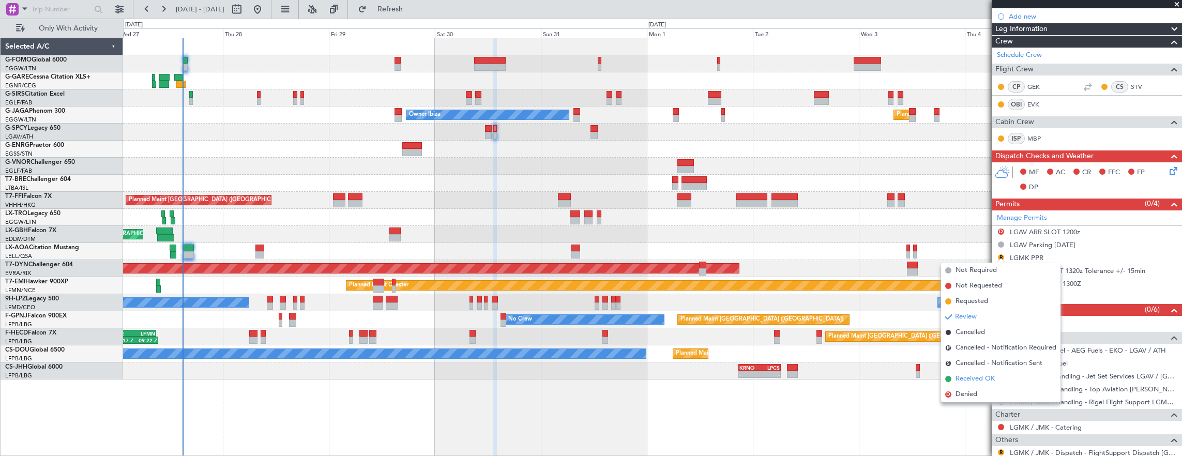
click at [982, 375] on span "Received OK" at bounding box center [974, 379] width 39 height 10
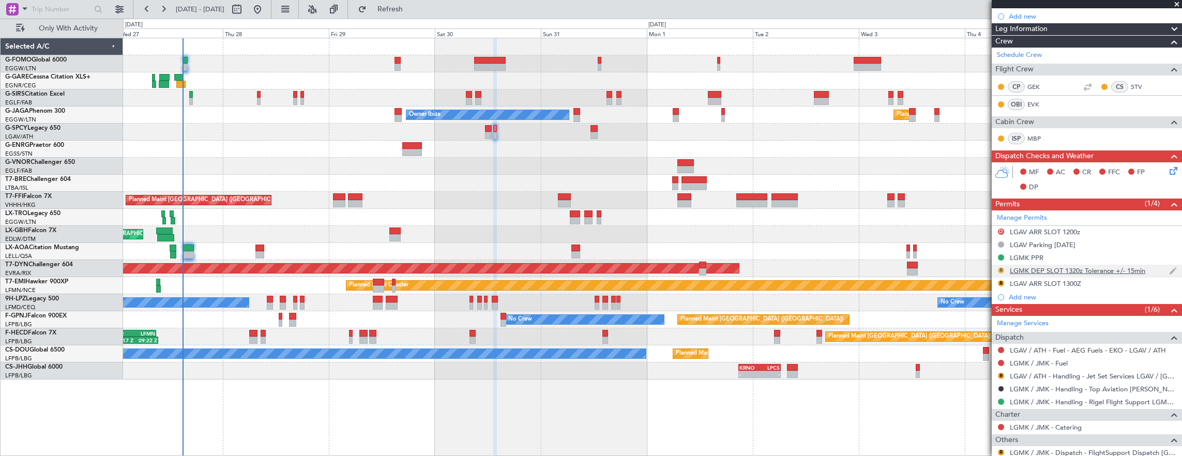
click at [999, 269] on button "R" at bounding box center [1001, 270] width 6 height 6
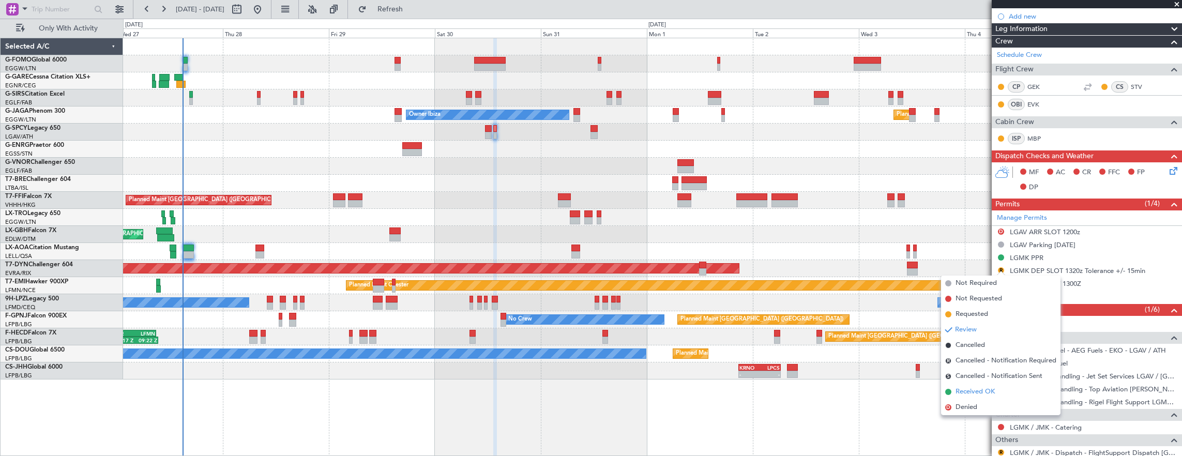
click at [984, 389] on span "Received OK" at bounding box center [974, 392] width 39 height 10
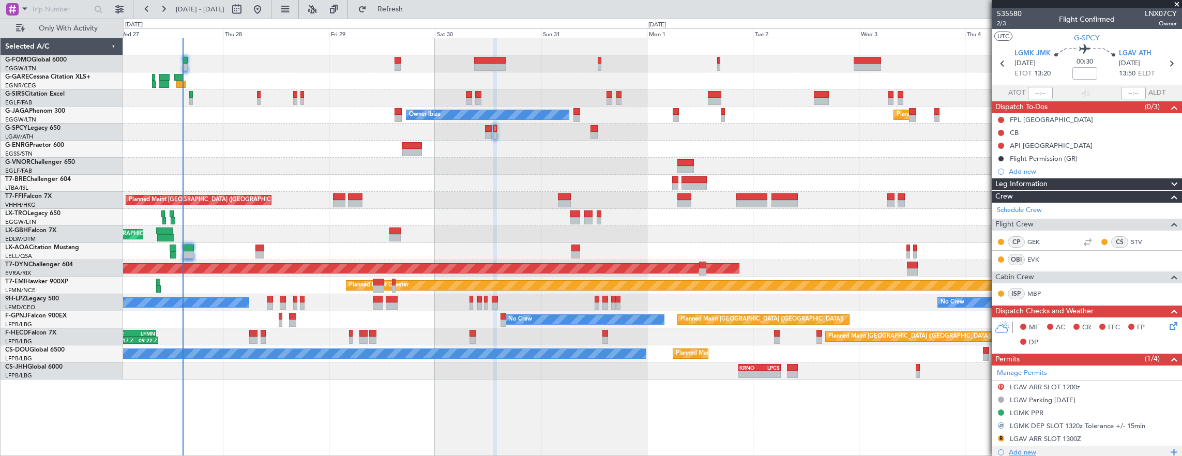
scroll to position [207, 0]
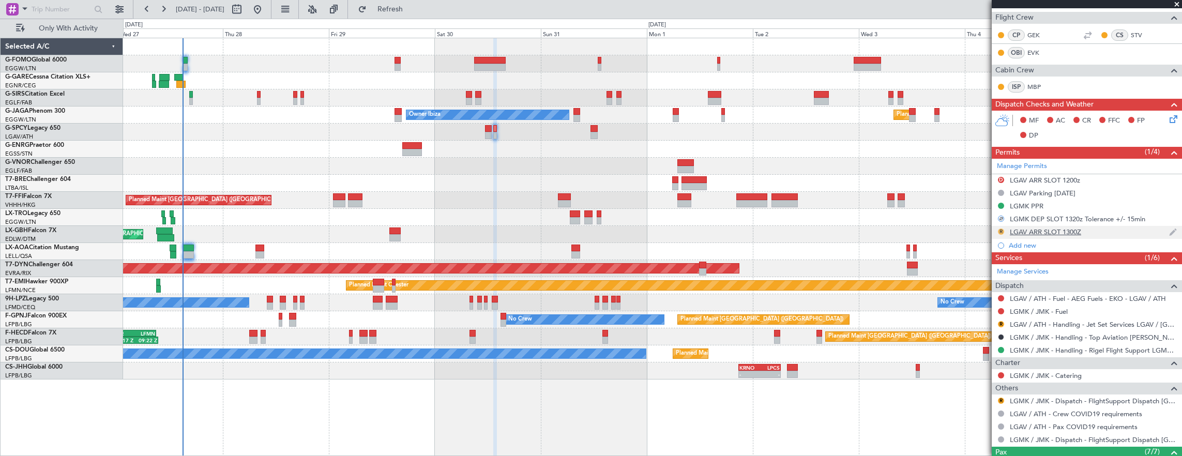
click at [999, 229] on button "R" at bounding box center [1001, 232] width 6 height 6
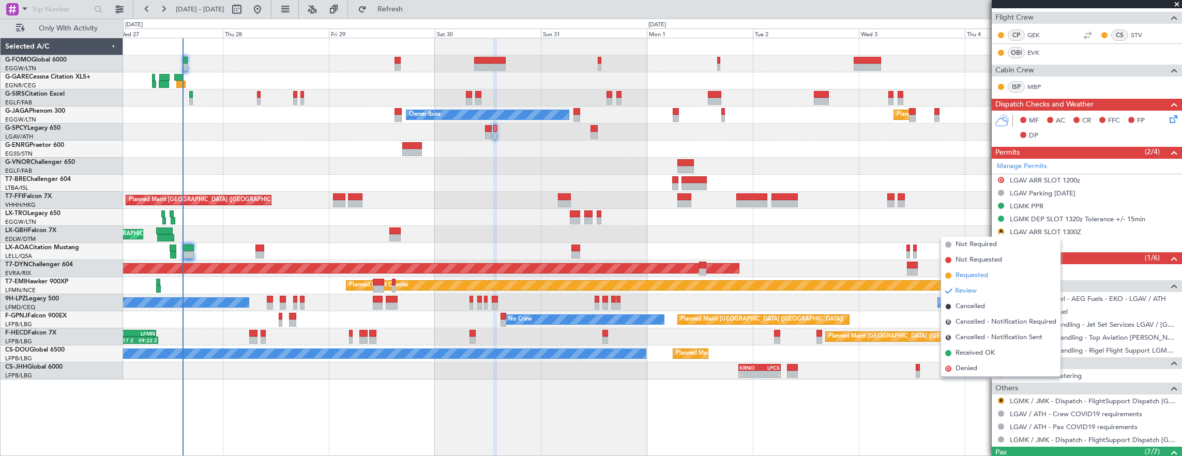
click at [985, 277] on span "Requested" at bounding box center [971, 275] width 33 height 10
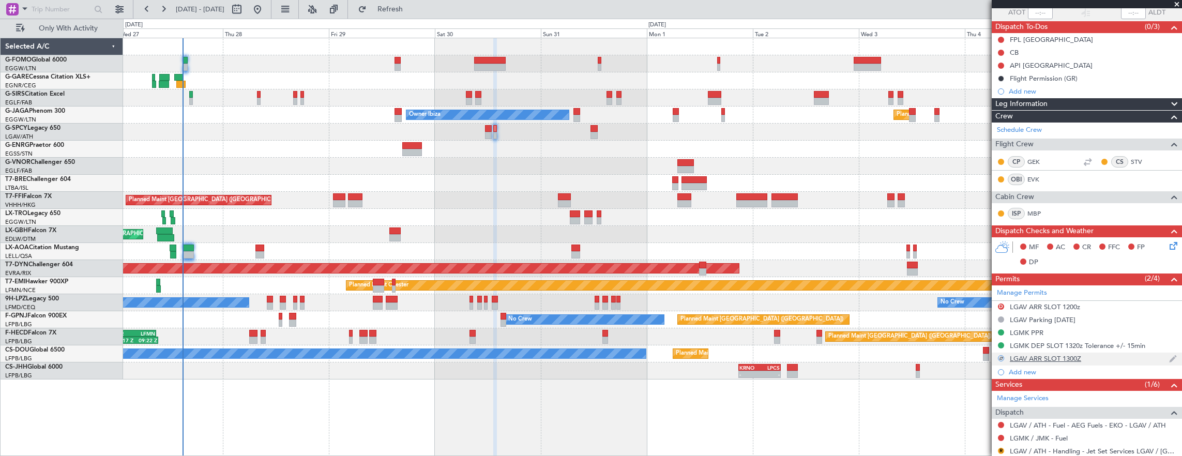
scroll to position [155, 0]
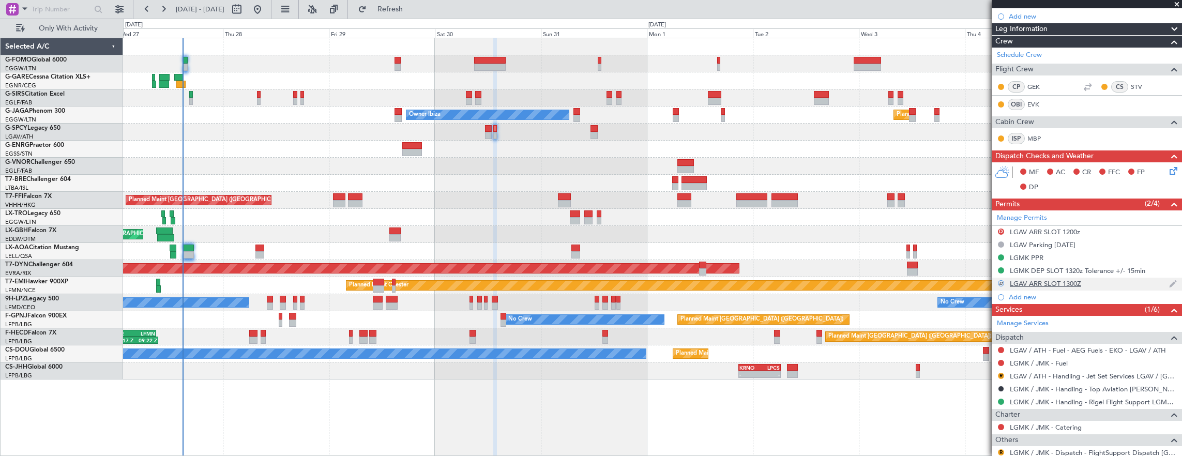
click at [1093, 282] on div "LGAV ARR SLOT 1300Z" at bounding box center [1087, 284] width 190 height 13
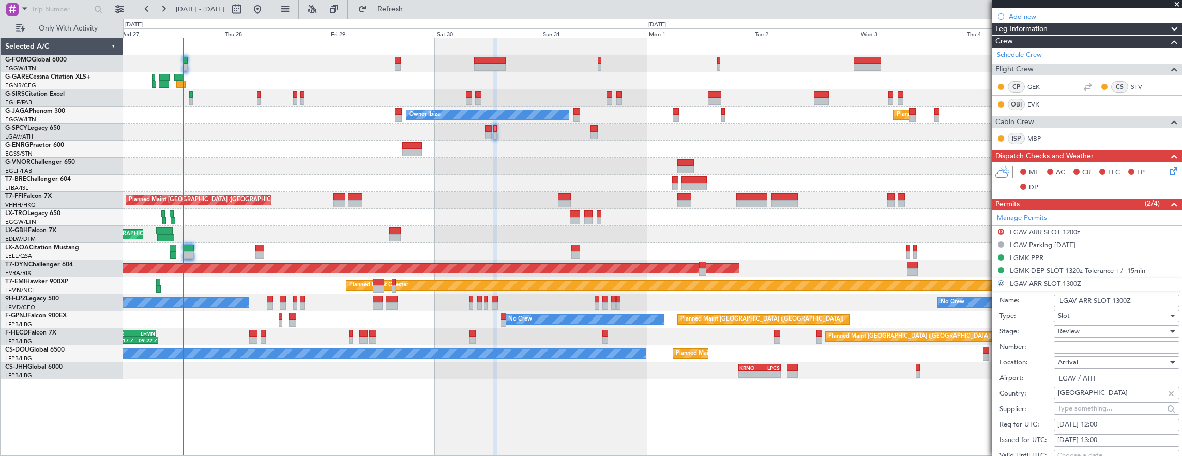
drag, startPoint x: 1123, startPoint y: 299, endPoint x: 1175, endPoint y: 316, distance: 55.1
click at [1123, 299] on input "LGAV ARR SLOT 1300Z" at bounding box center [1117, 301] width 126 height 12
type input "LGAV ARR SLOT 13050Z"
click at [1124, 300] on input "LGAV ARR SLOT 1300Z" at bounding box center [1117, 301] width 126 height 12
type input "LGAV ARR SLOT 1350Z"
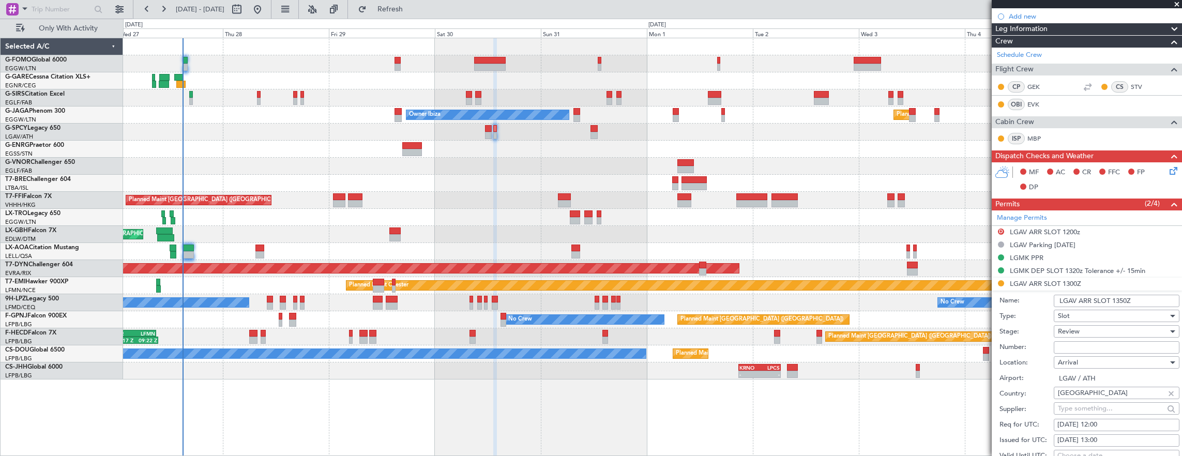
click at [1075, 332] on span "Review" at bounding box center [1069, 331] width 22 height 9
click at [1097, 399] on span "Requested" at bounding box center [1112, 398] width 109 height 16
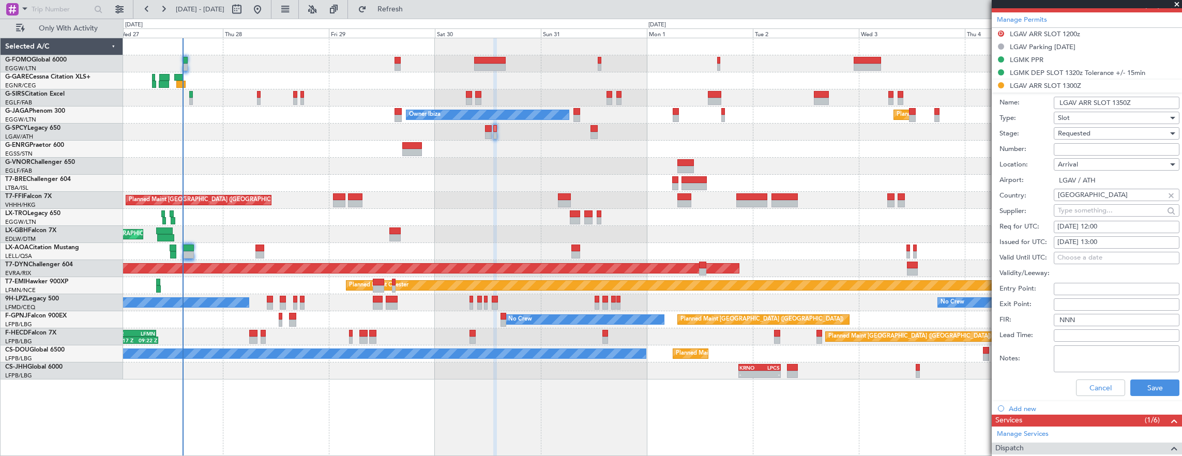
scroll to position [362, 0]
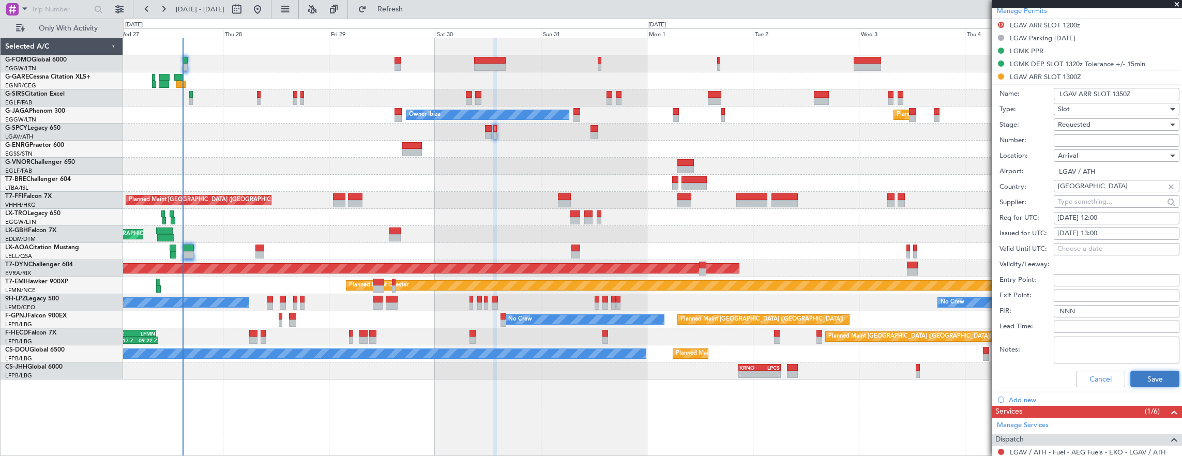
click at [1145, 375] on button "Save" at bounding box center [1154, 379] width 49 height 17
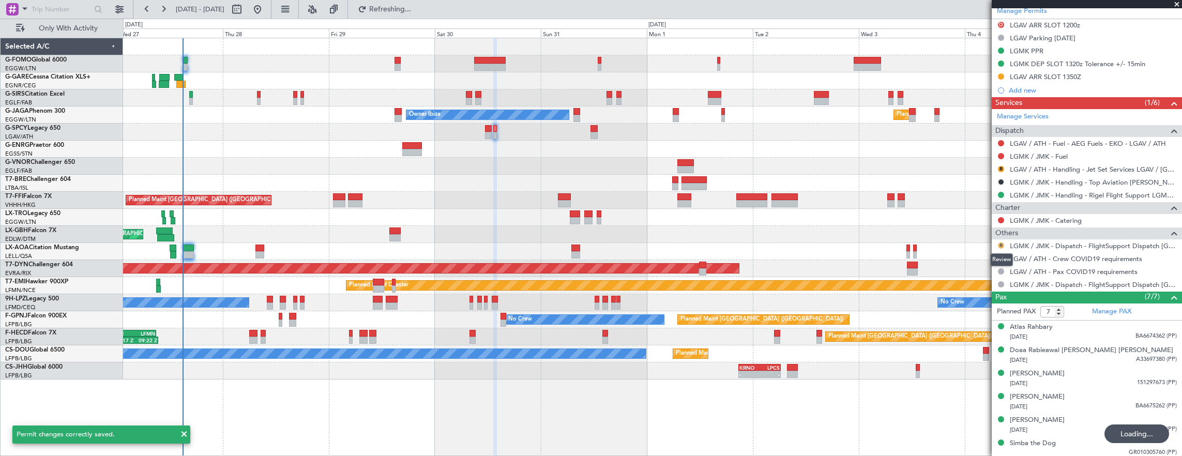
click at [1000, 244] on button "R" at bounding box center [1001, 245] width 6 height 6
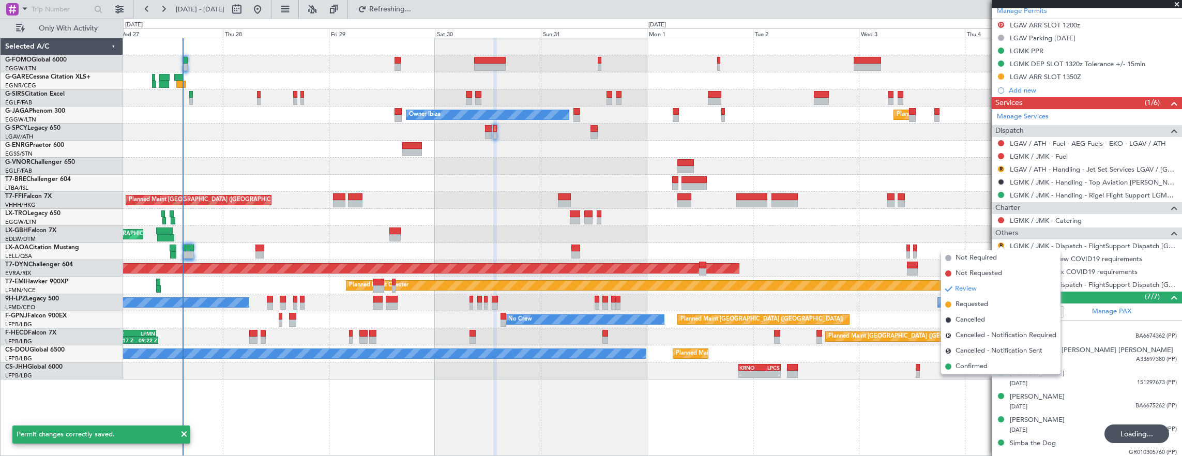
click at [970, 369] on span "Confirmed" at bounding box center [971, 366] width 32 height 10
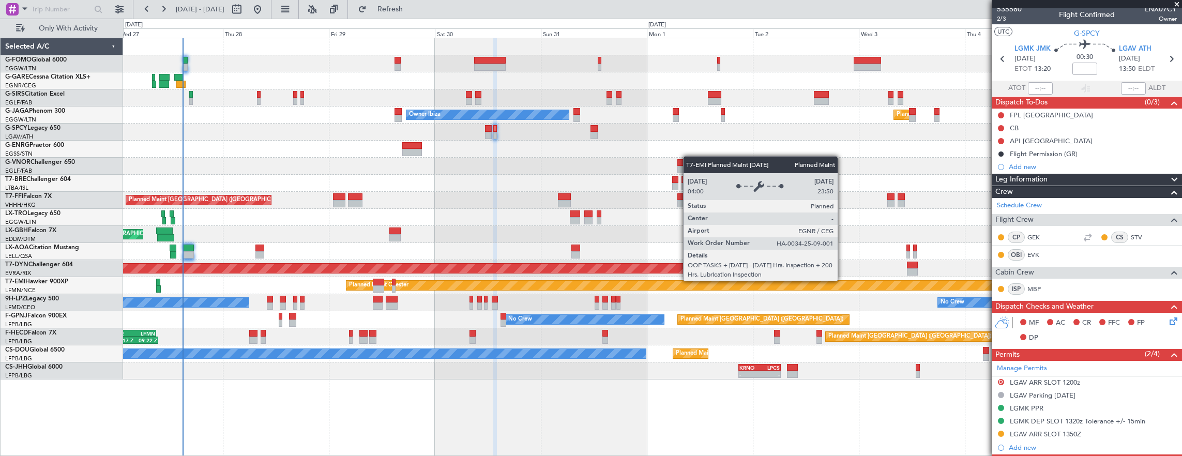
scroll to position [0, 0]
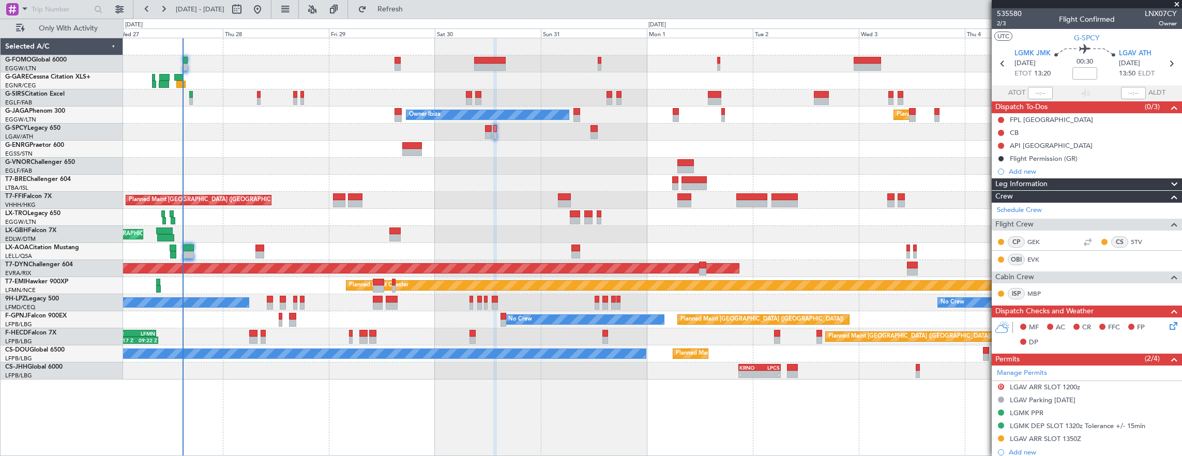
click at [487, 129] on div at bounding box center [488, 128] width 7 height 7
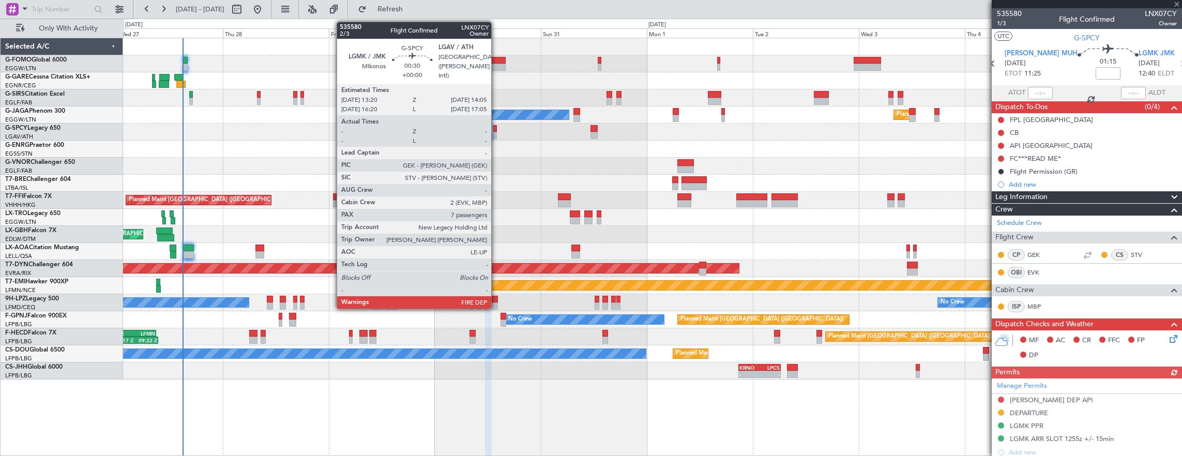
click at [496, 129] on div at bounding box center [495, 128] width 4 height 7
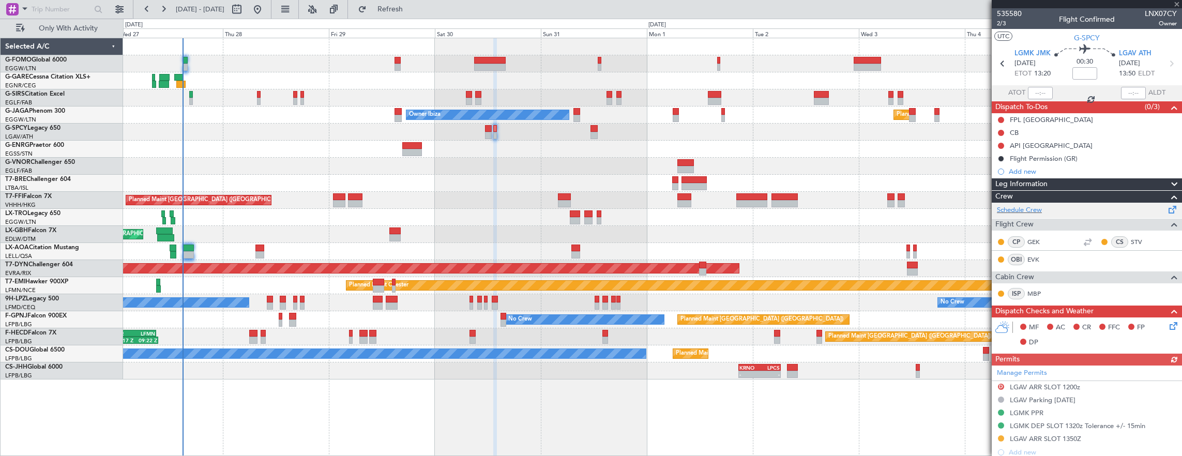
scroll to position [258, 0]
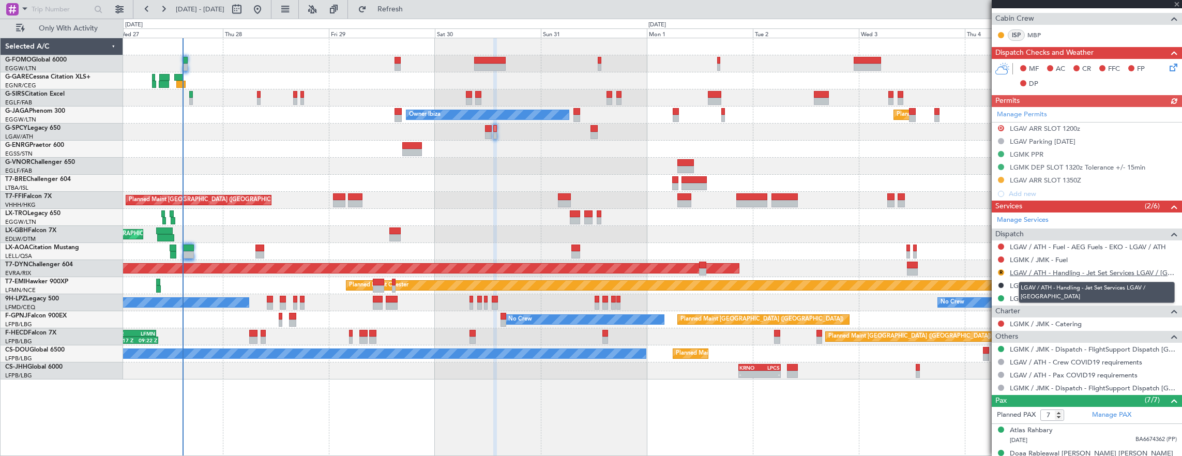
click at [1069, 274] on link "LGAV / ATH - Handling - Jet Set Services LGAV / ATH" at bounding box center [1093, 272] width 167 height 9
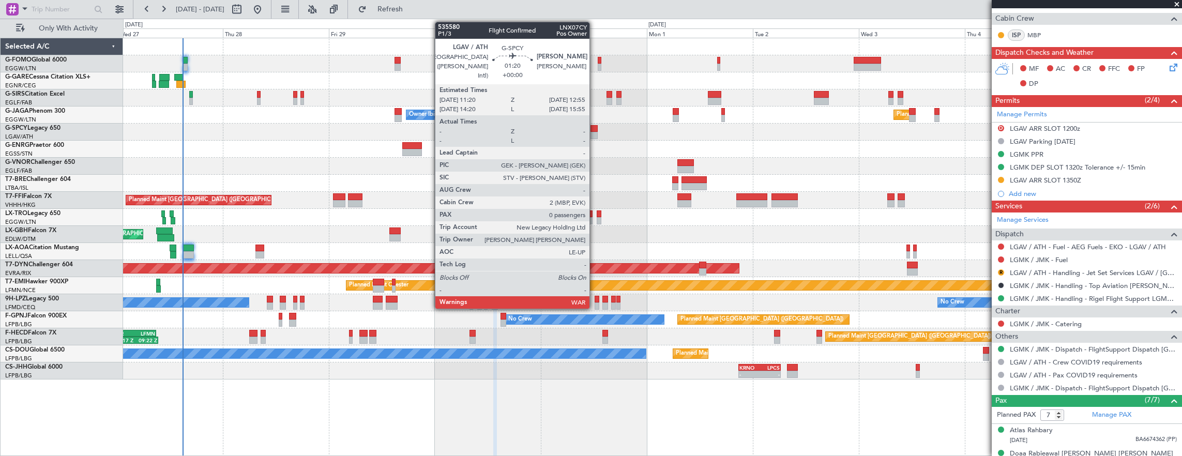
click at [595, 129] on div at bounding box center [593, 128] width 7 height 7
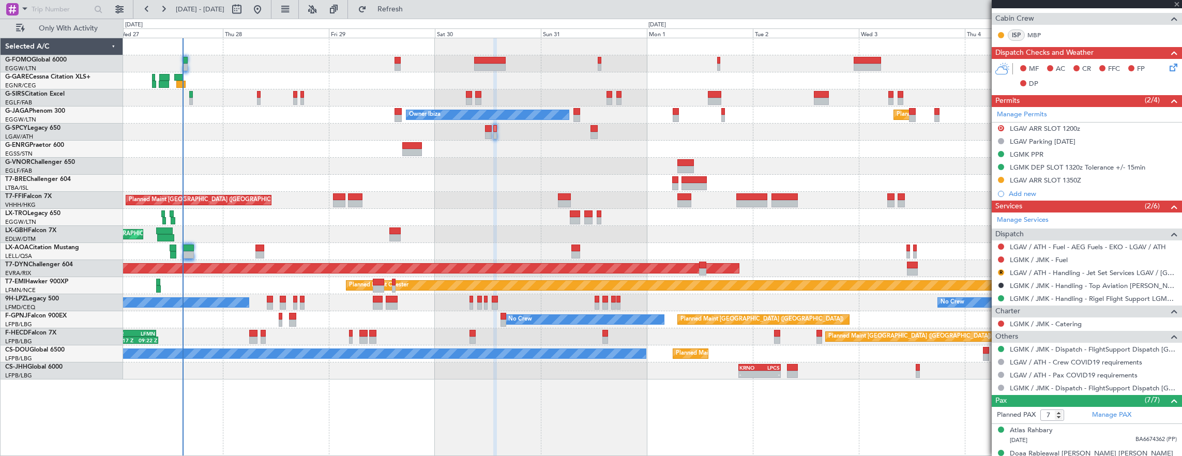
type input "0"
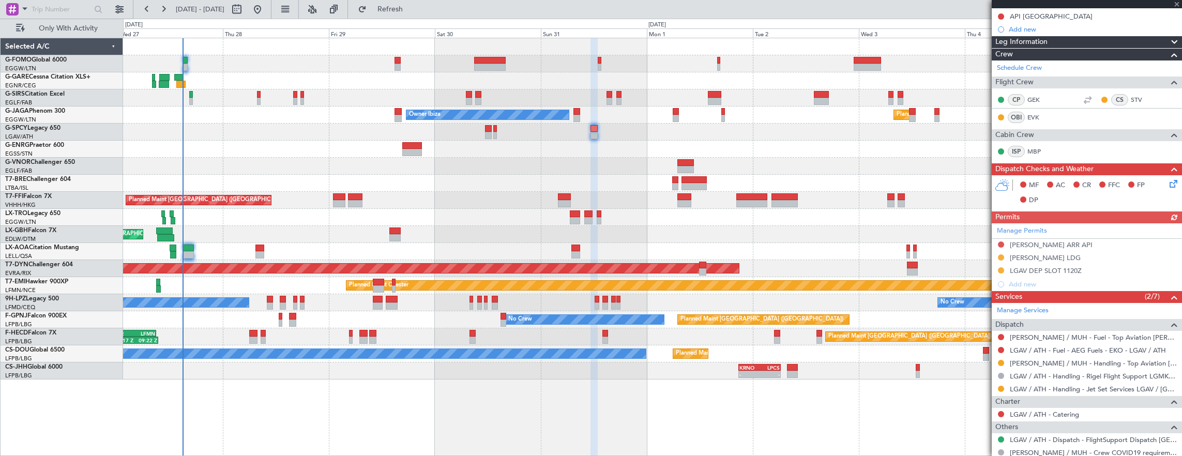
scroll to position [0, 0]
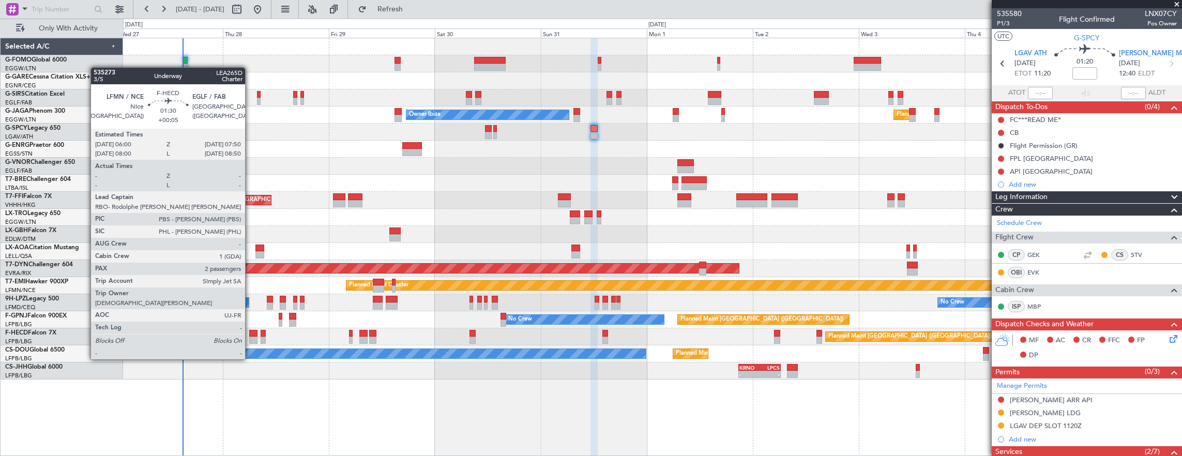
click at [250, 340] on div at bounding box center [253, 340] width 8 height 7
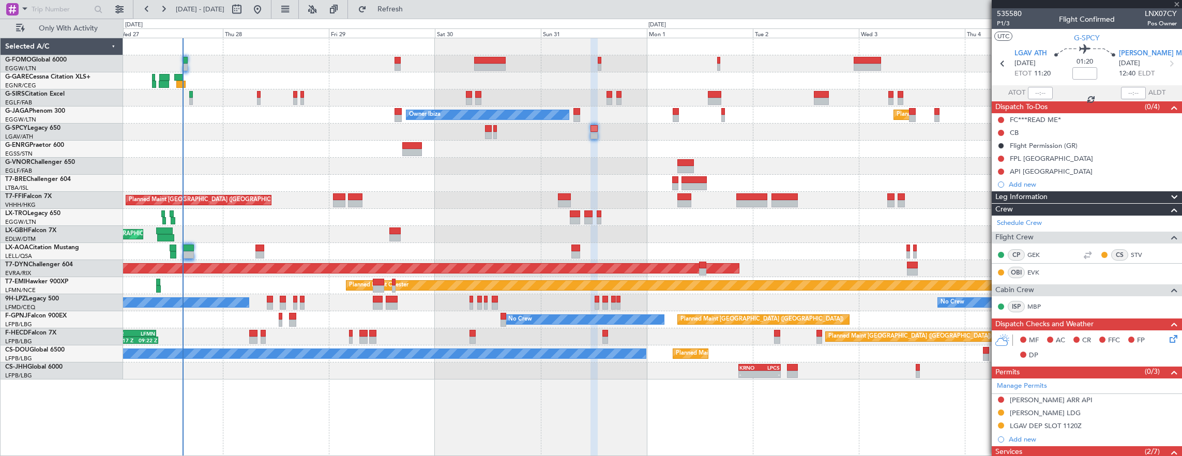
type input "+00:05"
type input "2"
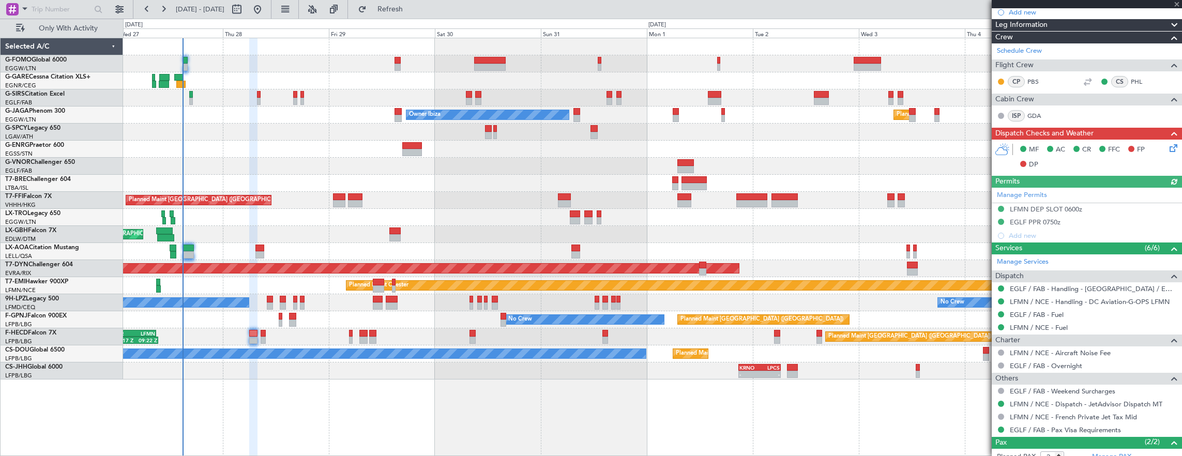
scroll to position [251, 0]
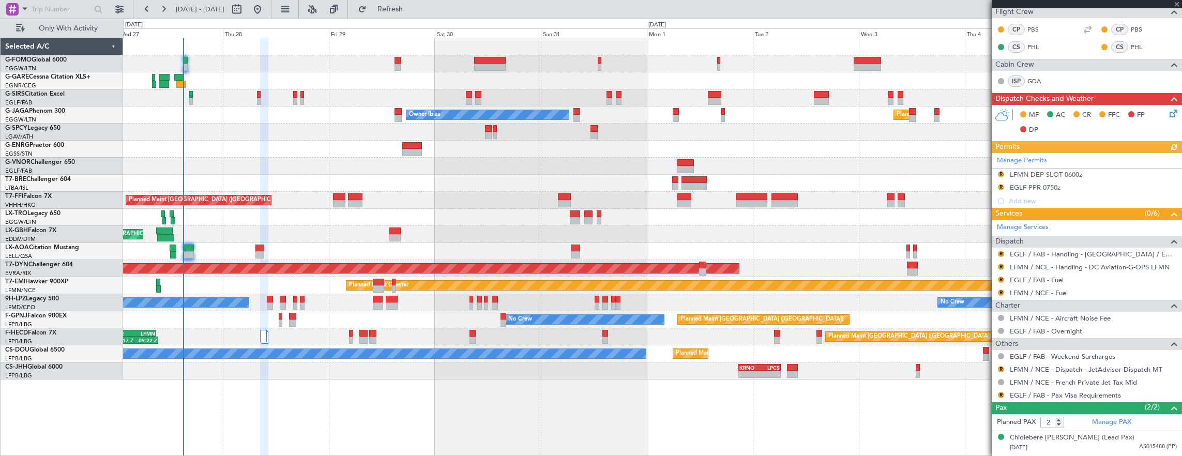
click at [393, 236] on div at bounding box center [394, 237] width 11 height 7
type input "+00:15"
type input "0"
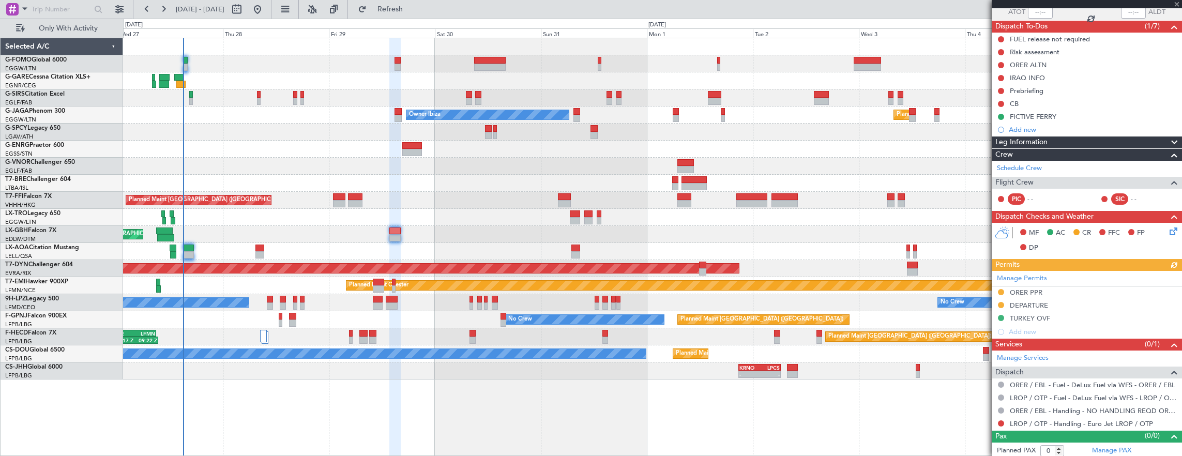
scroll to position [82, 0]
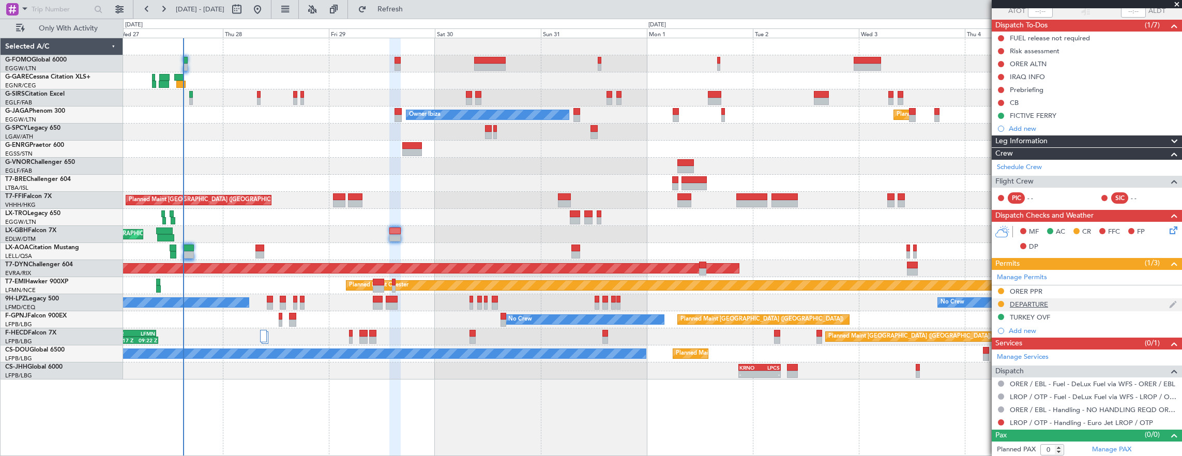
click at [1058, 300] on div "DEPARTURE" at bounding box center [1087, 304] width 190 height 13
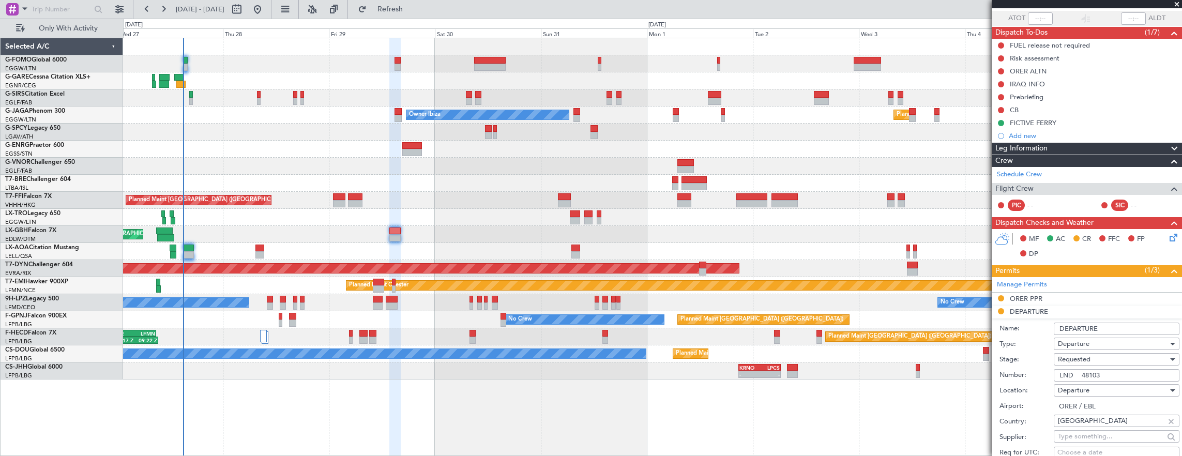
scroll to position [155, 0]
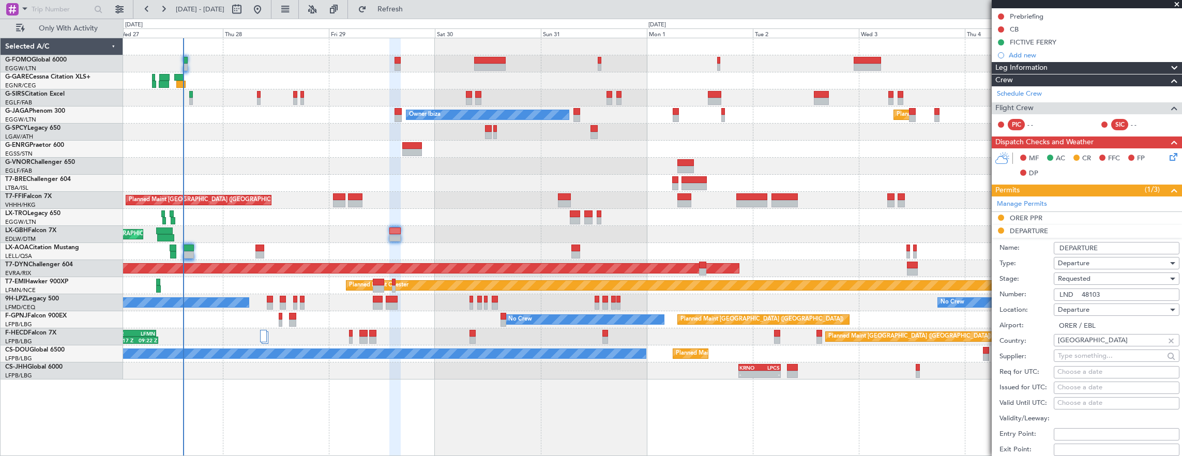
click at [1117, 294] on input "LND 48103" at bounding box center [1117, 294] width 126 height 12
paste input "50412"
type input "LND 50412"
click at [1123, 277] on div "Requested" at bounding box center [1113, 279] width 110 height 16
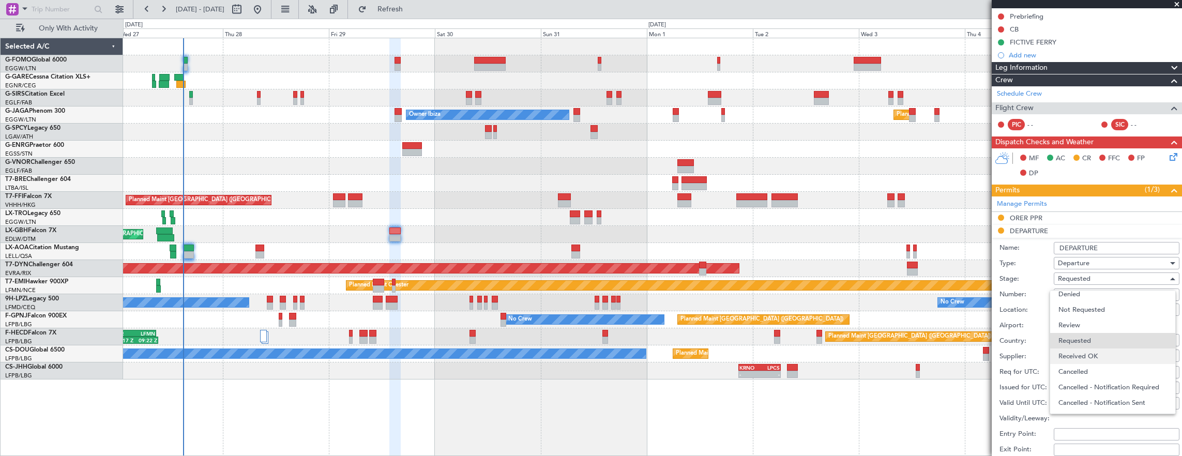
click at [1104, 354] on span "Received OK" at bounding box center [1112, 356] width 109 height 16
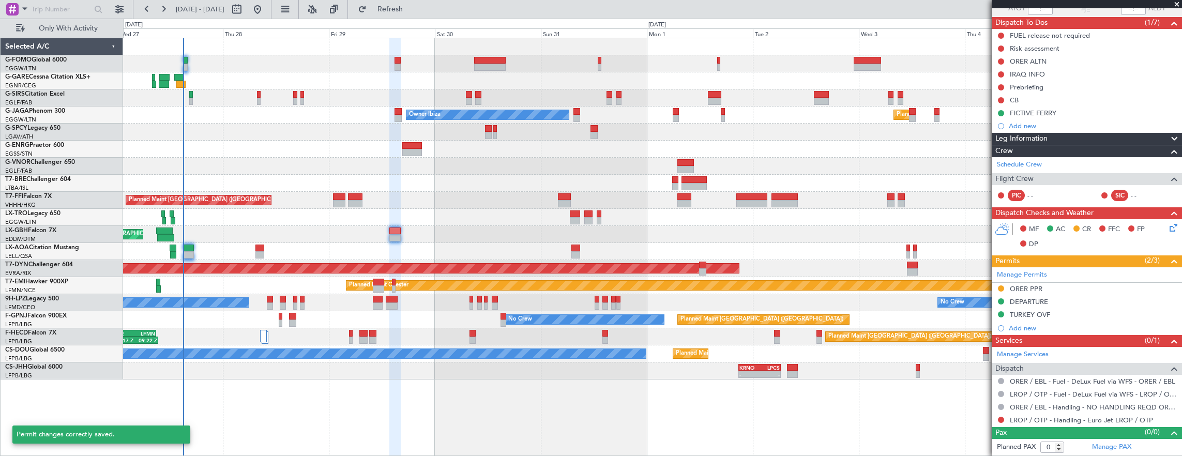
scroll to position [82, 0]
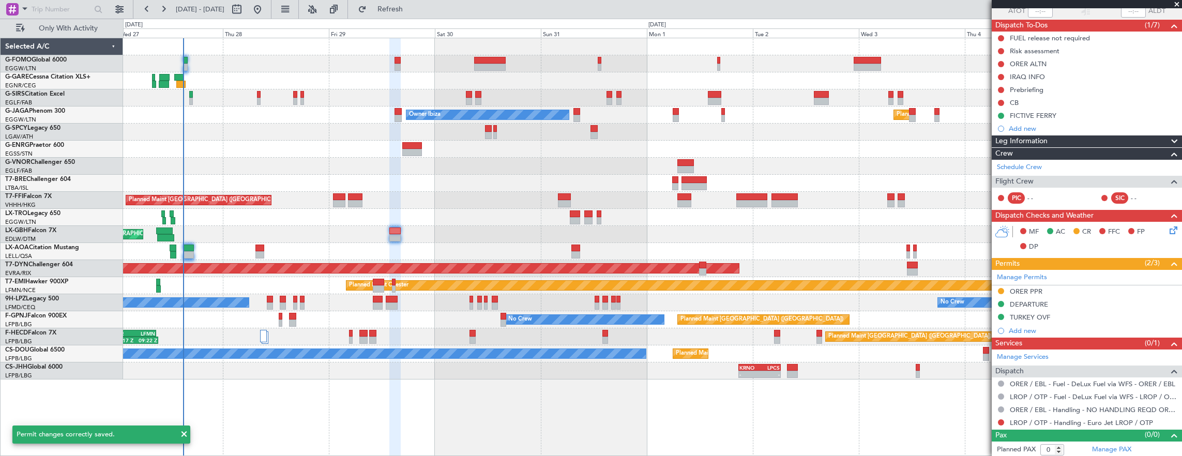
drag, startPoint x: 1001, startPoint y: 289, endPoint x: 1000, endPoint y: 313, distance: 24.3
click at [1001, 289] on button at bounding box center [1001, 291] width 6 height 6
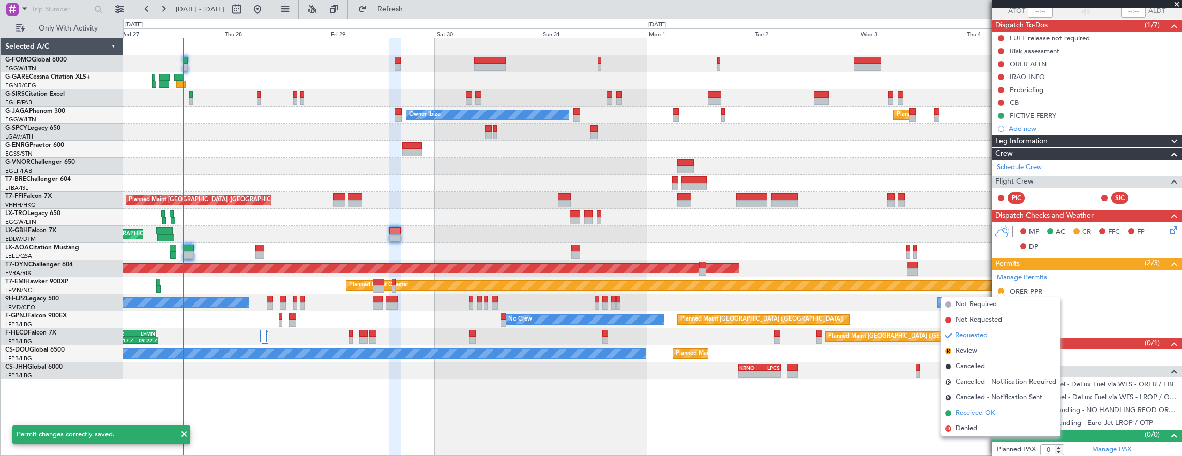
click at [982, 418] on li "Received OK" at bounding box center [1000, 413] width 119 height 16
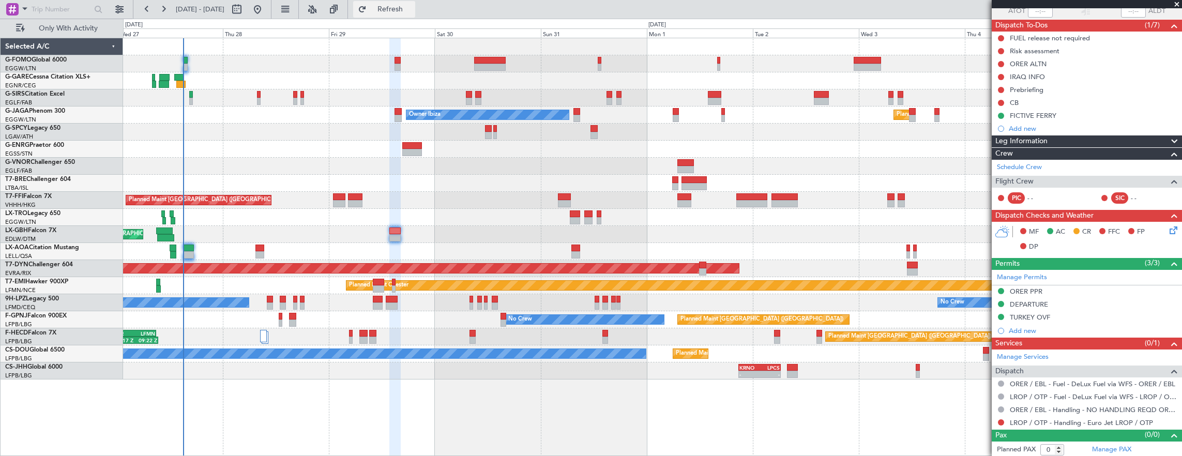
click at [409, 4] on button "Refresh" at bounding box center [384, 9] width 62 height 17
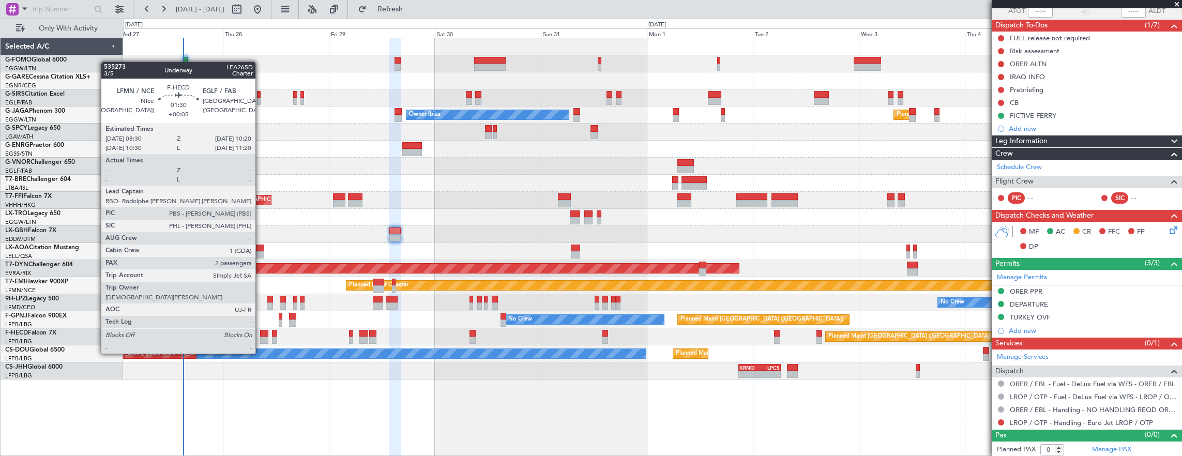
click at [261, 334] on div at bounding box center [264, 333] width 8 height 7
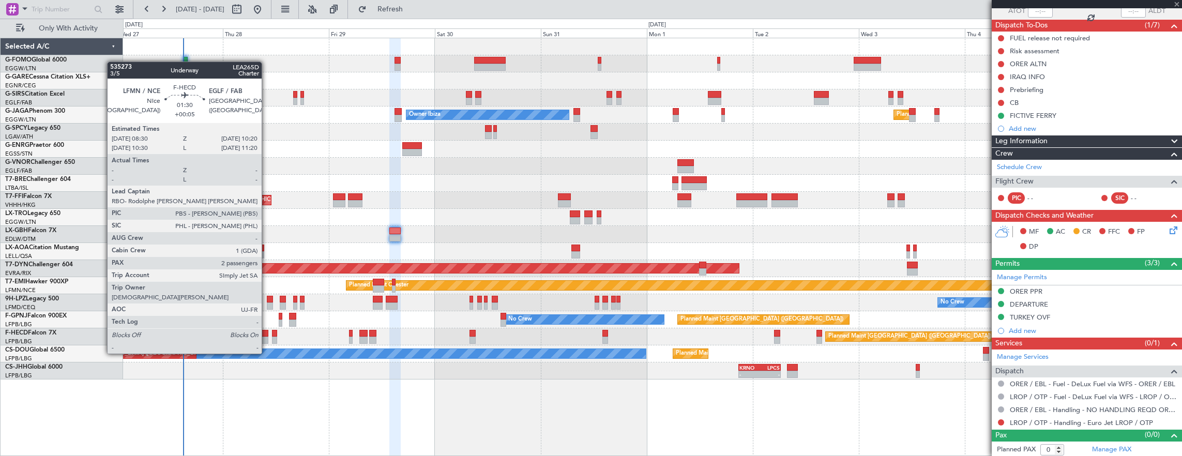
type input "+00:05"
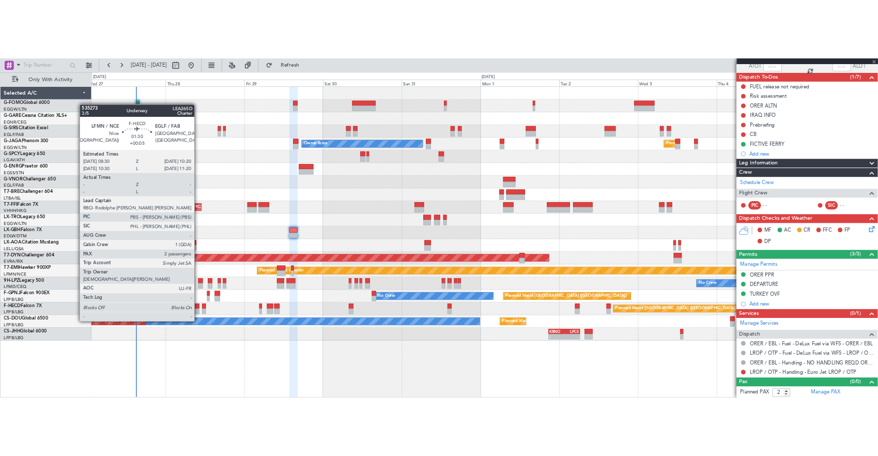
scroll to position [0, 0]
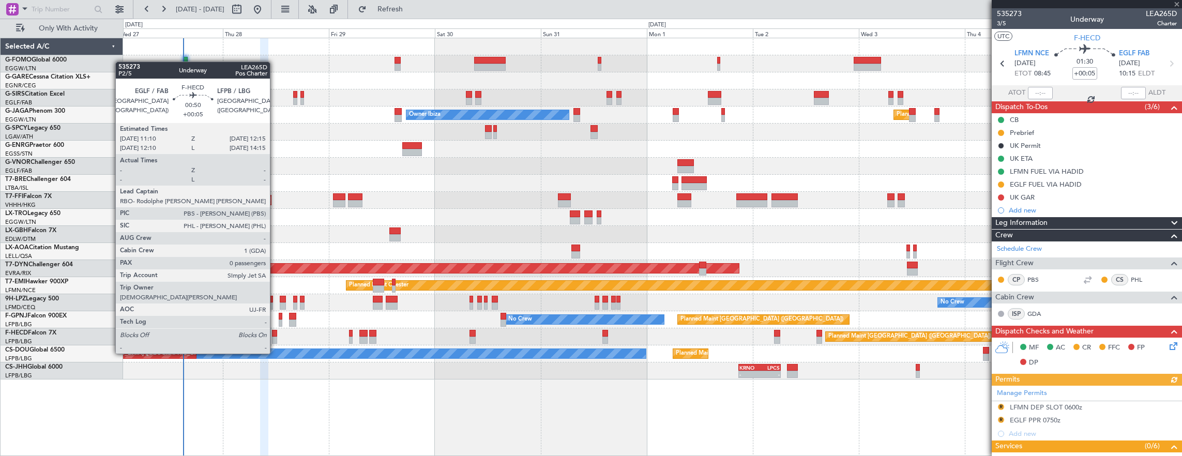
click at [275, 334] on div at bounding box center [274, 333] width 5 height 7
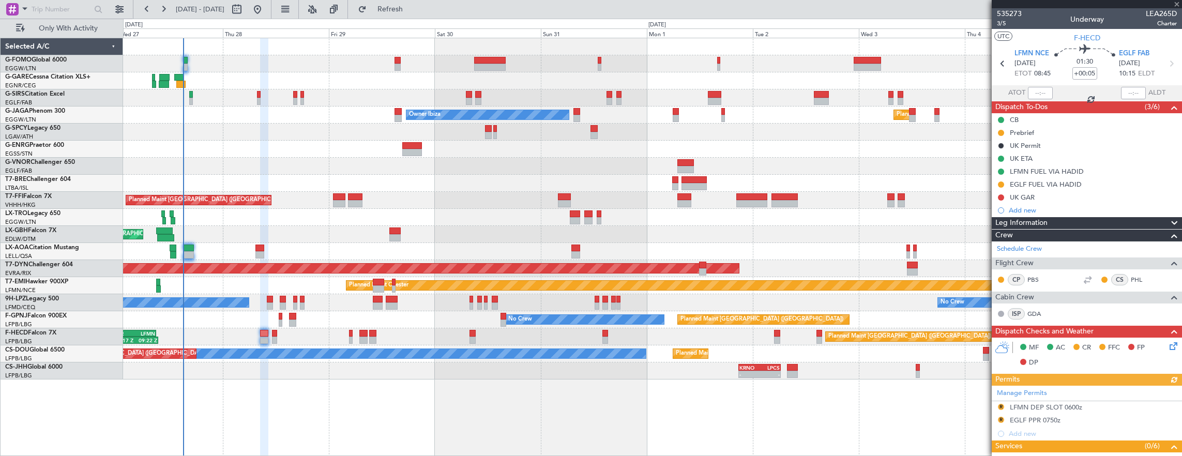
type input "0"
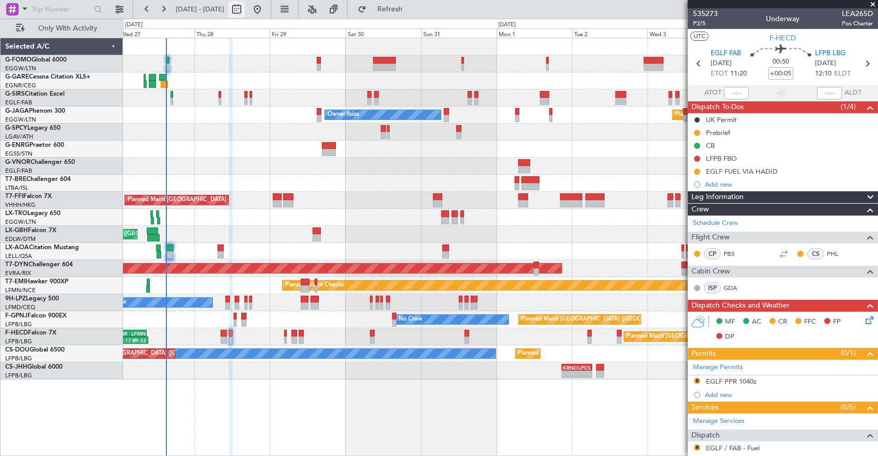
click at [245, 6] on button at bounding box center [237, 9] width 17 height 17
select select "8"
select select "2025"
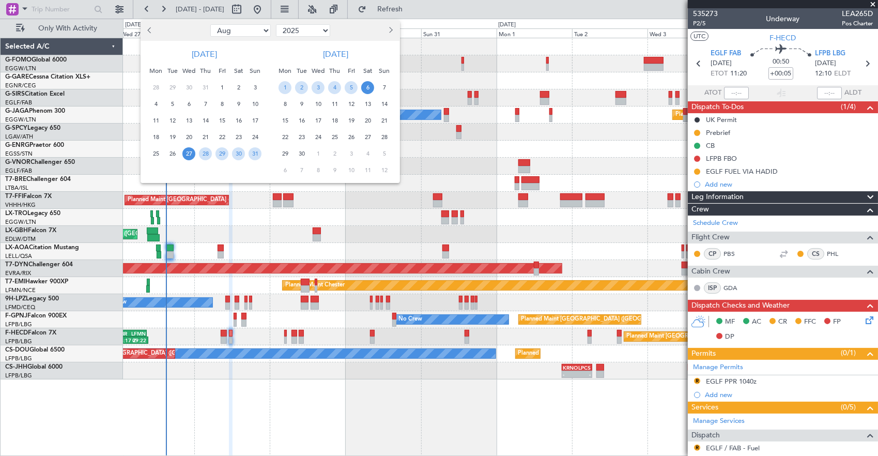
click at [188, 153] on span "27" at bounding box center [188, 153] width 13 height 13
click at [303, 85] on span "2" at bounding box center [301, 87] width 13 height 13
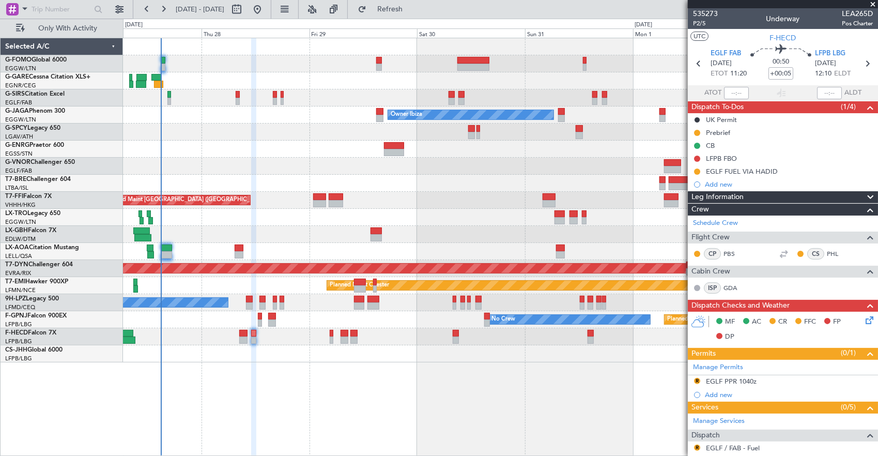
click at [504, 221] on div "Owner Ibiza Planned Maint London (Luton) No Crew Cannes (Mandelieu) Planned Mai…" at bounding box center [500, 200] width 755 height 324
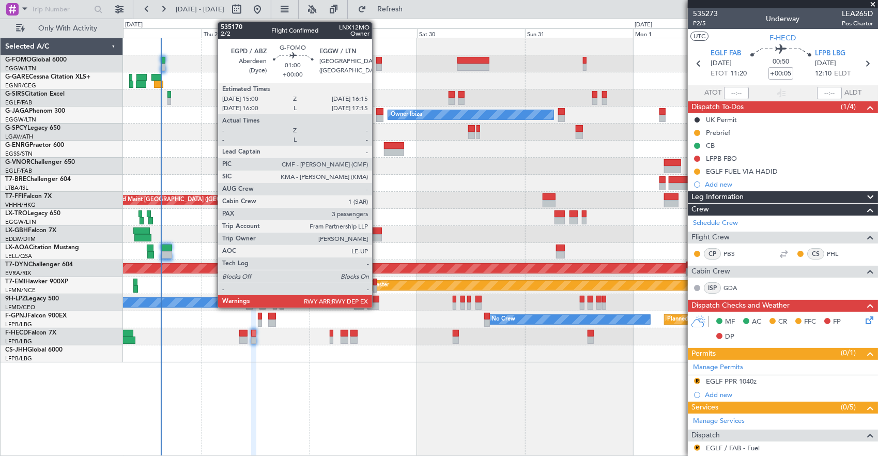
click at [377, 59] on div at bounding box center [379, 60] width 6 height 7
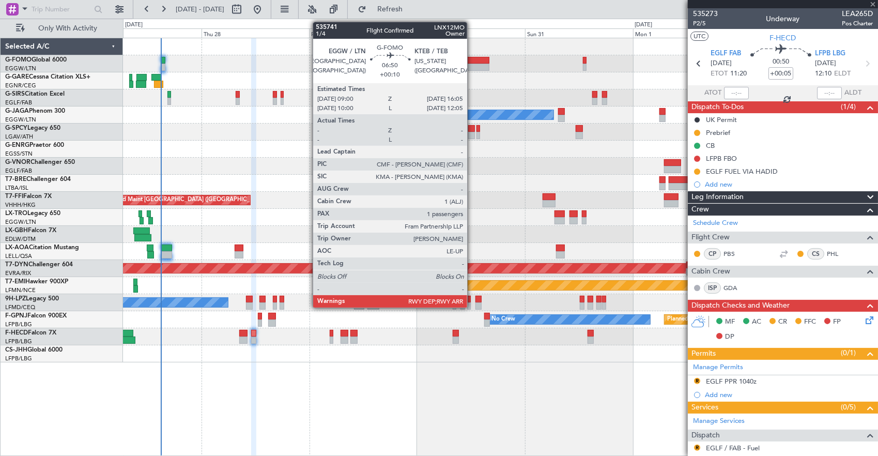
type input "3"
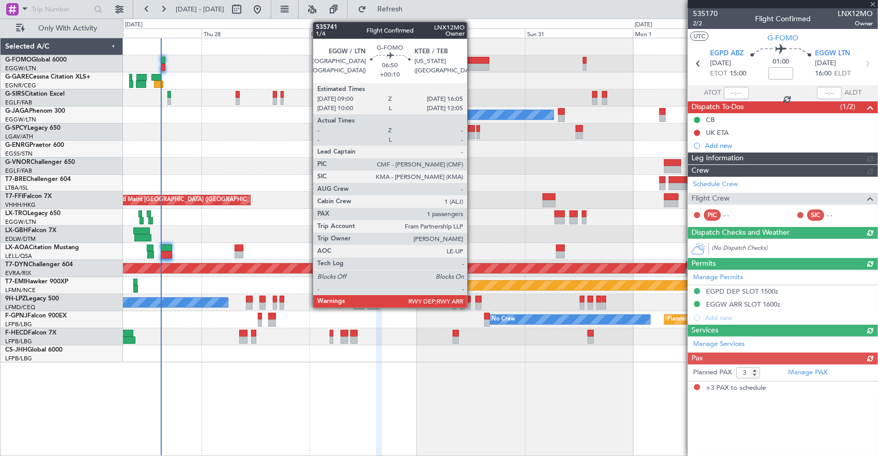
click at [473, 61] on div at bounding box center [474, 60] width 32 height 7
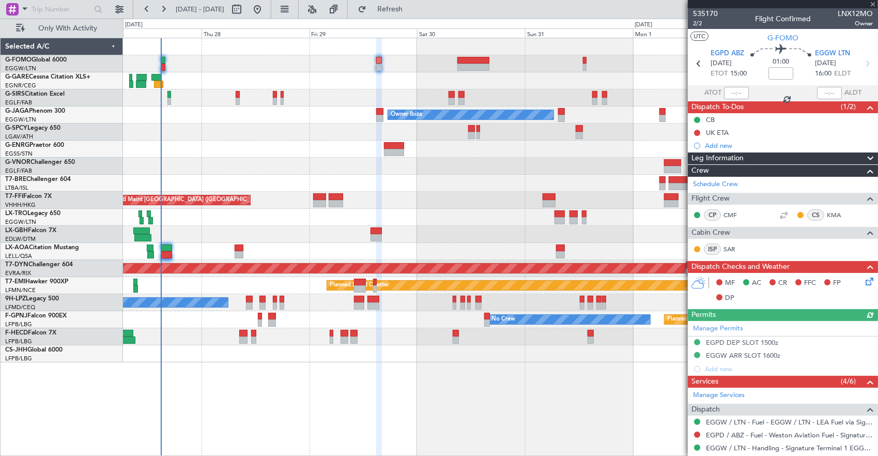
type input "+00:10"
type input "1"
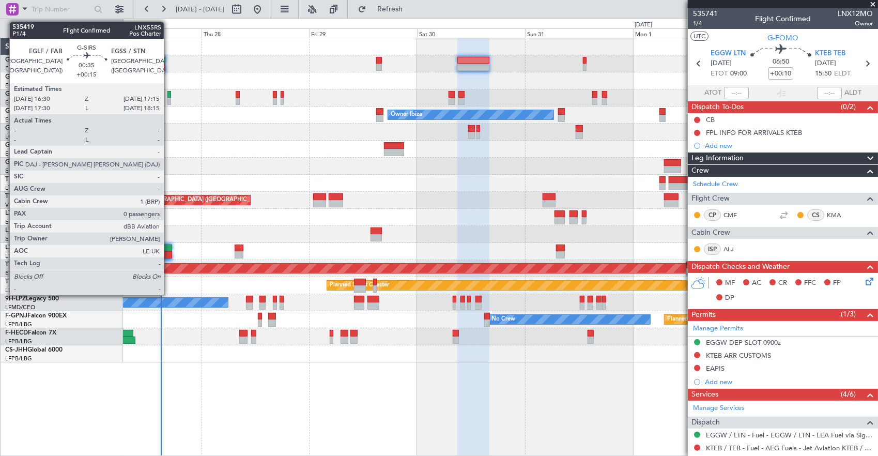
click at [170, 96] on div at bounding box center [170, 94] width 4 height 7
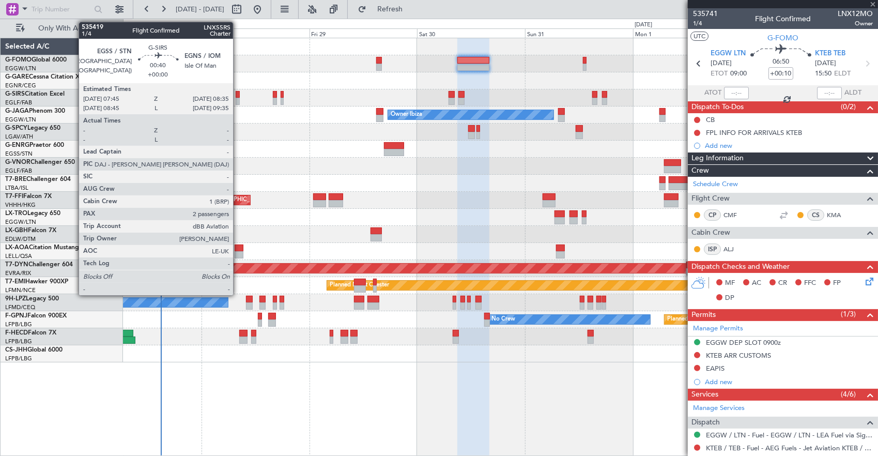
type input "+00:15"
type input "0"
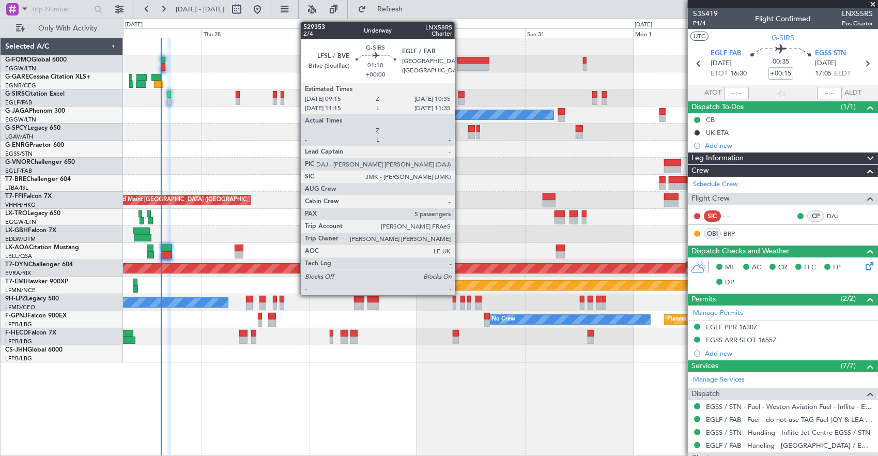
click at [460, 96] on div at bounding box center [462, 94] width 6 height 7
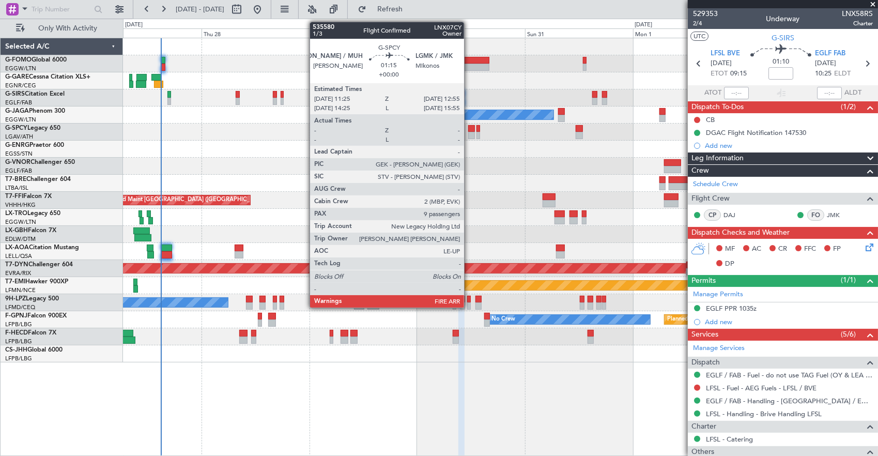
click at [469, 130] on div at bounding box center [471, 128] width 7 height 7
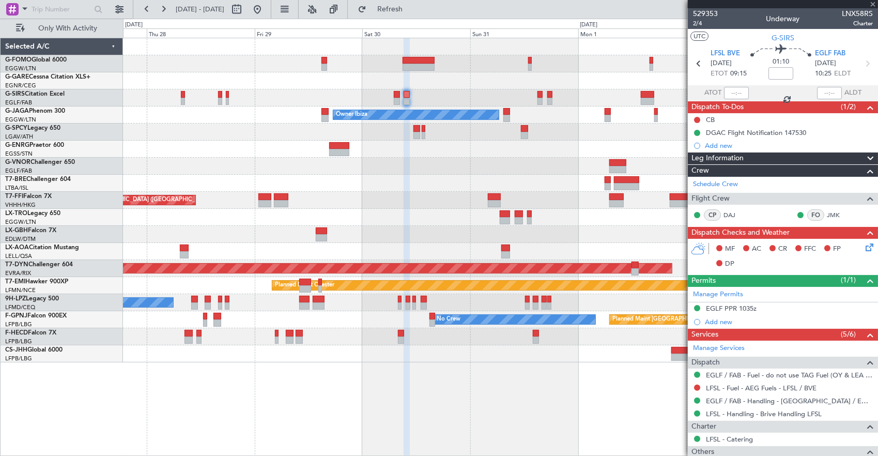
click at [443, 144] on div at bounding box center [500, 149] width 755 height 17
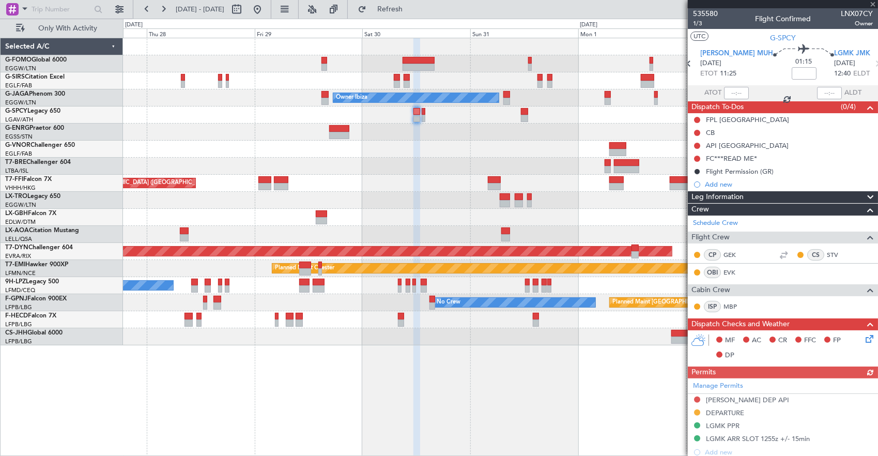
click at [421, 114] on div at bounding box center [500, 115] width 755 height 17
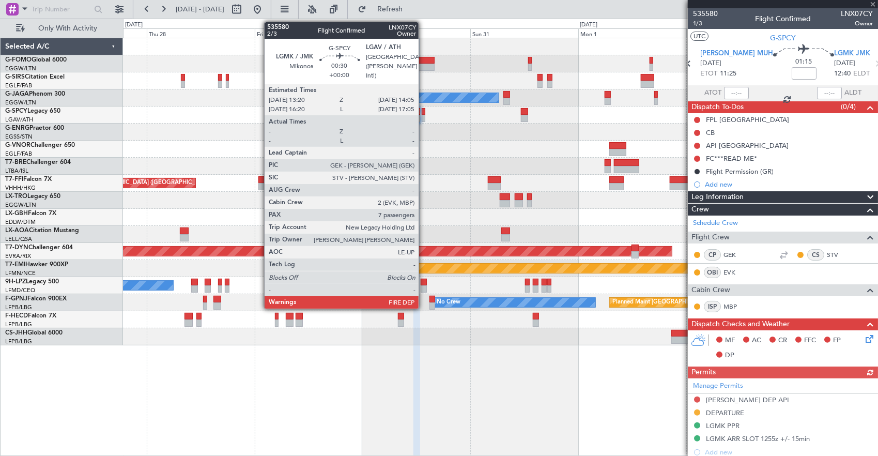
click at [424, 113] on div at bounding box center [424, 111] width 4 height 7
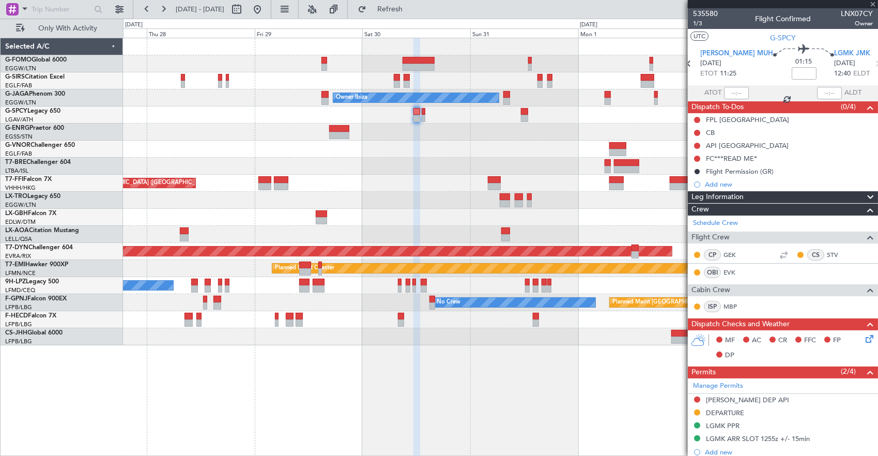
type input "7"
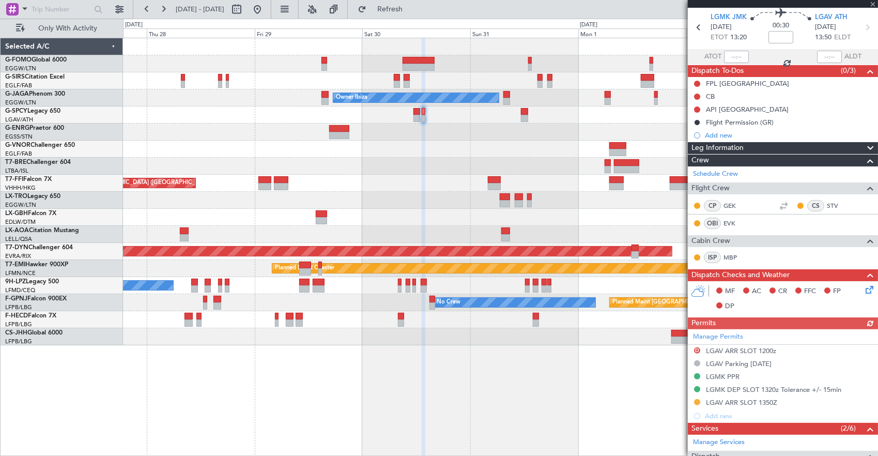
scroll to position [52, 0]
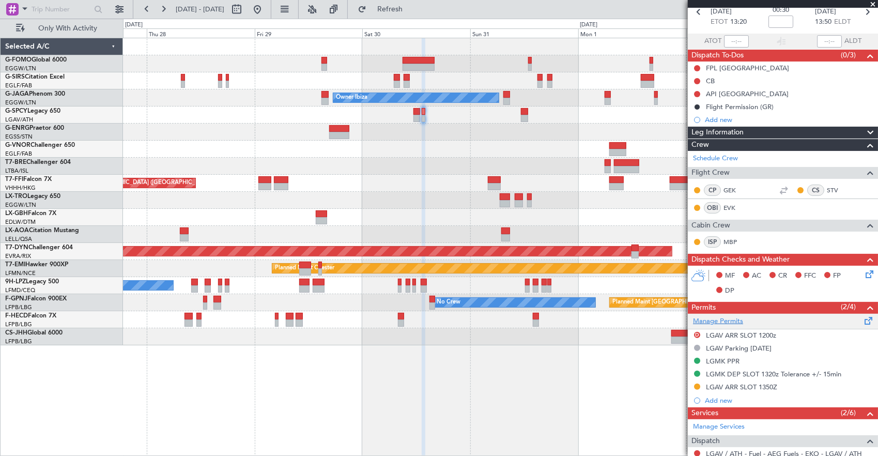
click at [740, 316] on link "Manage Permits" at bounding box center [718, 321] width 50 height 10
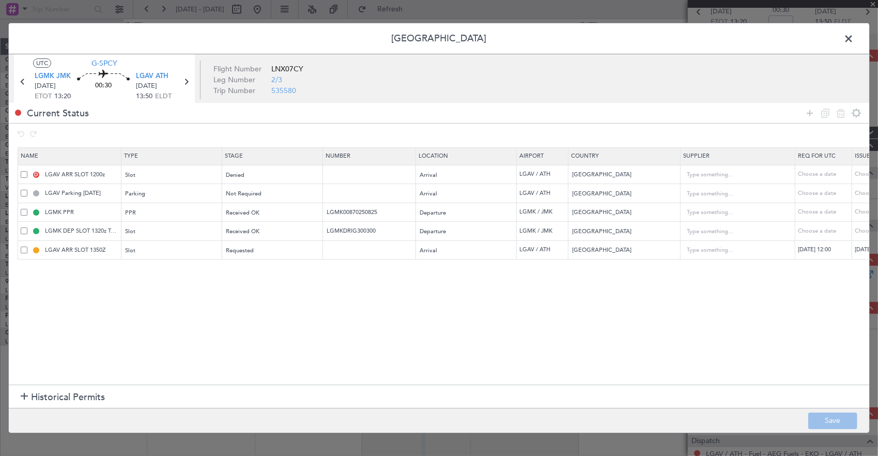
click at [23, 174] on span at bounding box center [24, 174] width 7 height 7
click at [28, 171] on input "checkbox" at bounding box center [28, 171] width 0 height 0
click at [834, 118] on div at bounding box center [833, 112] width 62 height 15
click at [842, 117] on icon at bounding box center [841, 113] width 12 height 12
type input "LGAV Parking 06SEP"
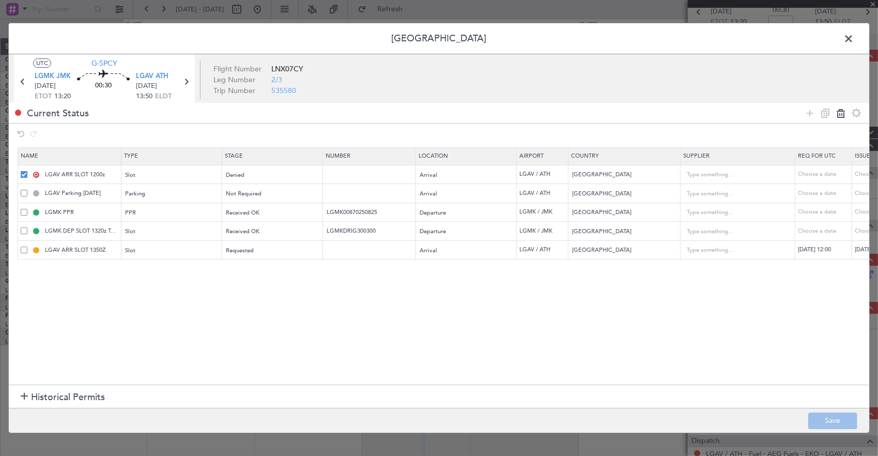
type input "LGMK PPR"
type input "LGMK00870250825"
type input "LGMK DEP SLOT 1320z Tolerance +/- 15min"
type input "LGMKDRIG300300"
type input "LGAV ARR SLOT 1350Z"
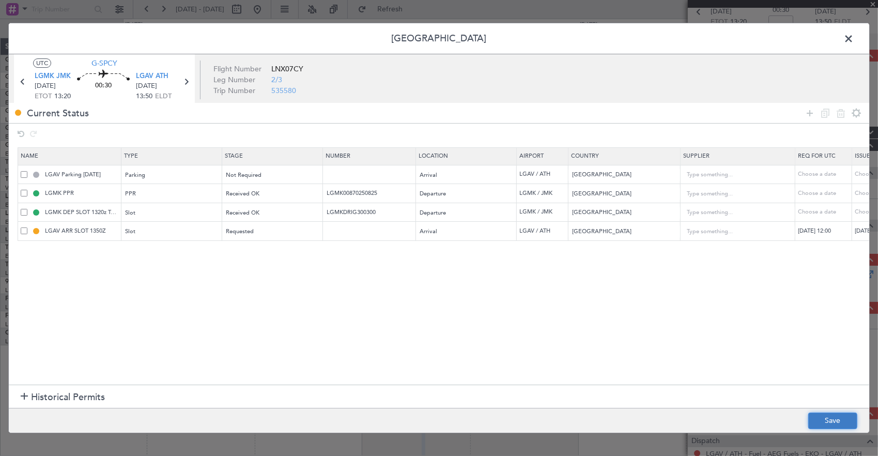
click at [824, 415] on button "Save" at bounding box center [833, 421] width 49 height 17
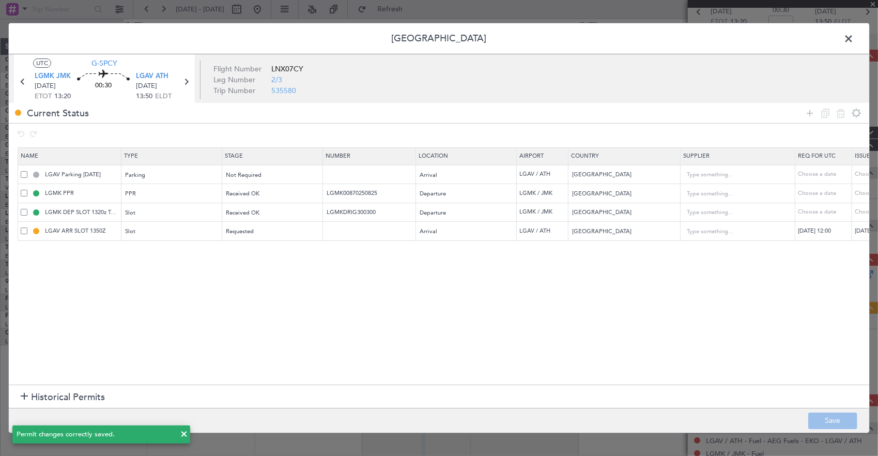
click at [854, 41] on span at bounding box center [854, 41] width 0 height 21
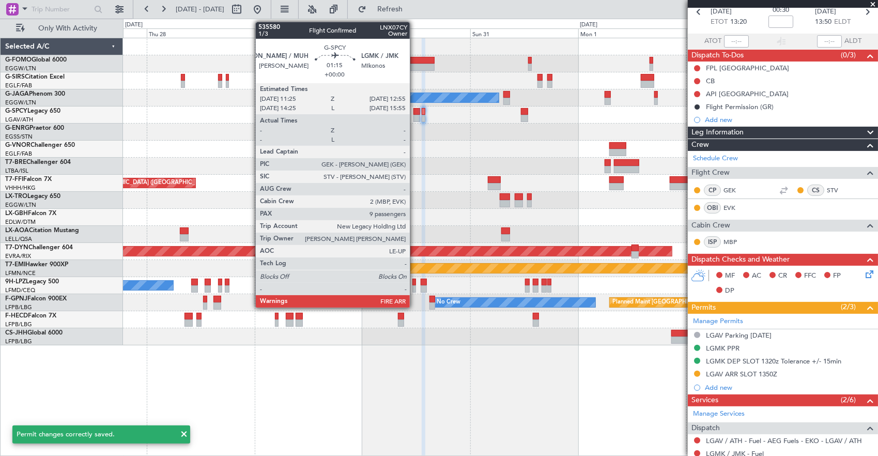
click at [415, 113] on div at bounding box center [417, 111] width 7 height 7
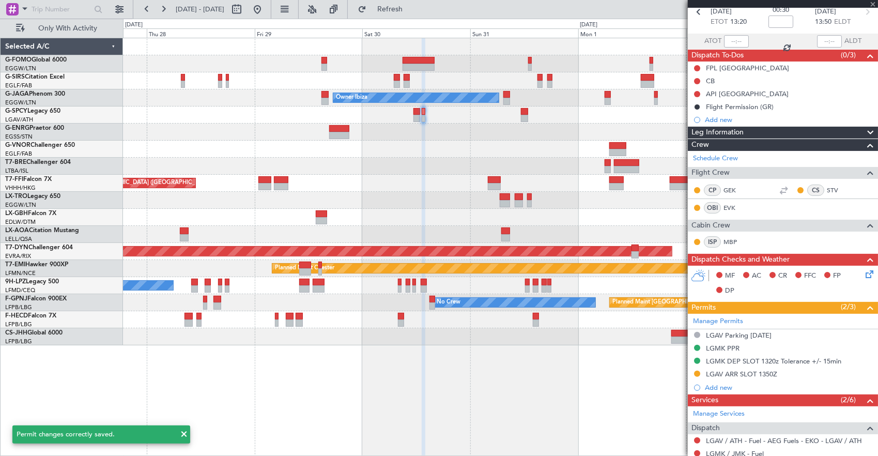
scroll to position [0, 0]
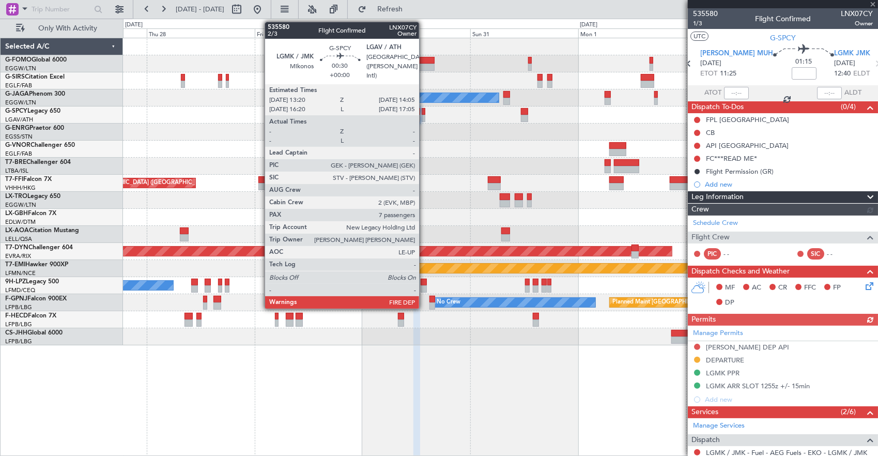
click at [424, 117] on div at bounding box center [424, 118] width 4 height 7
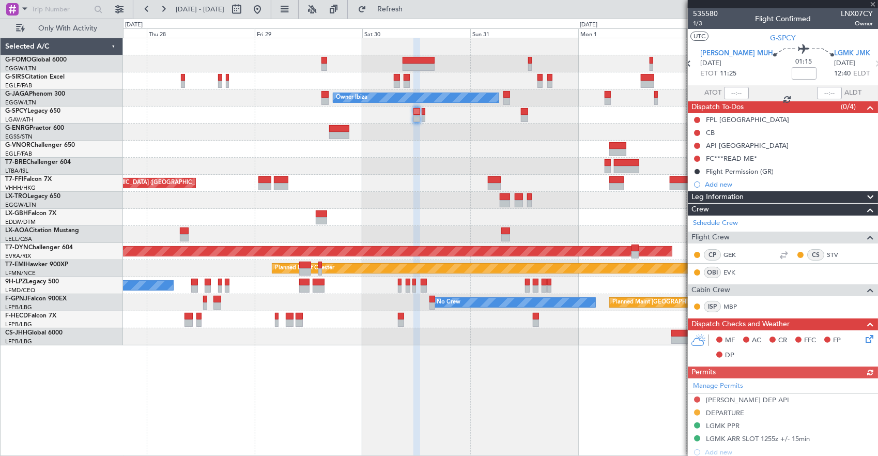
type input "7"
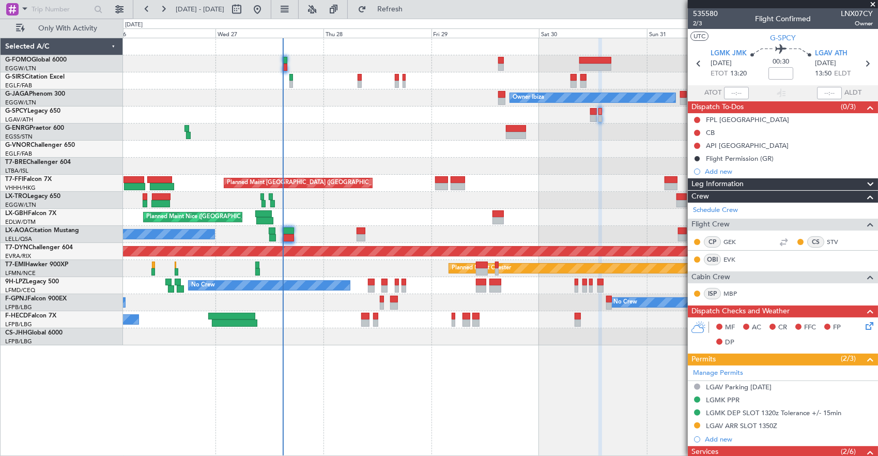
click at [475, 169] on div "Planned Maint Warsaw ([GEOGRAPHIC_DATA])" at bounding box center [500, 166] width 755 height 17
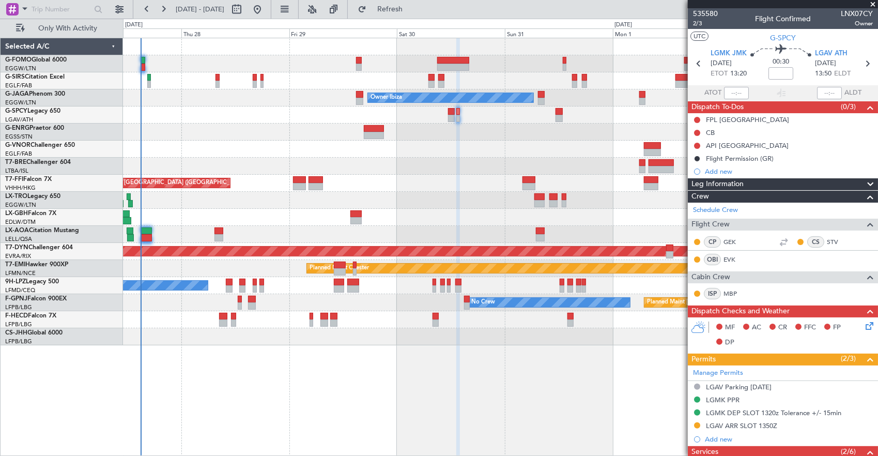
click at [332, 149] on div "Owner Ibiza Planned Maint London (Luton) No Crew Cannes (Mandelieu) Planned Mai…" at bounding box center [500, 191] width 755 height 307
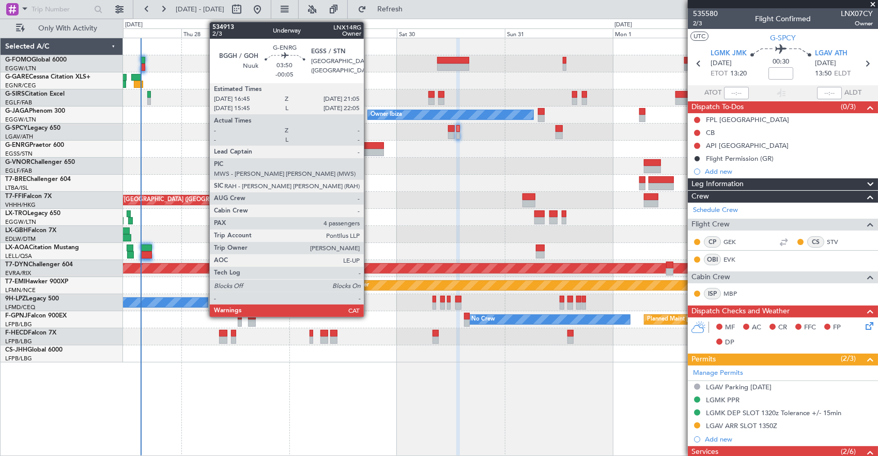
click at [369, 143] on div at bounding box center [374, 145] width 20 height 7
type input "-00:05"
type input "4"
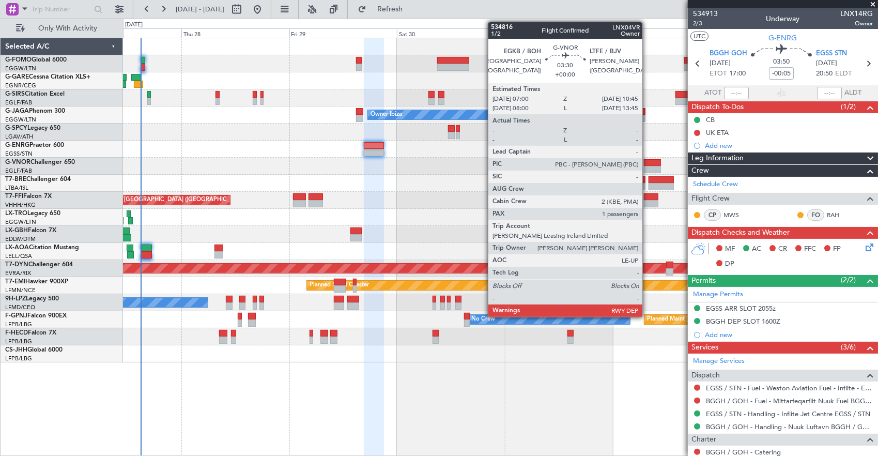
click at [648, 163] on div at bounding box center [652, 162] width 17 height 7
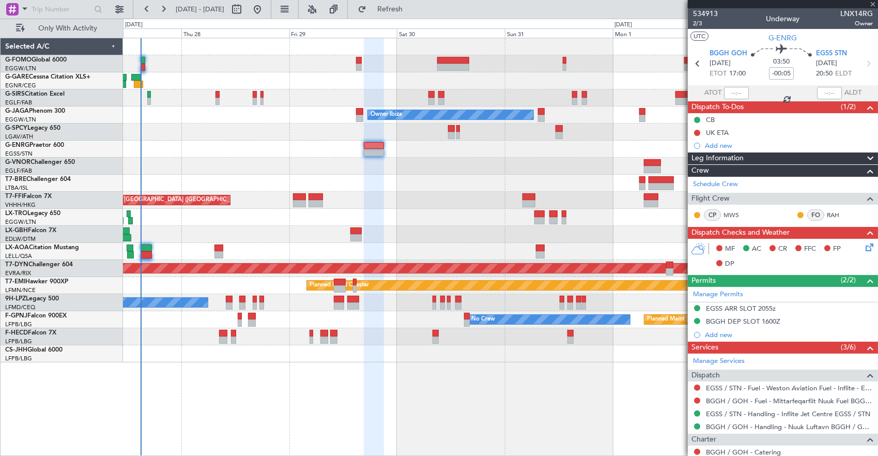
click at [256, 165] on div at bounding box center [500, 166] width 755 height 17
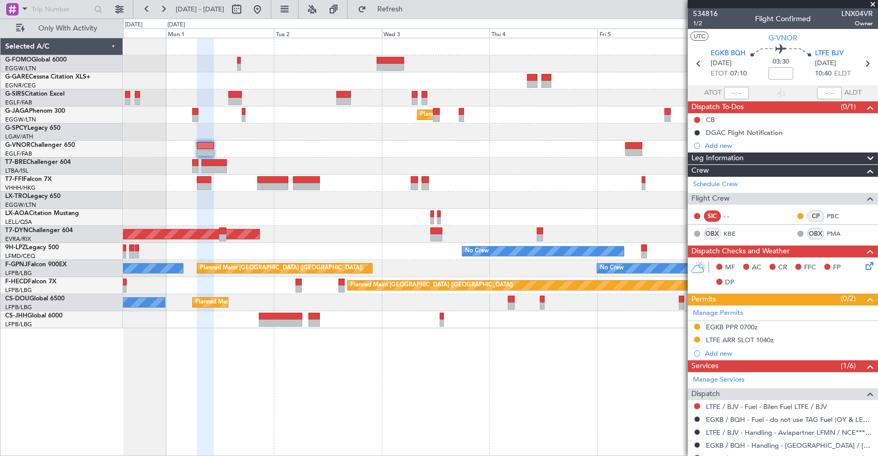
click at [399, 155] on div at bounding box center [500, 149] width 755 height 17
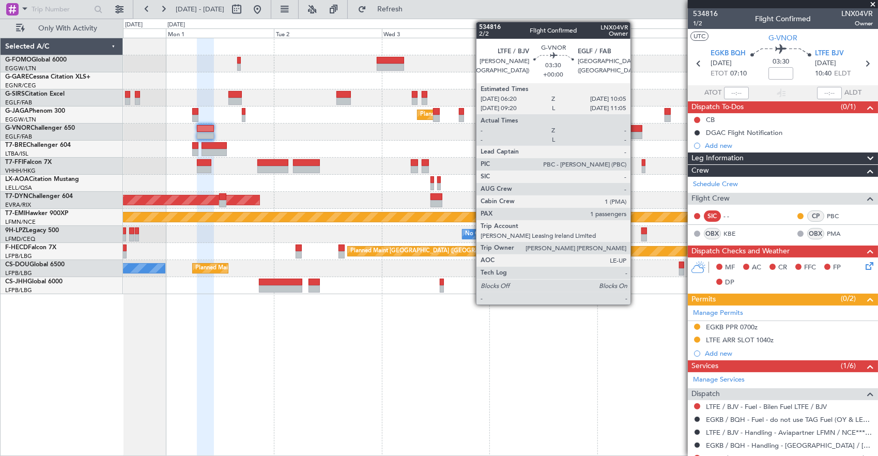
click at [636, 131] on div at bounding box center [634, 128] width 17 height 7
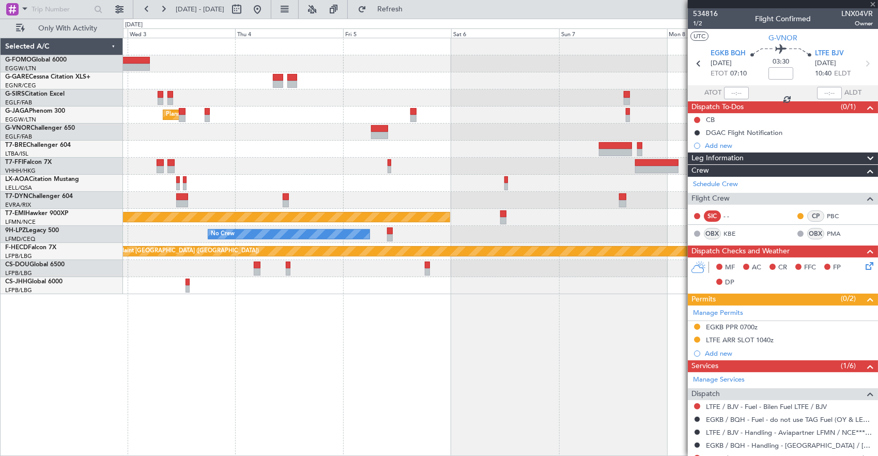
click at [259, 138] on div at bounding box center [500, 132] width 755 height 17
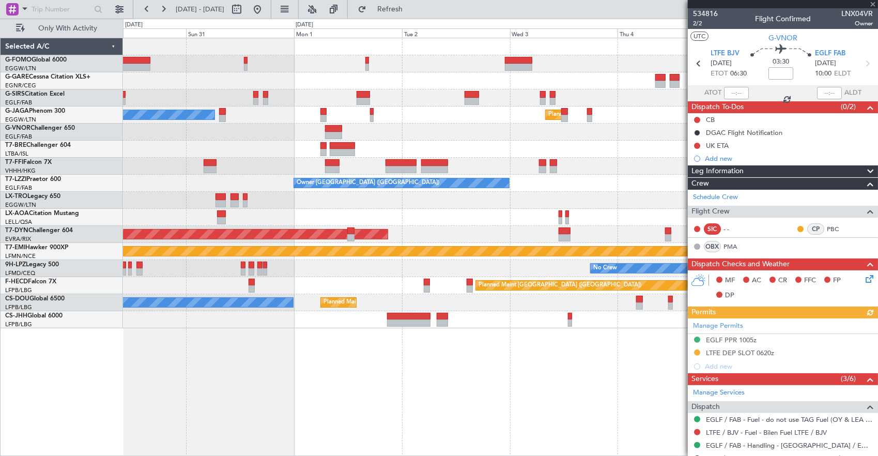
click at [729, 157] on fb-app "02 Sep 2025 - 09 Sep 2025 Refresh Quick Links Only With Activity Planned Maint …" at bounding box center [439, 232] width 878 height 448
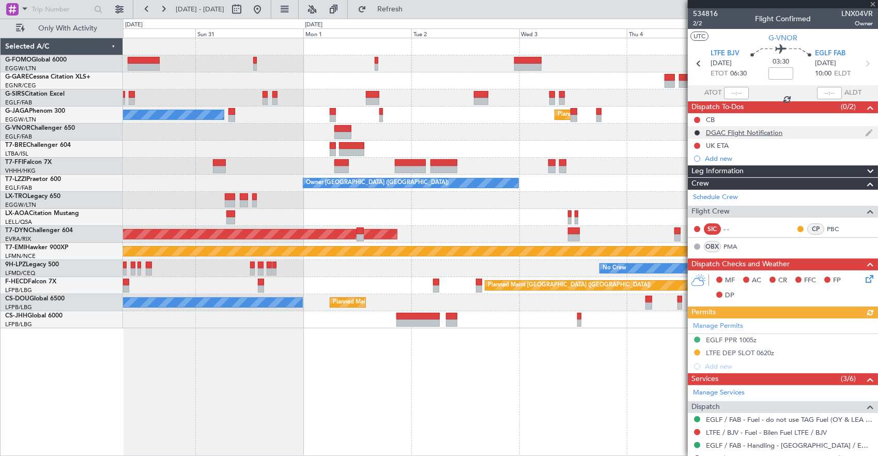
click at [770, 134] on fb-app "02 Sep 2025 - 09 Sep 2025 Refresh Quick Links Only With Activity Planned Maint …" at bounding box center [439, 232] width 878 height 448
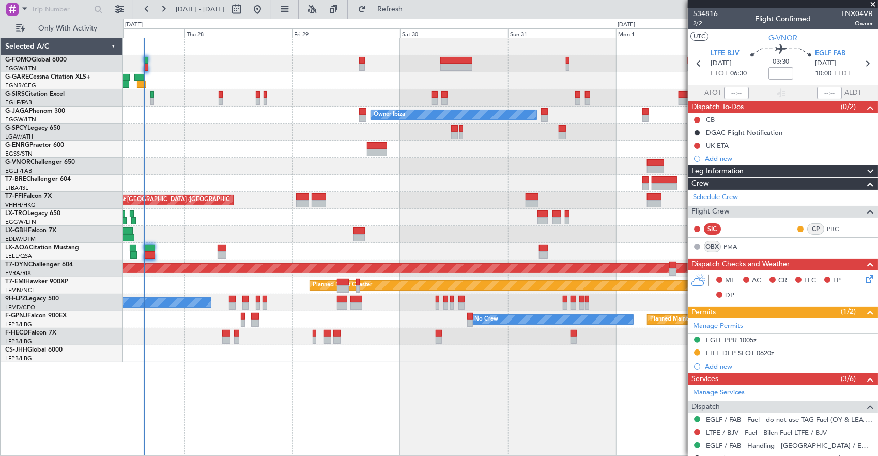
click at [644, 181] on div at bounding box center [646, 179] width 6 height 7
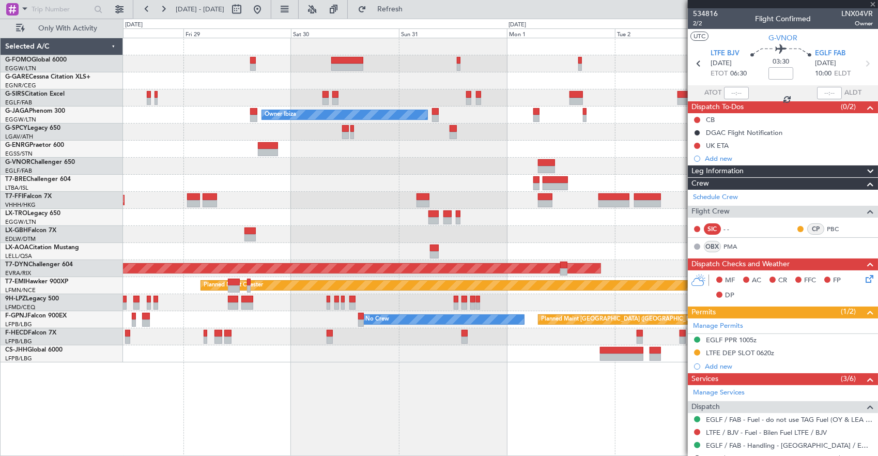
click at [339, 179] on div at bounding box center [500, 183] width 755 height 17
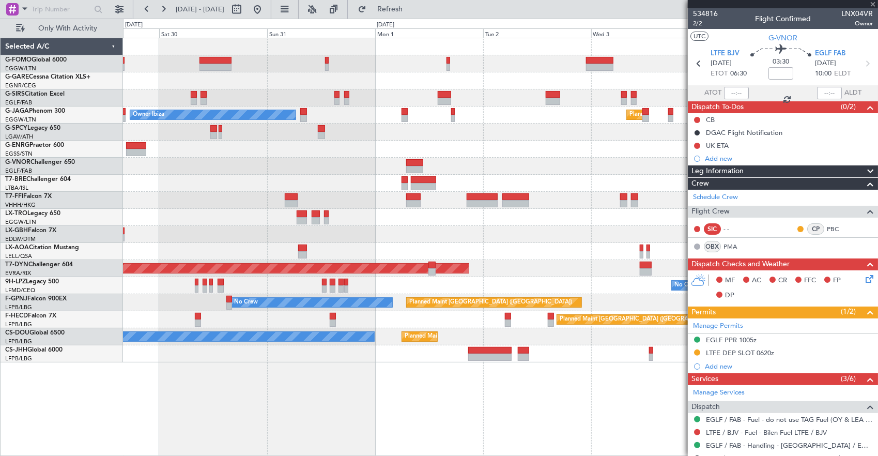
type input "0"
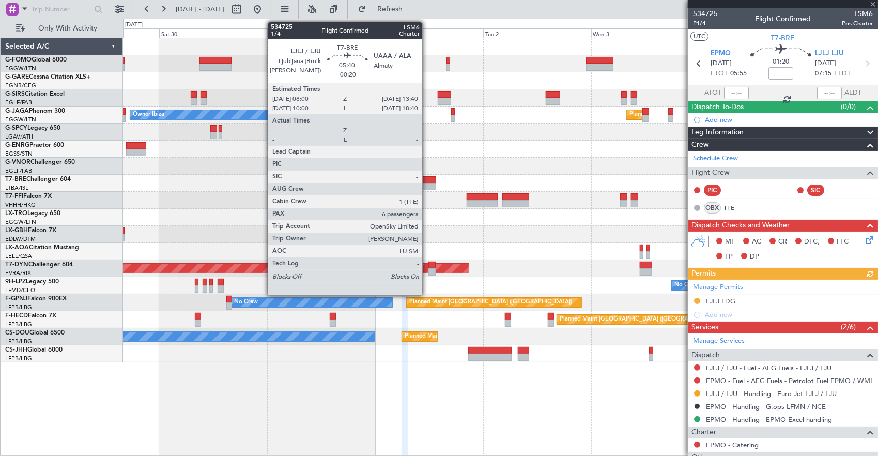
click at [428, 182] on div at bounding box center [424, 179] width 26 height 7
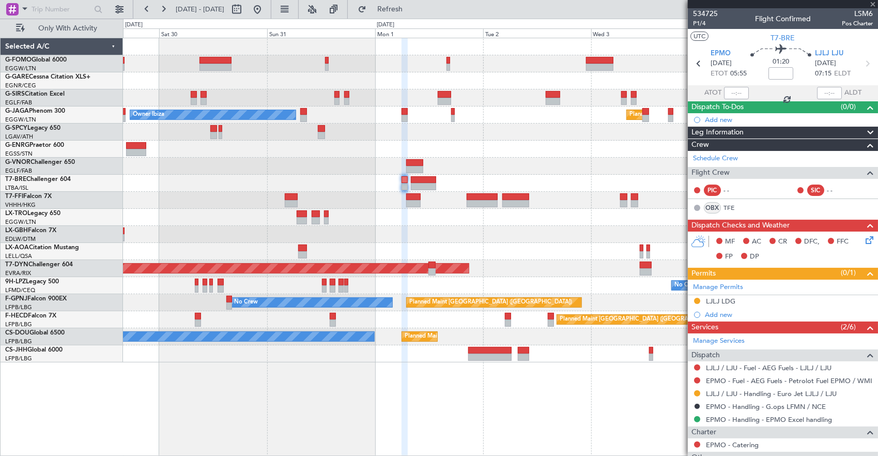
type input "-00:20"
type input "6"
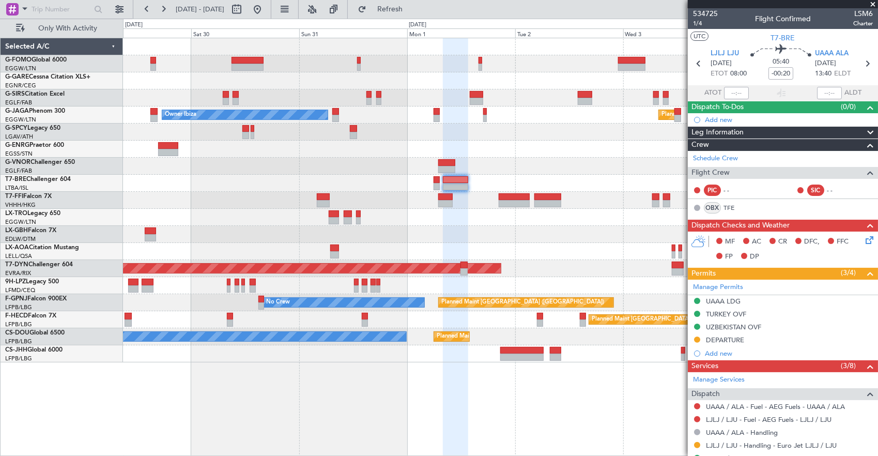
click at [662, 179] on div "Planned Maint London (Luton) Owner Ibiza Planned Maint Hong Kong (Hong Kong Int…" at bounding box center [500, 200] width 755 height 324
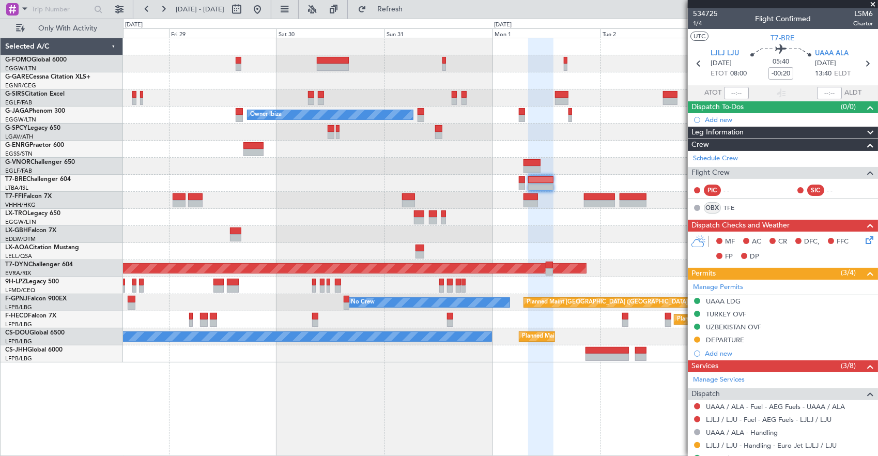
click at [702, 166] on fb-app "29 Aug 2025 - 05 Sep 2025 Refresh Quick Links Only With Activity Planned Maint …" at bounding box center [439, 232] width 878 height 448
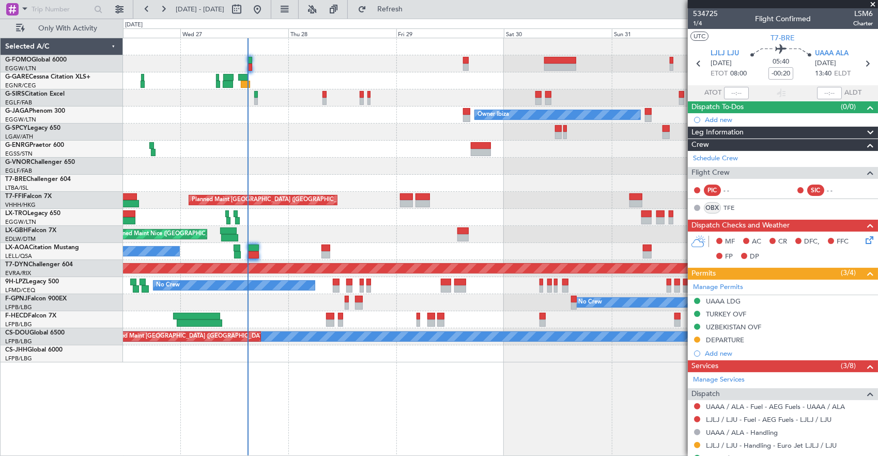
click at [340, 188] on div "Unplanned Maint Oxford (Kidlington) Owner Ibiza Planned Maint London (Luton) No…" at bounding box center [500, 200] width 755 height 324
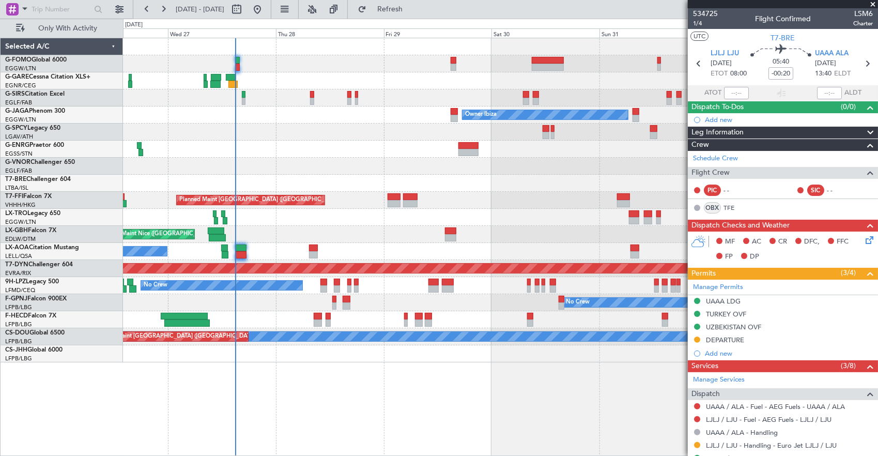
click at [334, 191] on div "Unplanned Maint Oxford (Kidlington) Owner Ibiza Planned Maint London (Luton) No…" at bounding box center [500, 200] width 755 height 324
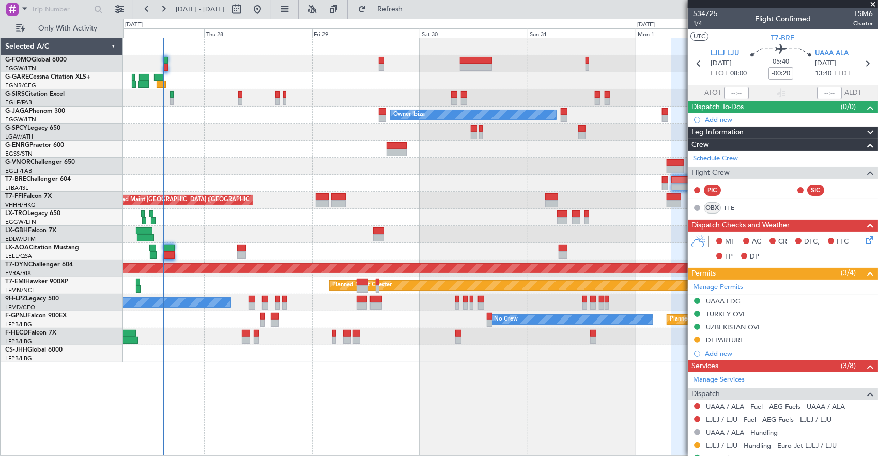
click at [456, 185] on div "Planned Maint Warsaw ([GEOGRAPHIC_DATA])" at bounding box center [500, 183] width 755 height 17
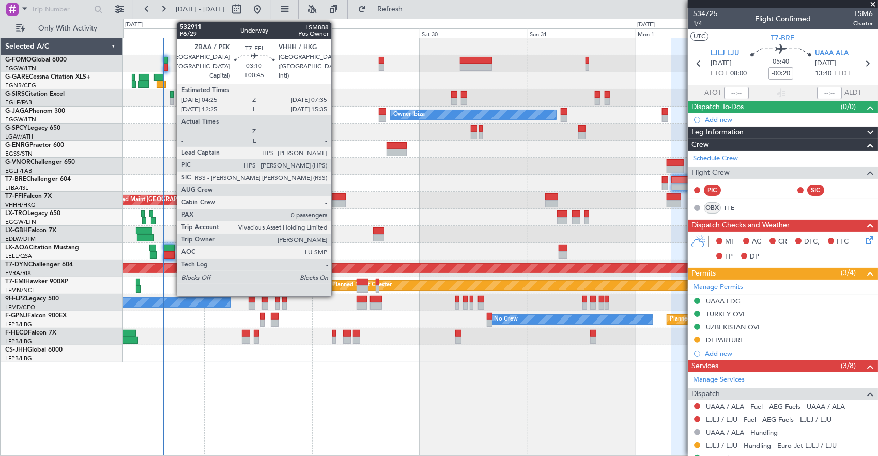
click at [337, 201] on div at bounding box center [338, 203] width 14 height 7
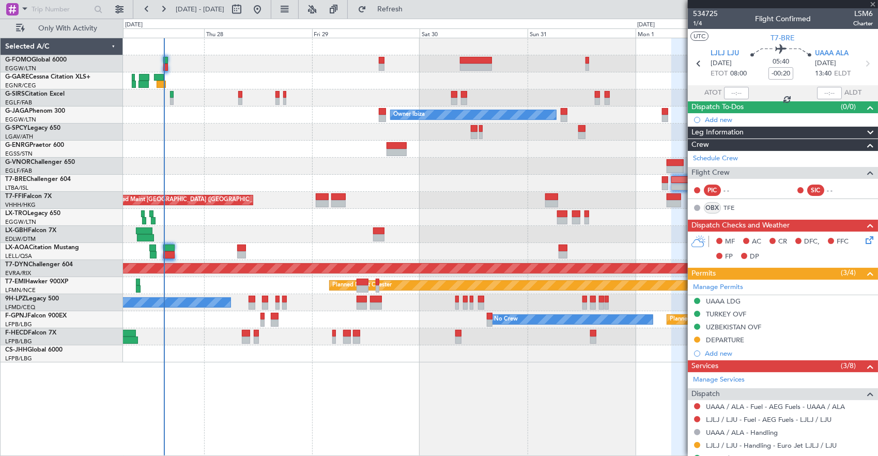
type input "+00:45"
type input "0"
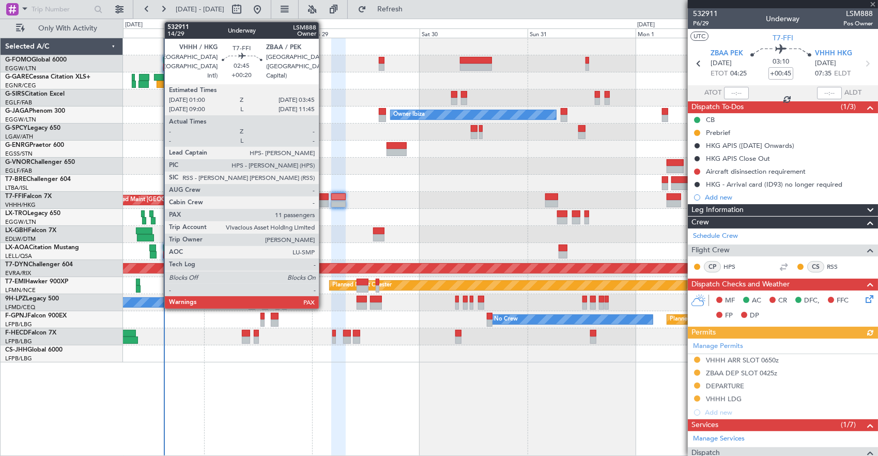
click at [324, 202] on div at bounding box center [322, 203] width 12 height 7
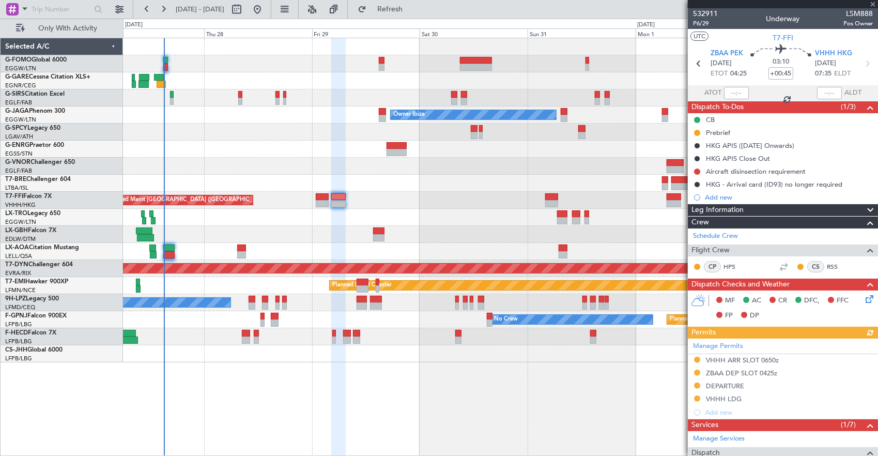
type input "+00:20"
type input "11"
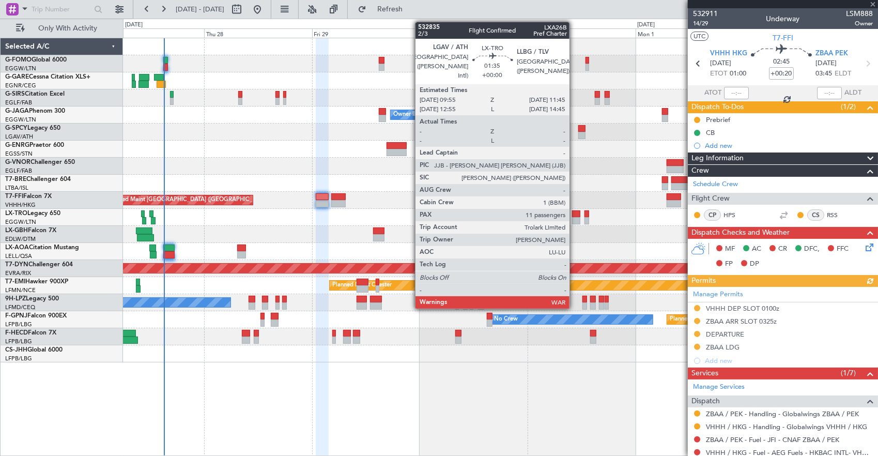
click at [575, 214] on div at bounding box center [576, 213] width 8 height 7
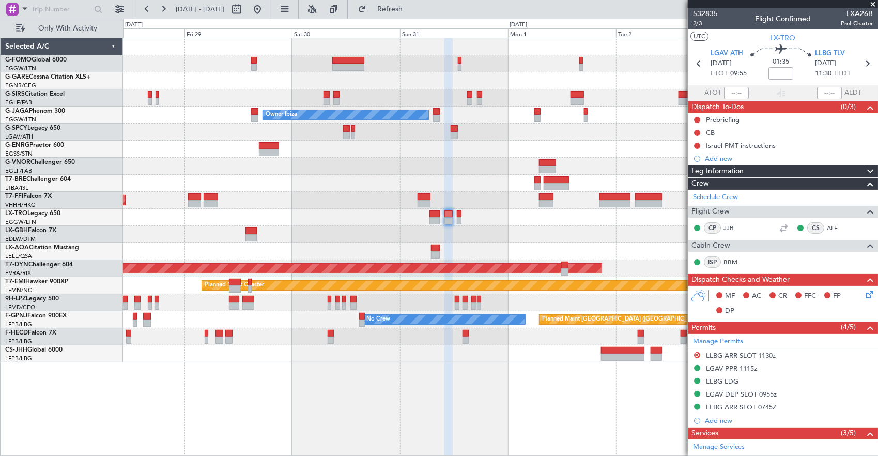
click at [438, 189] on div "Owner Ibiza Planned Maint London (Luton) Planned Maint Hong Kong (Hong Kong Int…" at bounding box center [500, 200] width 755 height 324
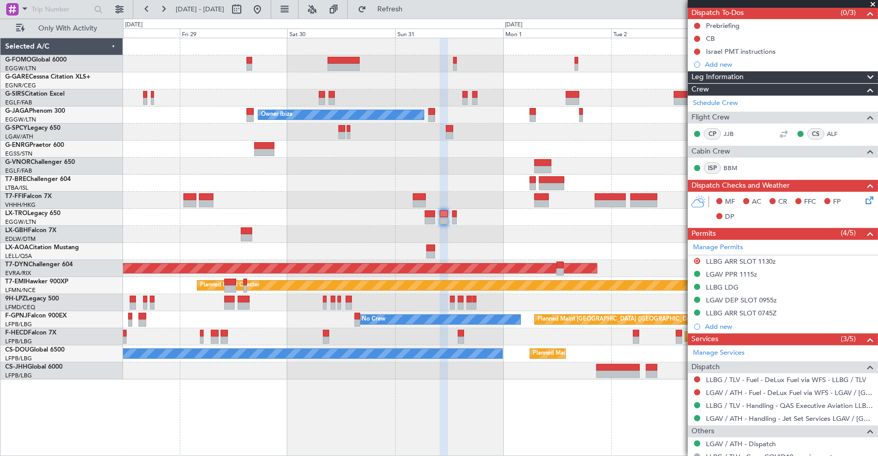
scroll to position [155, 0]
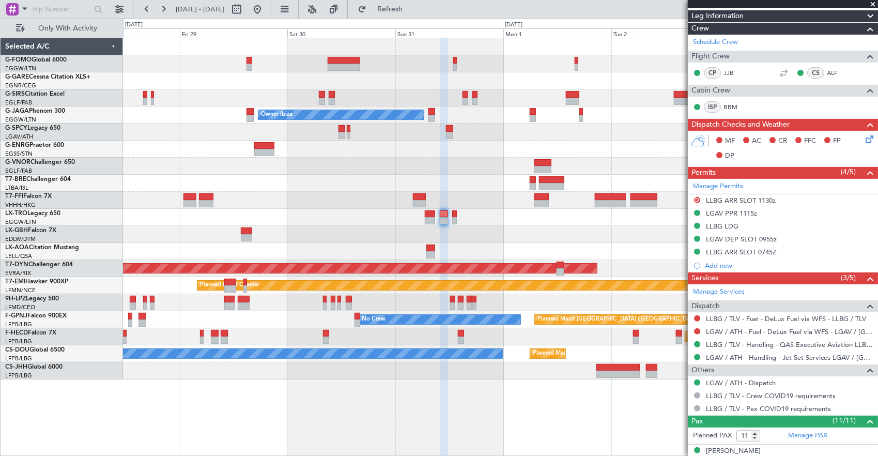
click at [519, 220] on div at bounding box center [500, 217] width 755 height 17
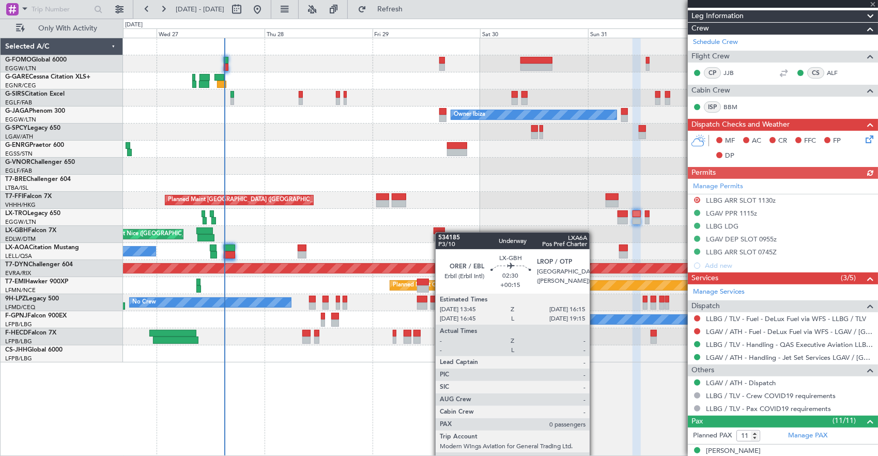
type input "+00:15"
type input "0"
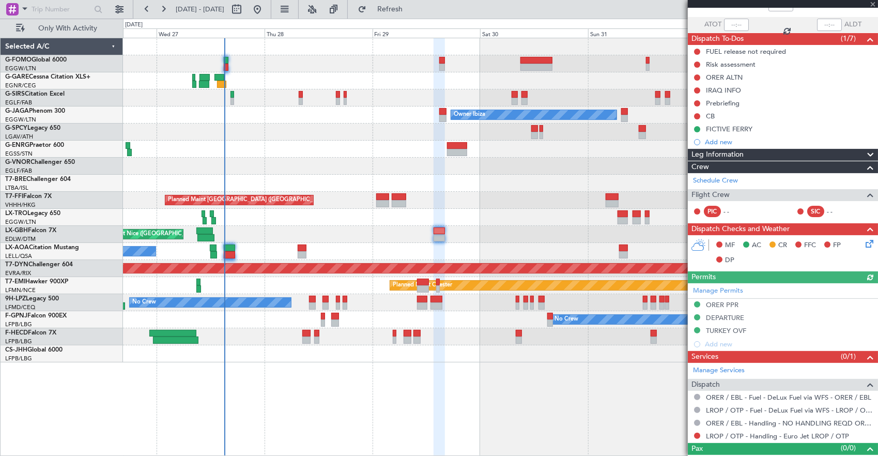
scroll to position [82, 0]
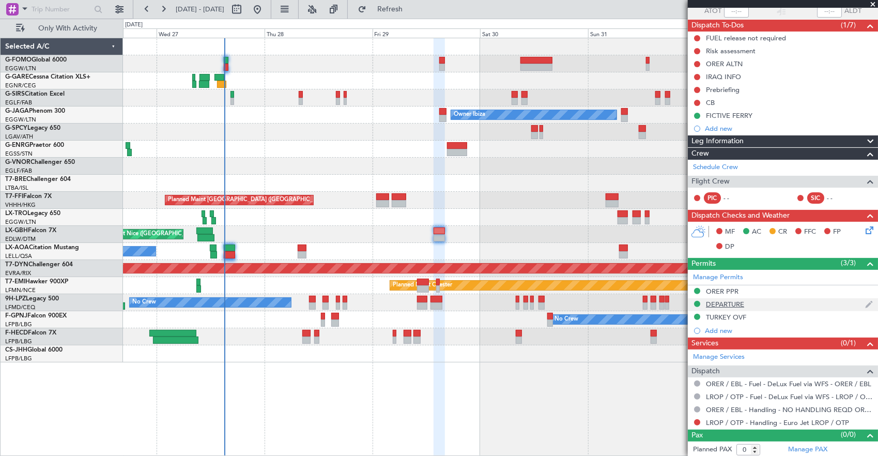
click at [759, 303] on div "DEPARTURE" at bounding box center [783, 304] width 190 height 13
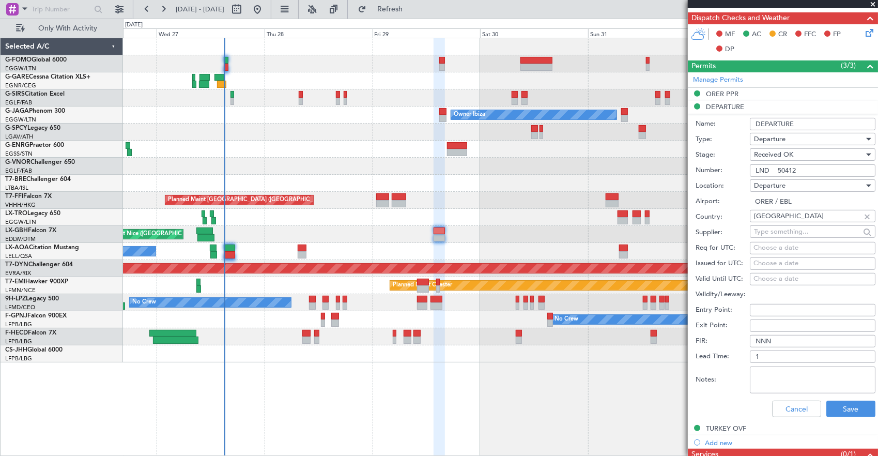
scroll to position [288, 0]
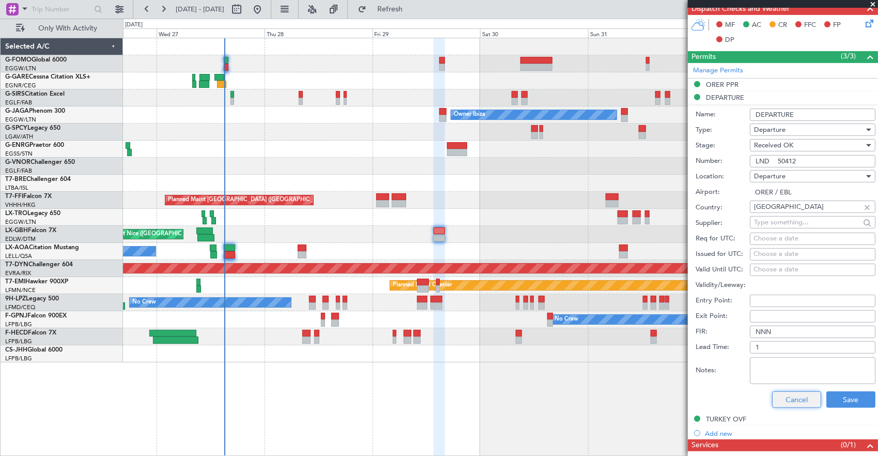
click at [783, 396] on button "Cancel" at bounding box center [796, 399] width 49 height 17
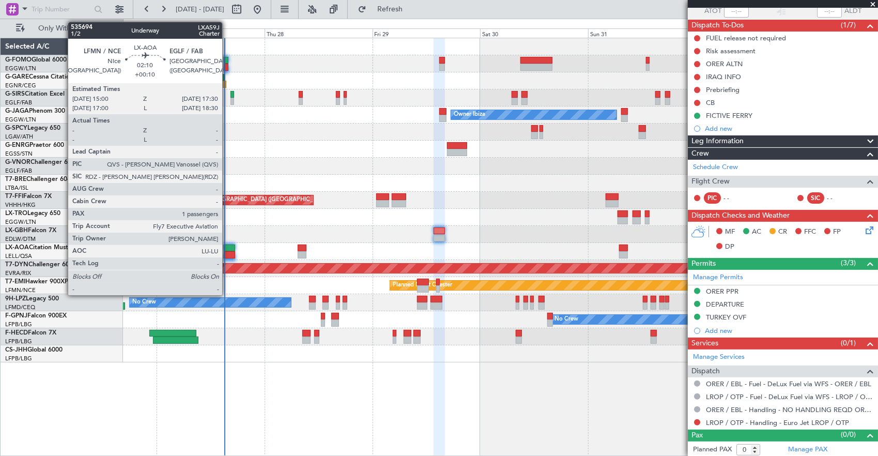
click at [227, 253] on div at bounding box center [229, 254] width 11 height 7
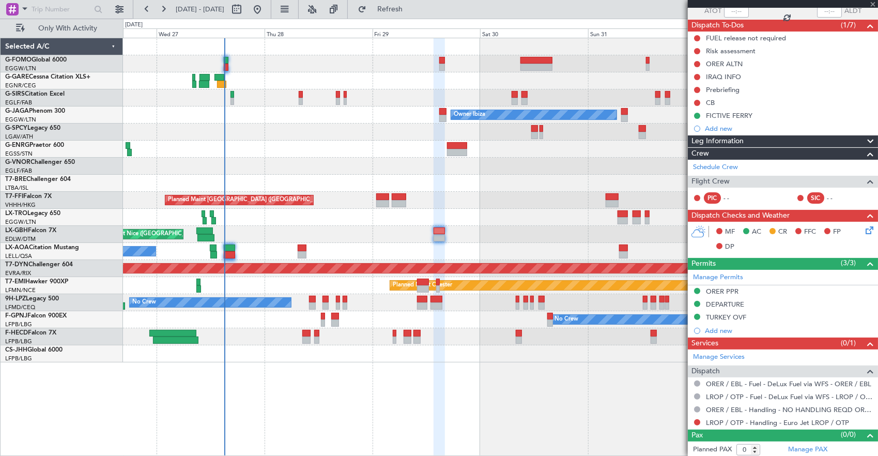
type input "+00:10"
type input "1"
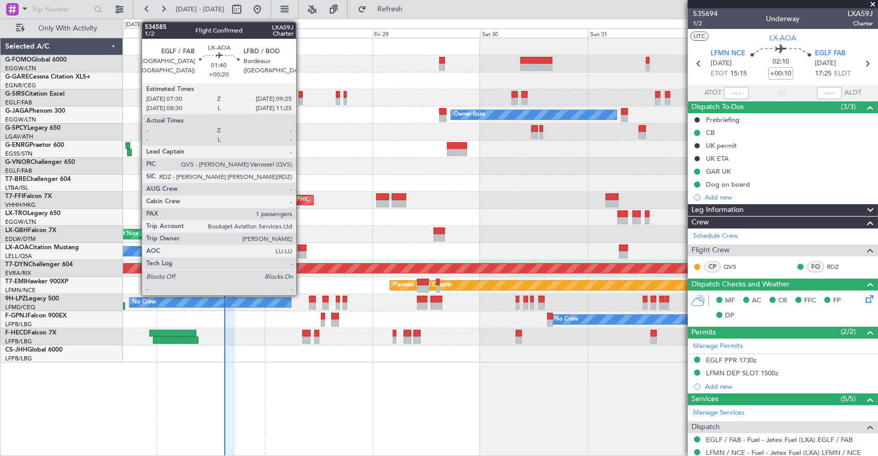
click at [301, 255] on div at bounding box center [302, 254] width 9 height 7
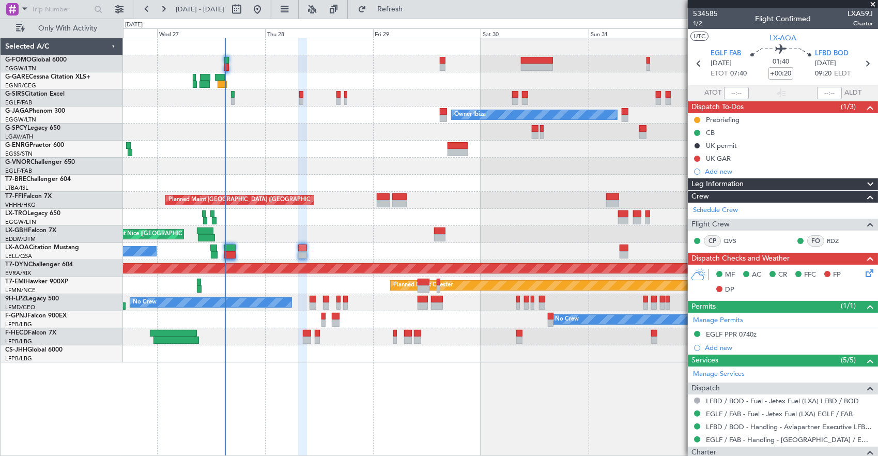
click at [464, 223] on div "Unplanned Maint Oxford (Kidlington) Owner Ibiza Planned Maint London (Luton) No…" at bounding box center [500, 200] width 755 height 324
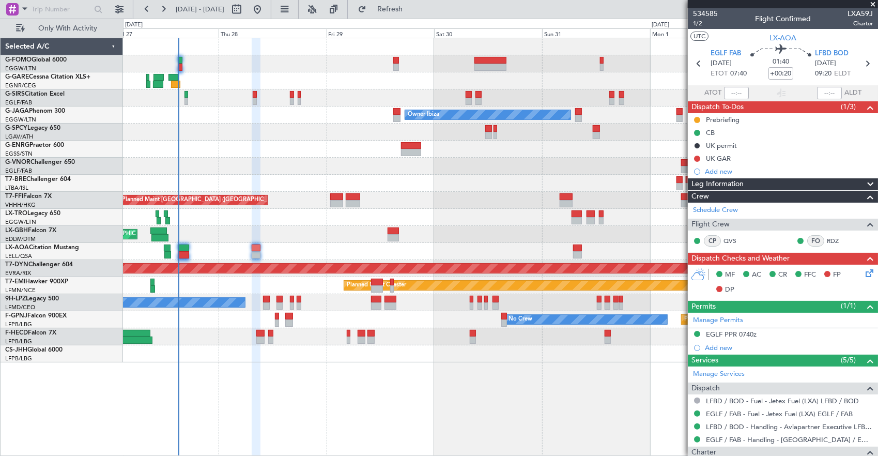
click at [415, 219] on div at bounding box center [500, 217] width 755 height 17
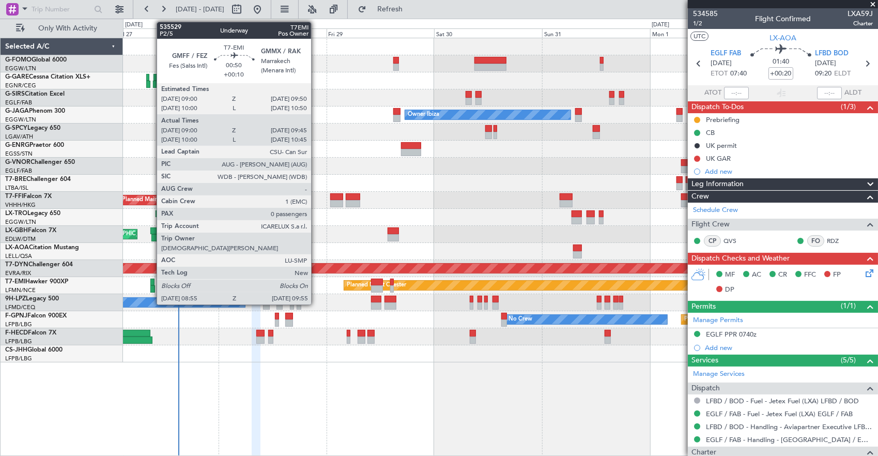
click at [151, 286] on div at bounding box center [152, 288] width 5 height 7
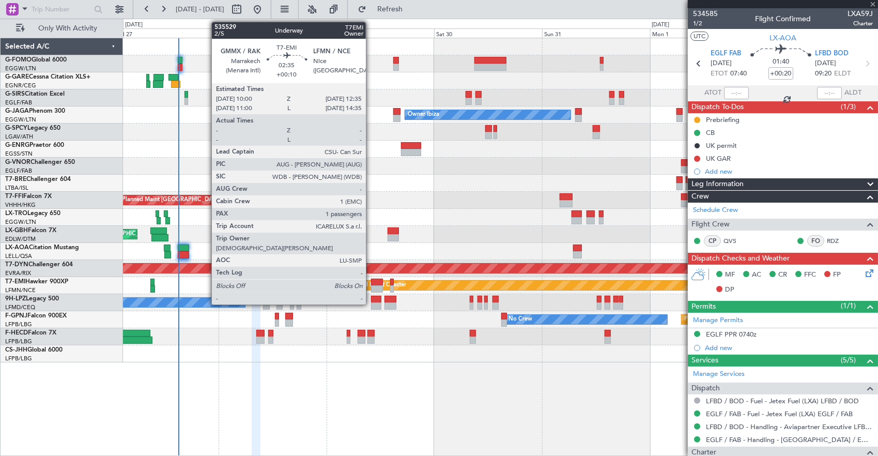
type input "+00:10"
type input "09:00"
type input "09:45"
type input "0"
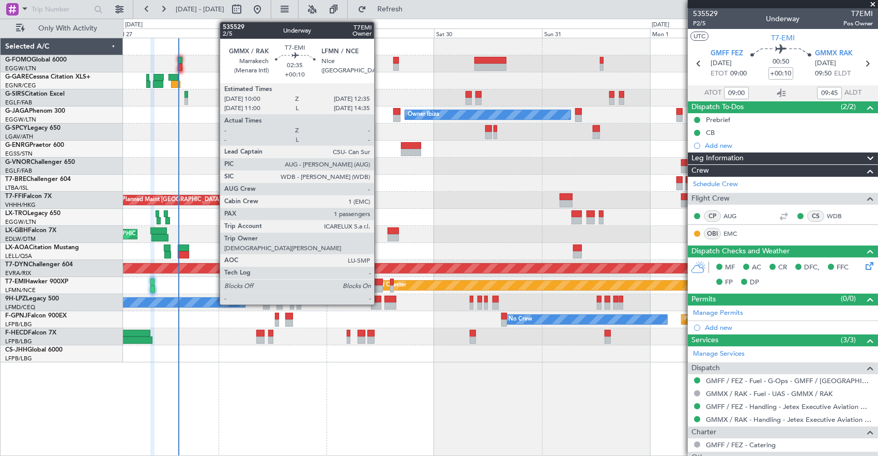
click at [377, 281] on div at bounding box center [377, 282] width 12 height 7
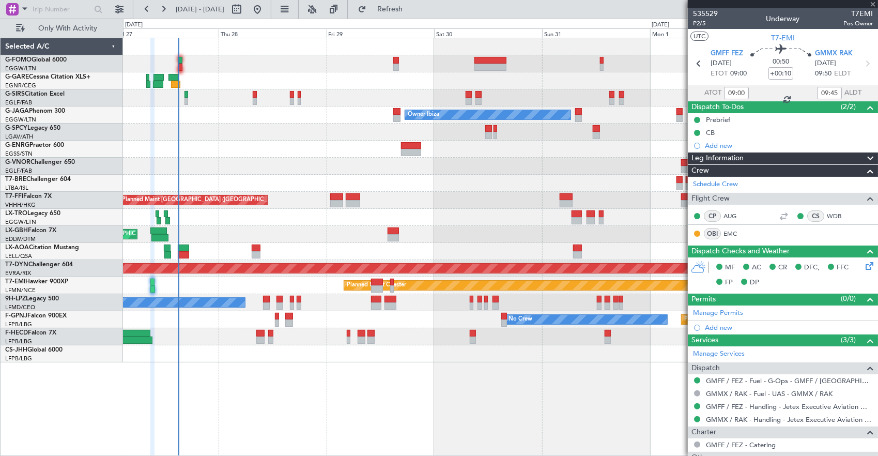
type input "1"
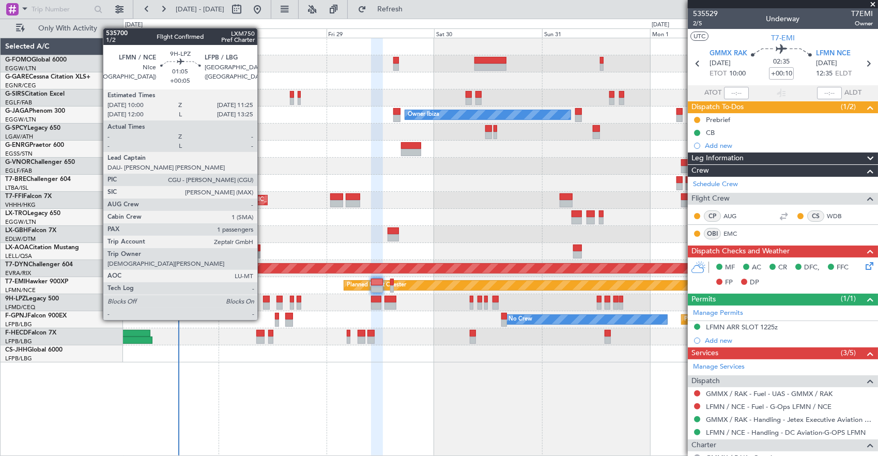
click at [263, 300] on div at bounding box center [266, 299] width 7 height 7
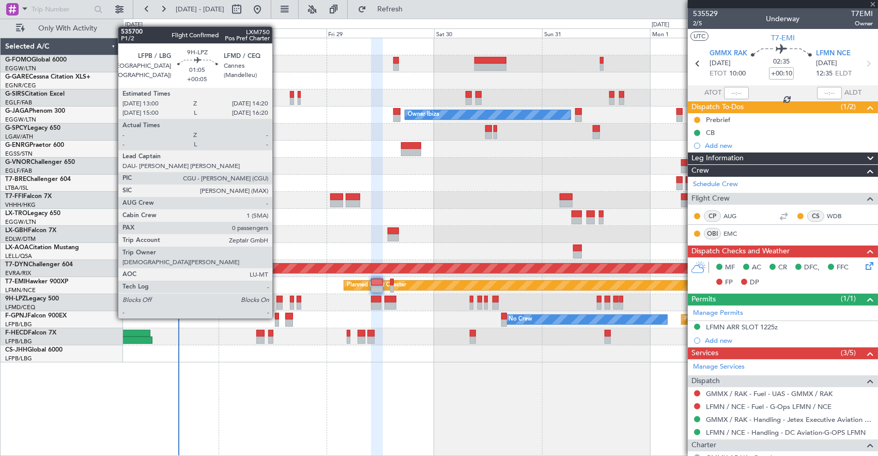
type input "+00:05"
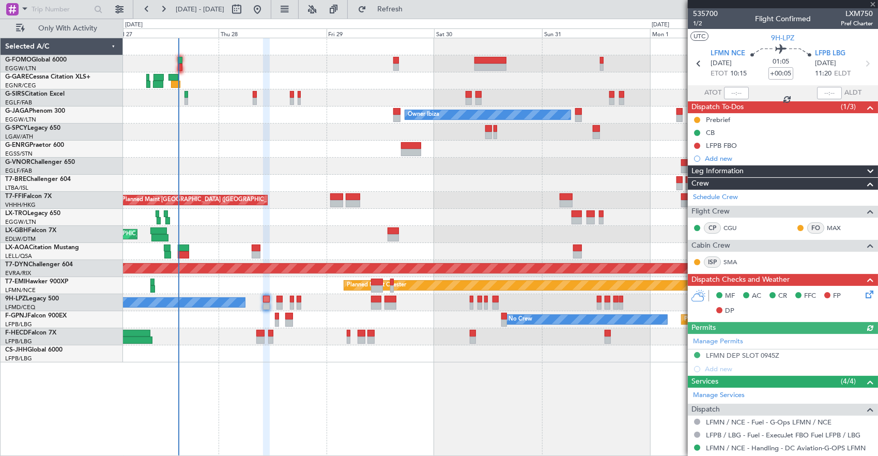
scroll to position [99, 0]
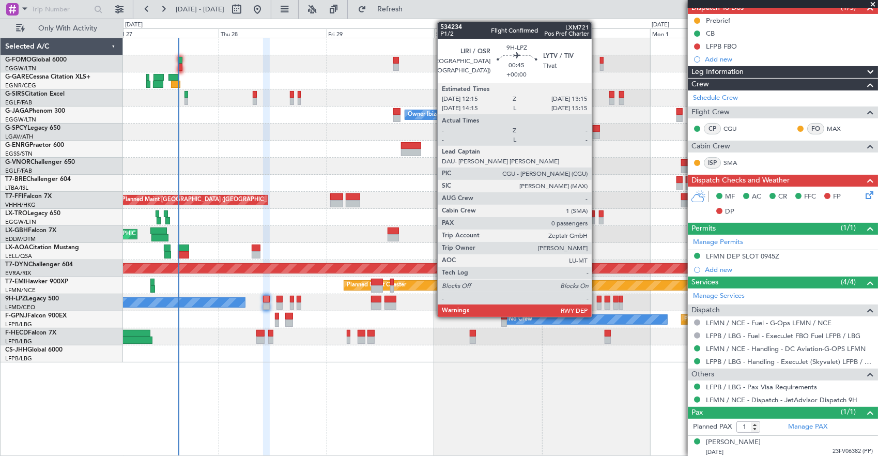
click at [597, 301] on div at bounding box center [599, 299] width 5 height 7
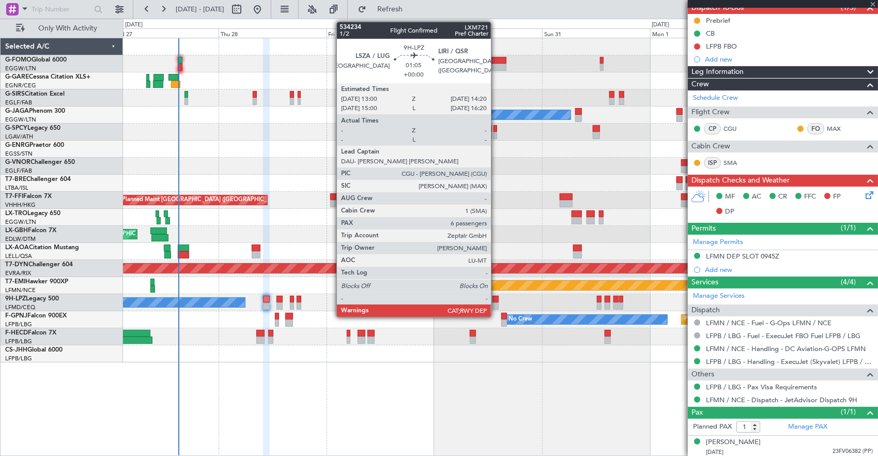
type input "0"
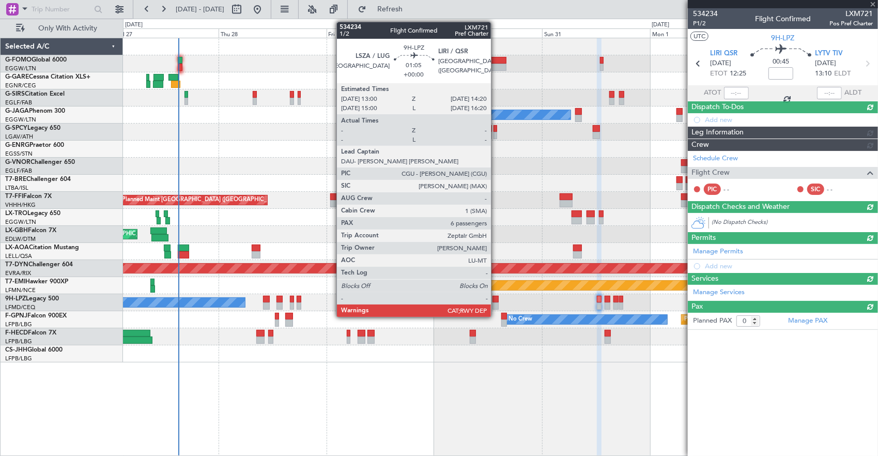
scroll to position [0, 0]
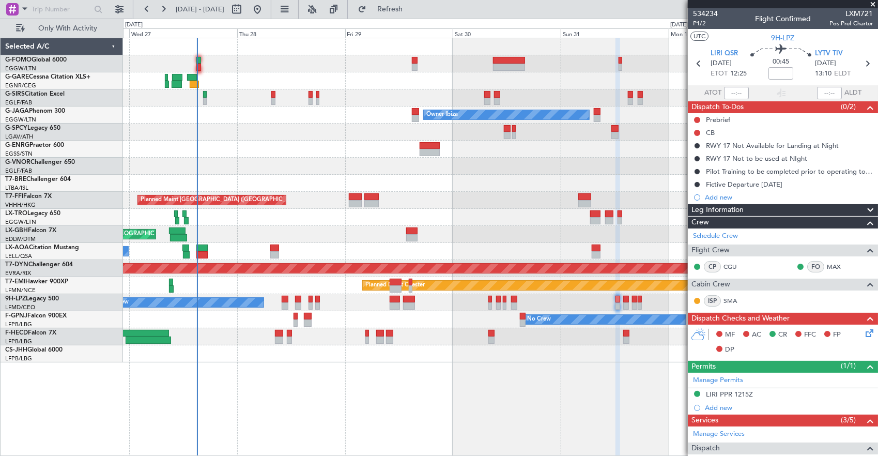
click at [340, 334] on div "Planned Maint Paris (Le Bourget) No Crew" at bounding box center [500, 336] width 755 height 17
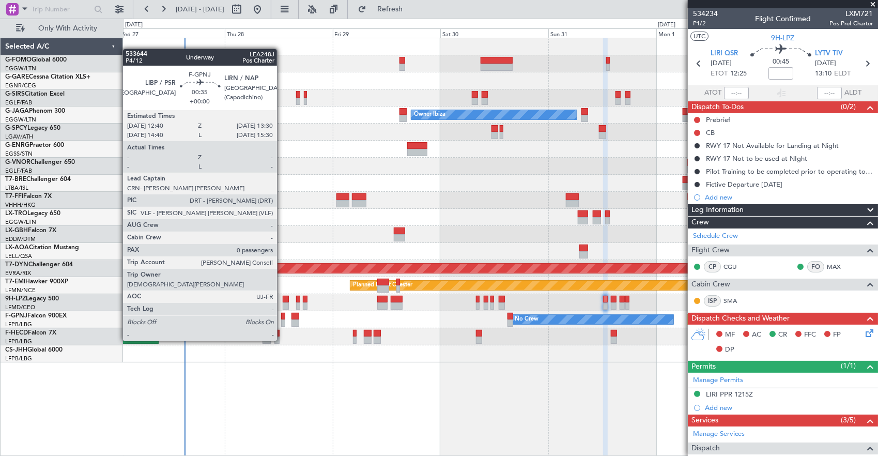
click at [282, 321] on div at bounding box center [283, 323] width 4 height 7
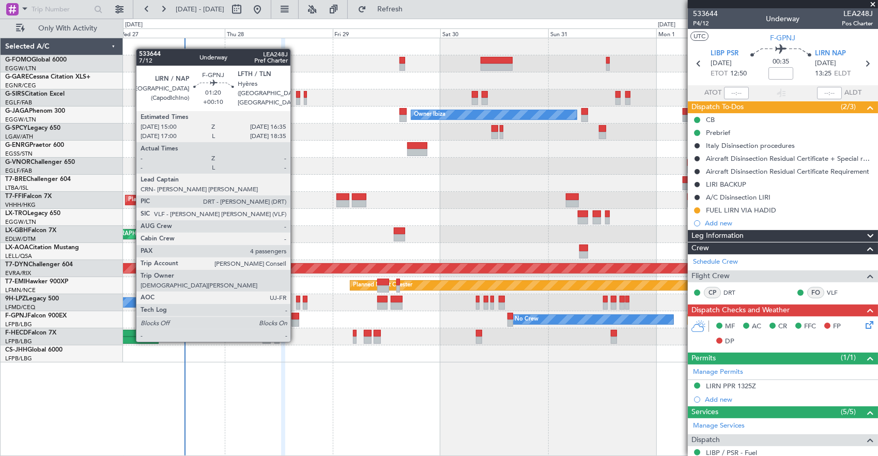
click at [296, 321] on div at bounding box center [295, 323] width 7 height 7
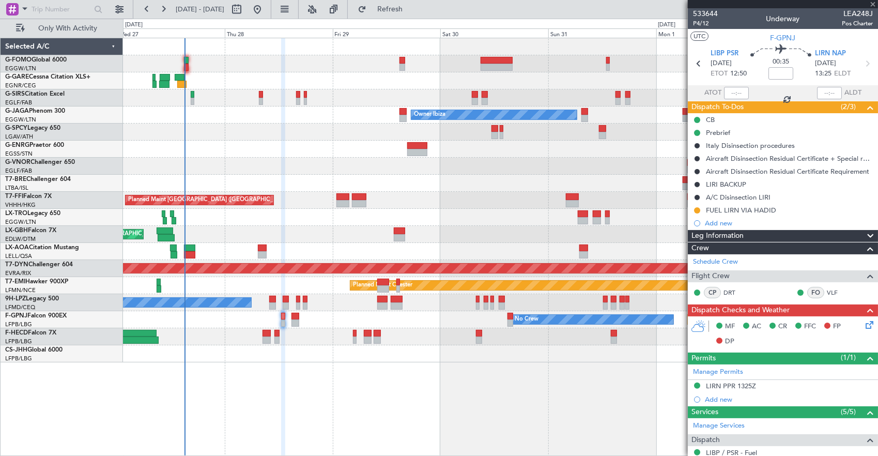
type input "+00:10"
type input "4"
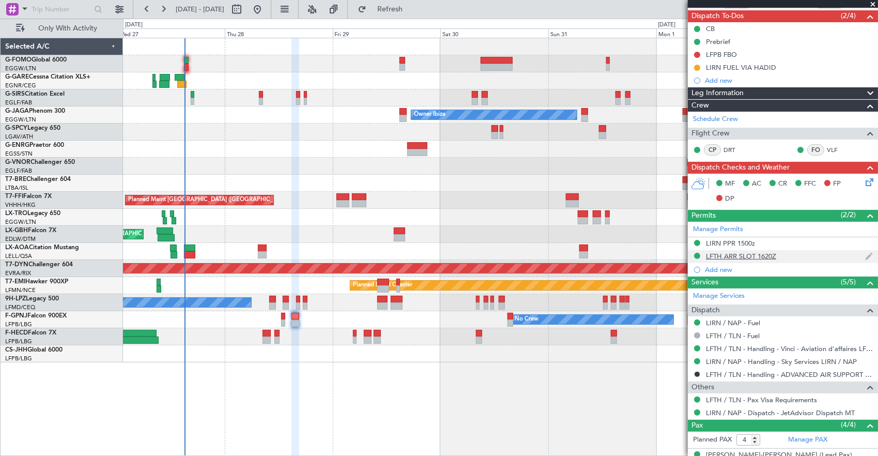
scroll to position [103, 0]
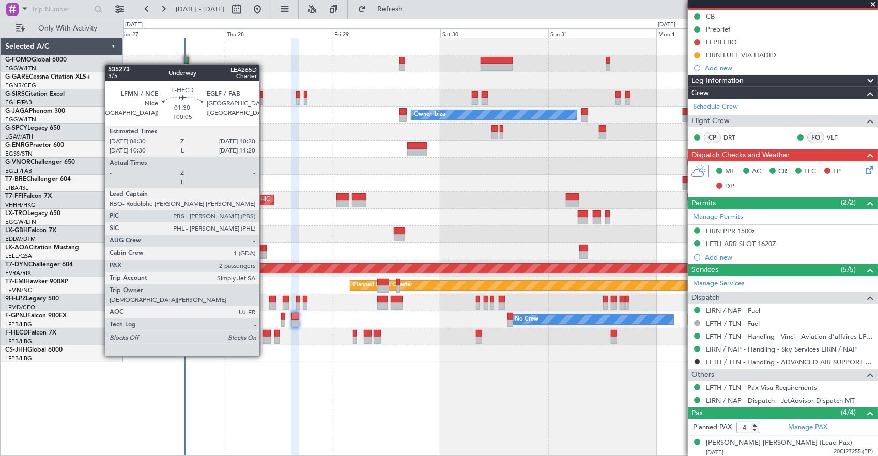
click at [265, 337] on div at bounding box center [267, 340] width 8 height 7
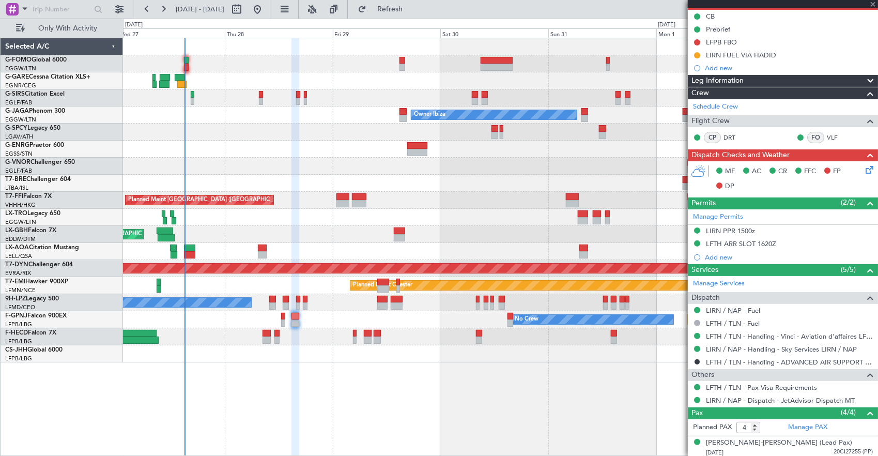
type input "+00:05"
type input "2"
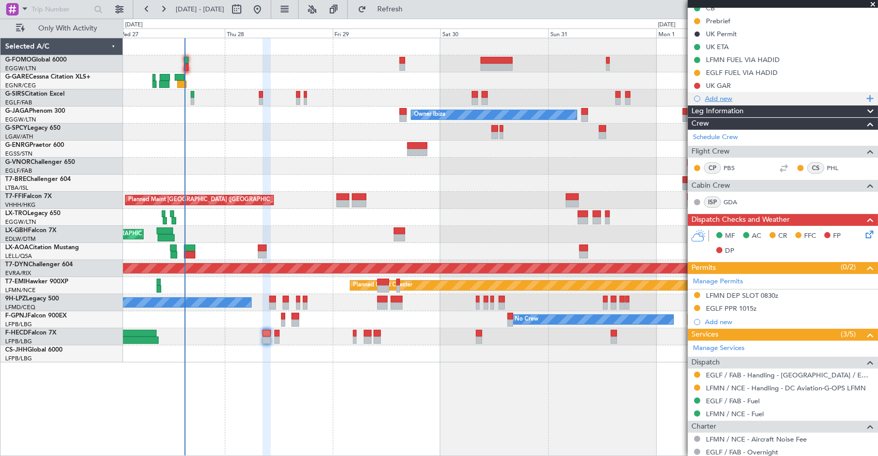
scroll to position [251, 0]
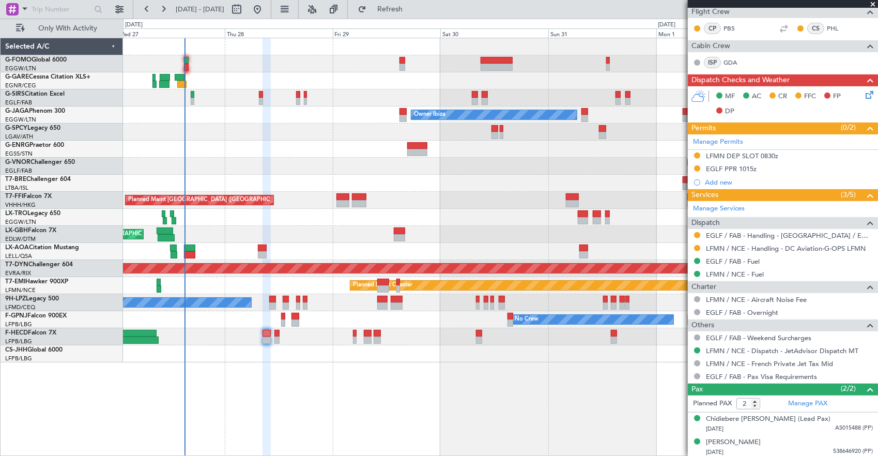
click at [73, 360] on div "Unplanned Maint Oxford (Kidlington) Owner Ibiza Planned Maint London (Luton) No…" at bounding box center [439, 237] width 878 height 437
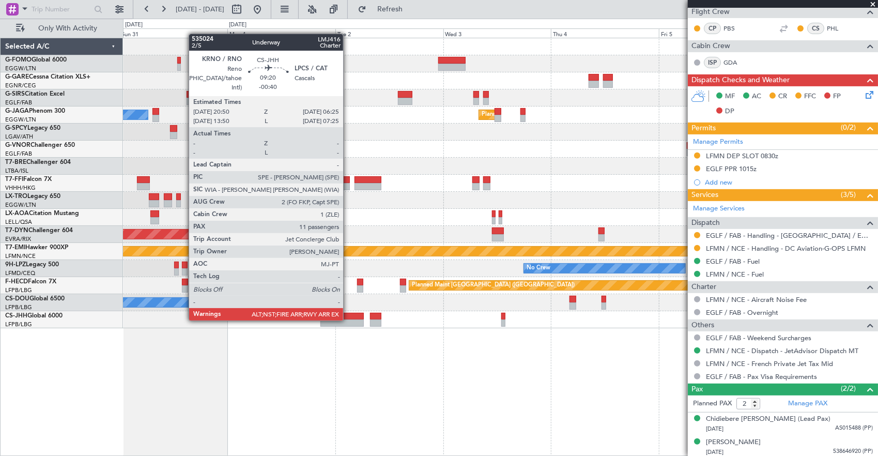
click at [348, 320] on div at bounding box center [342, 323] width 43 height 7
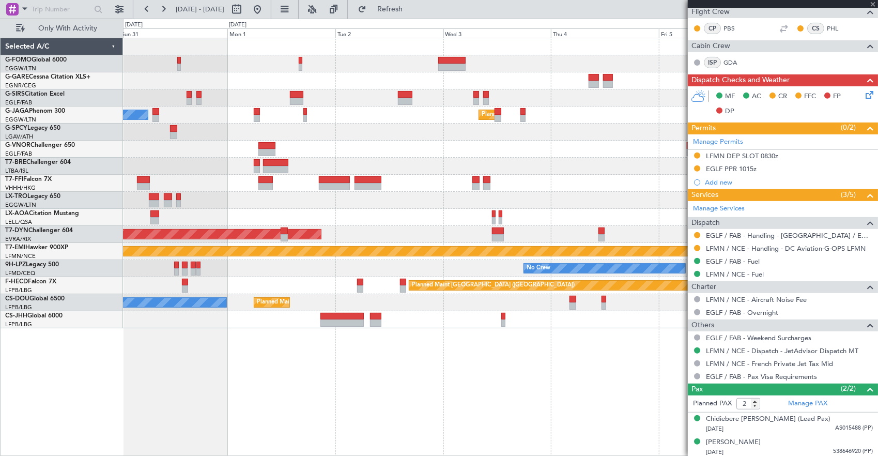
type input "-00:40"
type input "11"
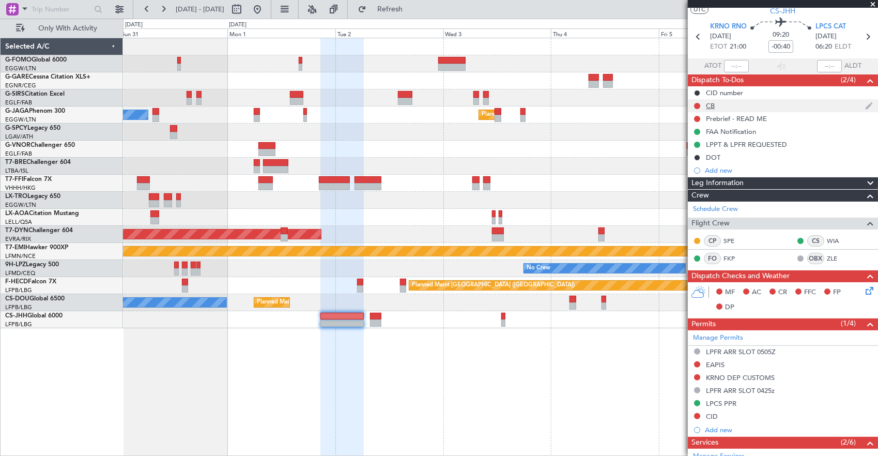
scroll to position [0, 0]
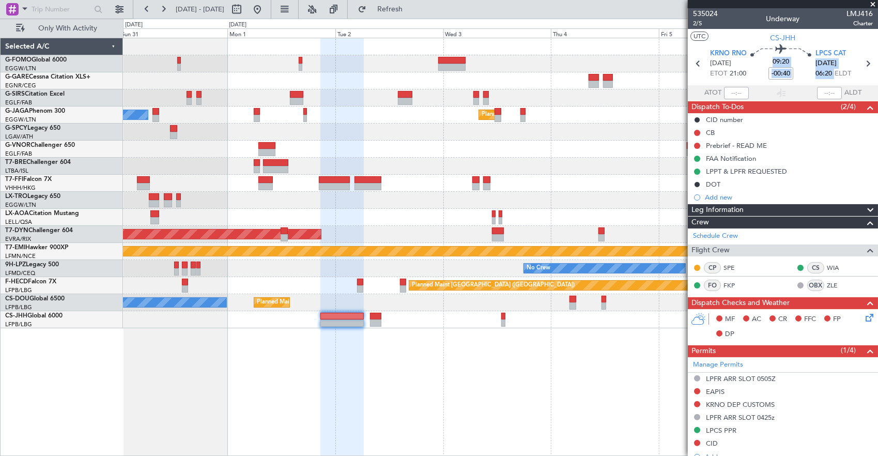
drag, startPoint x: 809, startPoint y: 71, endPoint x: 831, endPoint y: 78, distance: 23.1
click at [831, 78] on section "KRNO RNO 01/09/2025 ETOT 21:00 09:20 -00:40 LPCS CAT 02/09/2025 06:20 ELDT" at bounding box center [783, 64] width 190 height 41
drag, startPoint x: 831, startPoint y: 78, endPoint x: 812, endPoint y: 77, distance: 19.2
click at [816, 77] on span "06:20" at bounding box center [824, 74] width 17 height 10
click at [810, 73] on div "09:20 -00:40" at bounding box center [781, 63] width 68 height 38
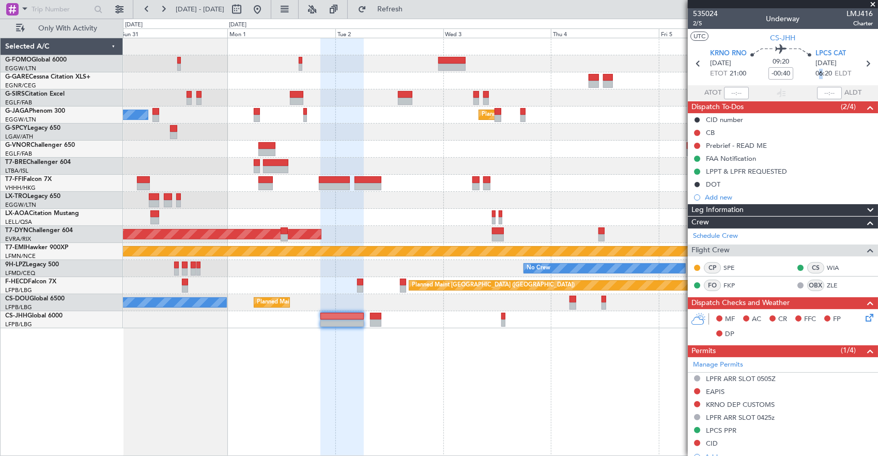
drag, startPoint x: 817, startPoint y: 78, endPoint x: 813, endPoint y: 74, distance: 5.6
click at [816, 74] on span "06:20" at bounding box center [824, 74] width 17 height 10
drag, startPoint x: 813, startPoint y: 74, endPoint x: 830, endPoint y: 72, distance: 17.7
click at [830, 72] on span "06:20 ELDT" at bounding box center [834, 74] width 36 height 10
drag, startPoint x: 830, startPoint y: 72, endPoint x: 811, endPoint y: 74, distance: 19.8
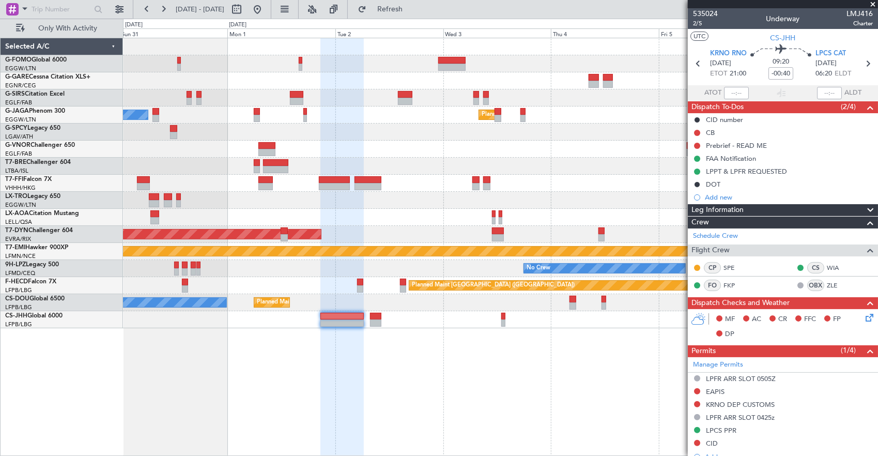
click at [811, 74] on div "09:20 -00:40" at bounding box center [781, 63] width 68 height 38
drag, startPoint x: 811, startPoint y: 74, endPoint x: 831, endPoint y: 74, distance: 20.7
click at [831, 74] on section "KRNO RNO 01/09/2025 ETOT 21:00 09:20 -00:40 LPCS CAT 02/09/2025 06:20 ELDT" at bounding box center [783, 64] width 190 height 41
drag, startPoint x: 831, startPoint y: 74, endPoint x: 813, endPoint y: 75, distance: 18.6
click at [816, 75] on span "06:20" at bounding box center [824, 74] width 17 height 10
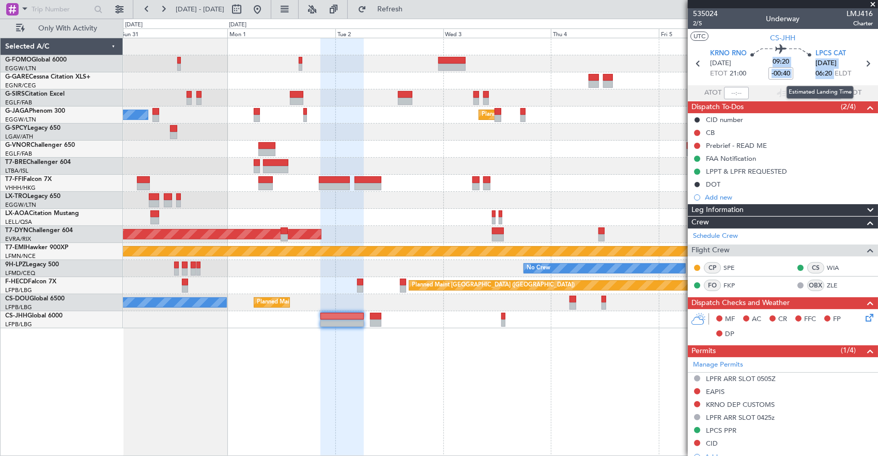
click at [816, 75] on span "06:20" at bounding box center [824, 74] width 17 height 10
drag, startPoint x: 813, startPoint y: 75, endPoint x: 819, endPoint y: 79, distance: 7.5
click at [819, 79] on section "KRNO RNO 01/09/2025 ETOT 21:00 09:20 -00:40 LPCS CAT 02/09/2025 06:20 ELDT" at bounding box center [783, 64] width 190 height 41
click at [818, 76] on span "06:20" at bounding box center [824, 74] width 17 height 10
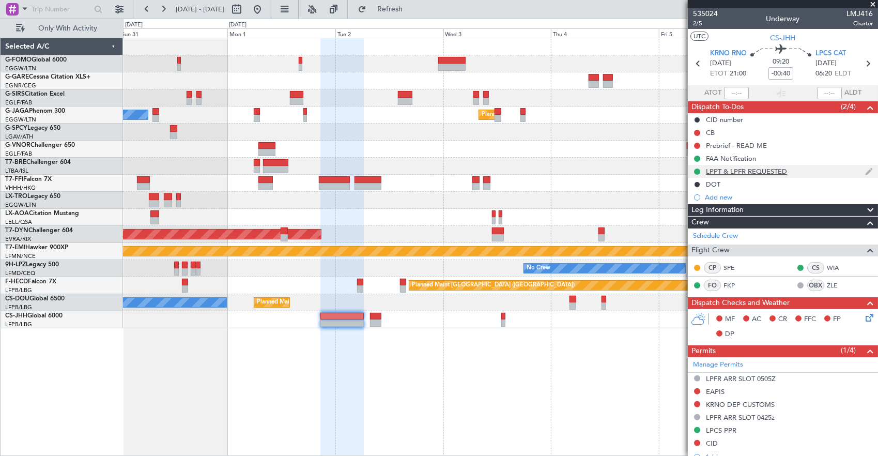
click at [810, 170] on div "LPPT & LPFR REQUESTED" at bounding box center [783, 171] width 190 height 13
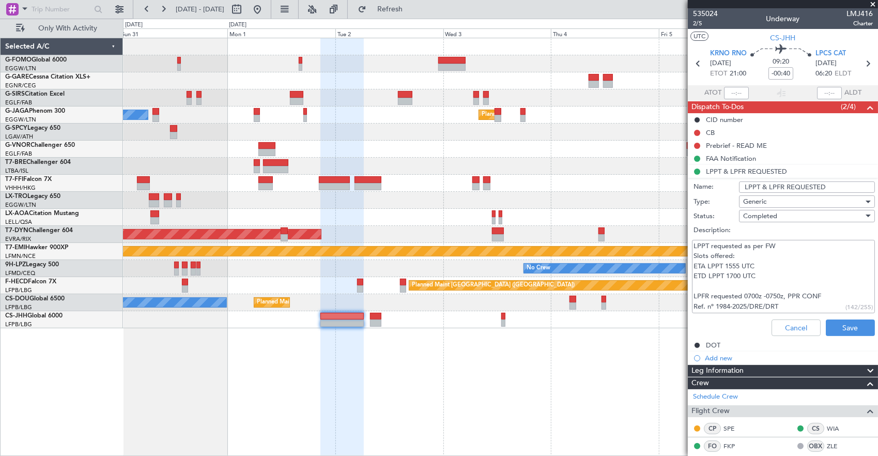
drag, startPoint x: 704, startPoint y: 299, endPoint x: 770, endPoint y: 302, distance: 66.2
click at [770, 302] on textarea "LPPT requested as per FW Slots offered: ETA LPPT 1555 UTC ETD LPPT 1700 UTC LPF…" at bounding box center [783, 277] width 183 height 74
click at [788, 329] on button "Cancel" at bounding box center [796, 328] width 49 height 17
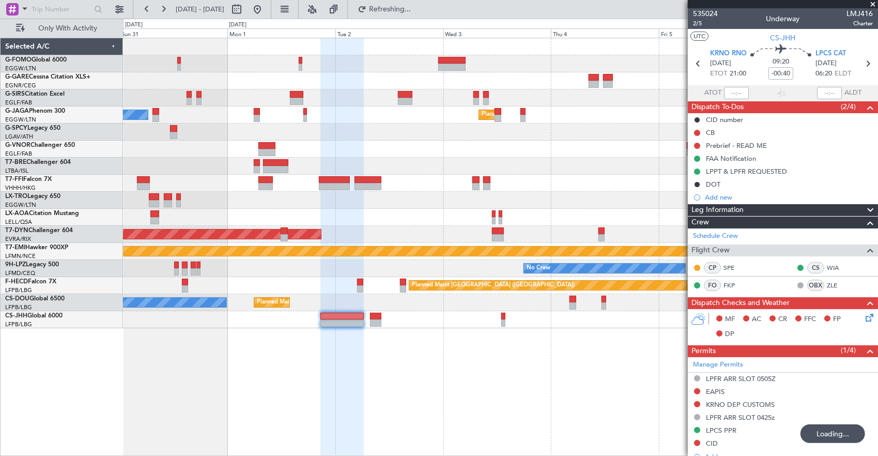
click at [711, 73] on fb-app "31 Aug 2025 - 07 Sep 2025 Refreshing... Quick Links Only With Activity Planned …" at bounding box center [439, 232] width 878 height 448
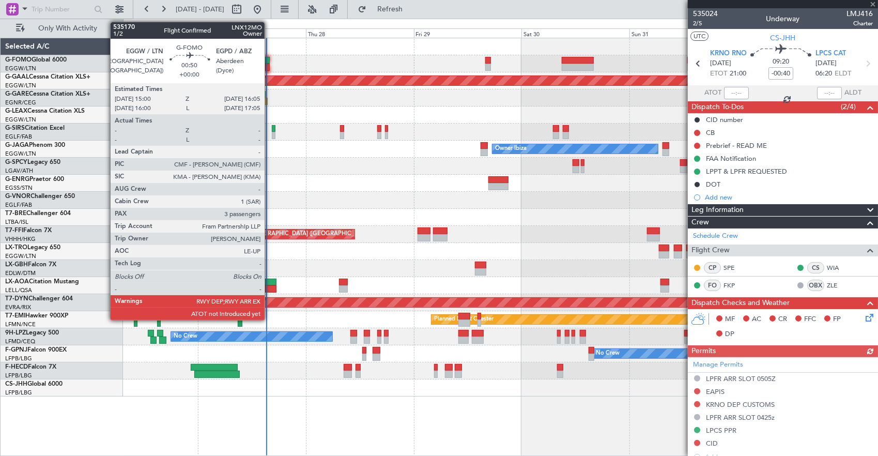
click at [270, 63] on div at bounding box center [267, 60] width 5 height 7
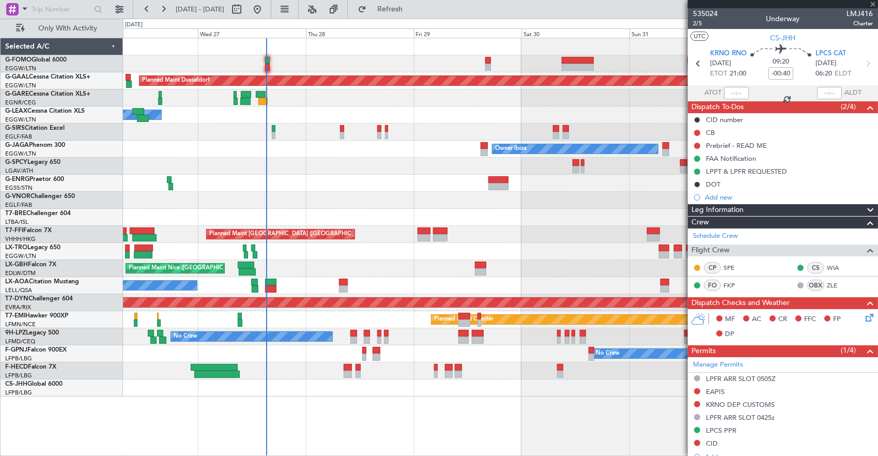
type input "3"
